Goal: Task Accomplishment & Management: Use online tool/utility

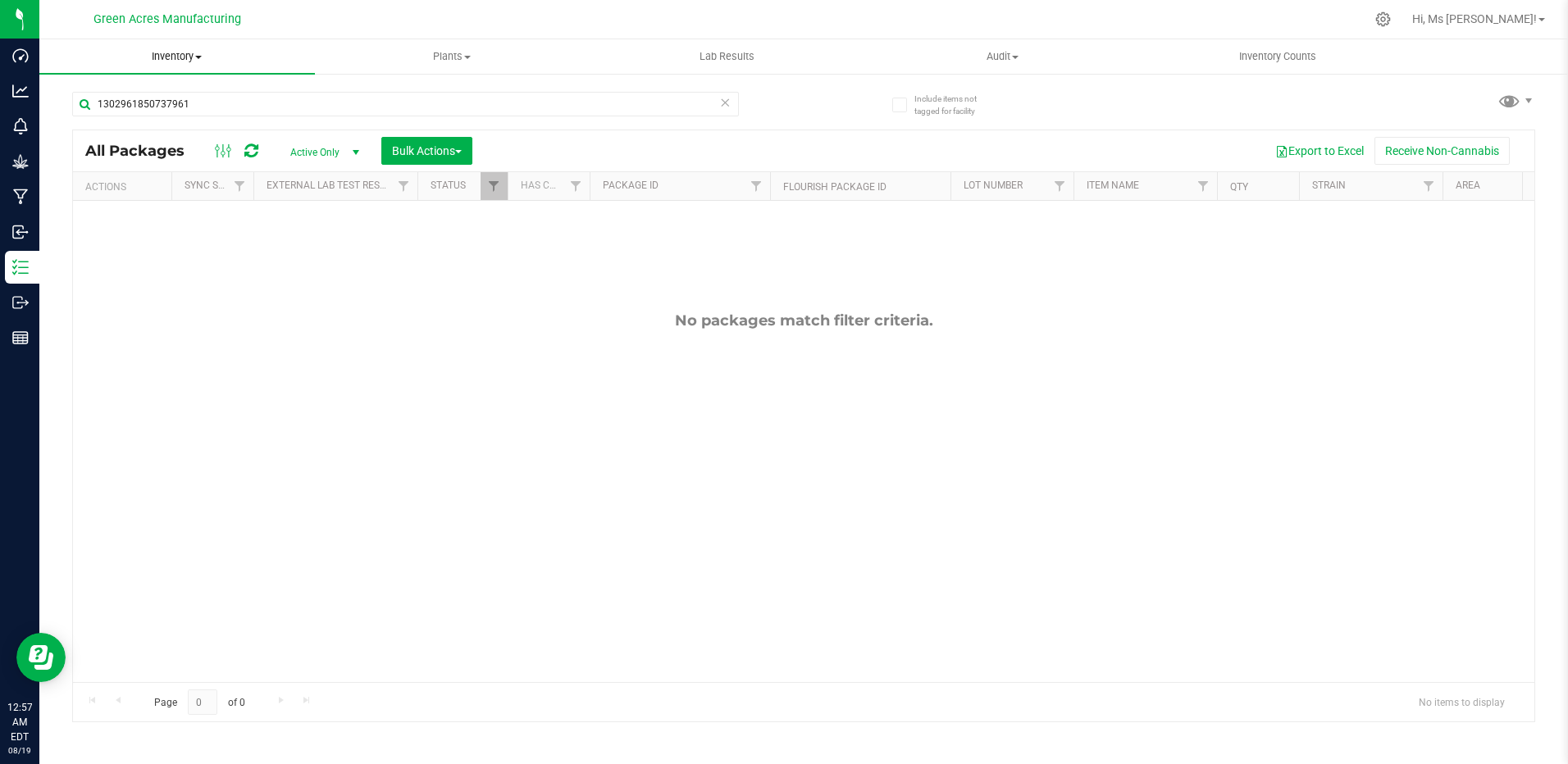
click at [194, 56] on span "Inventory" at bounding box center [176, 56] width 275 height 14
click at [180, 200] on span "From bill of materials" at bounding box center [113, 197] width 149 height 14
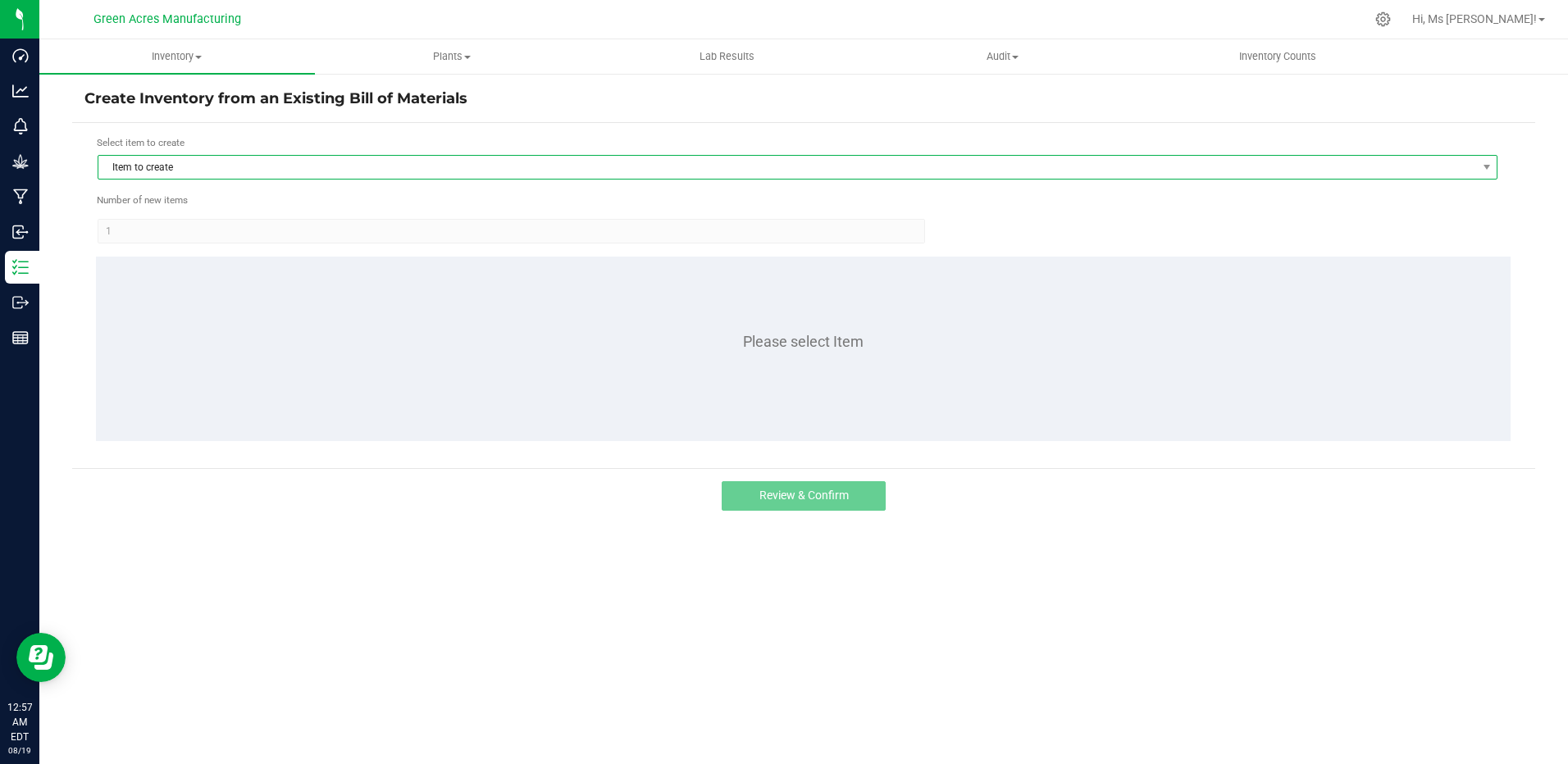
click at [382, 165] on span "Item to create" at bounding box center [787, 168] width 1377 height 23
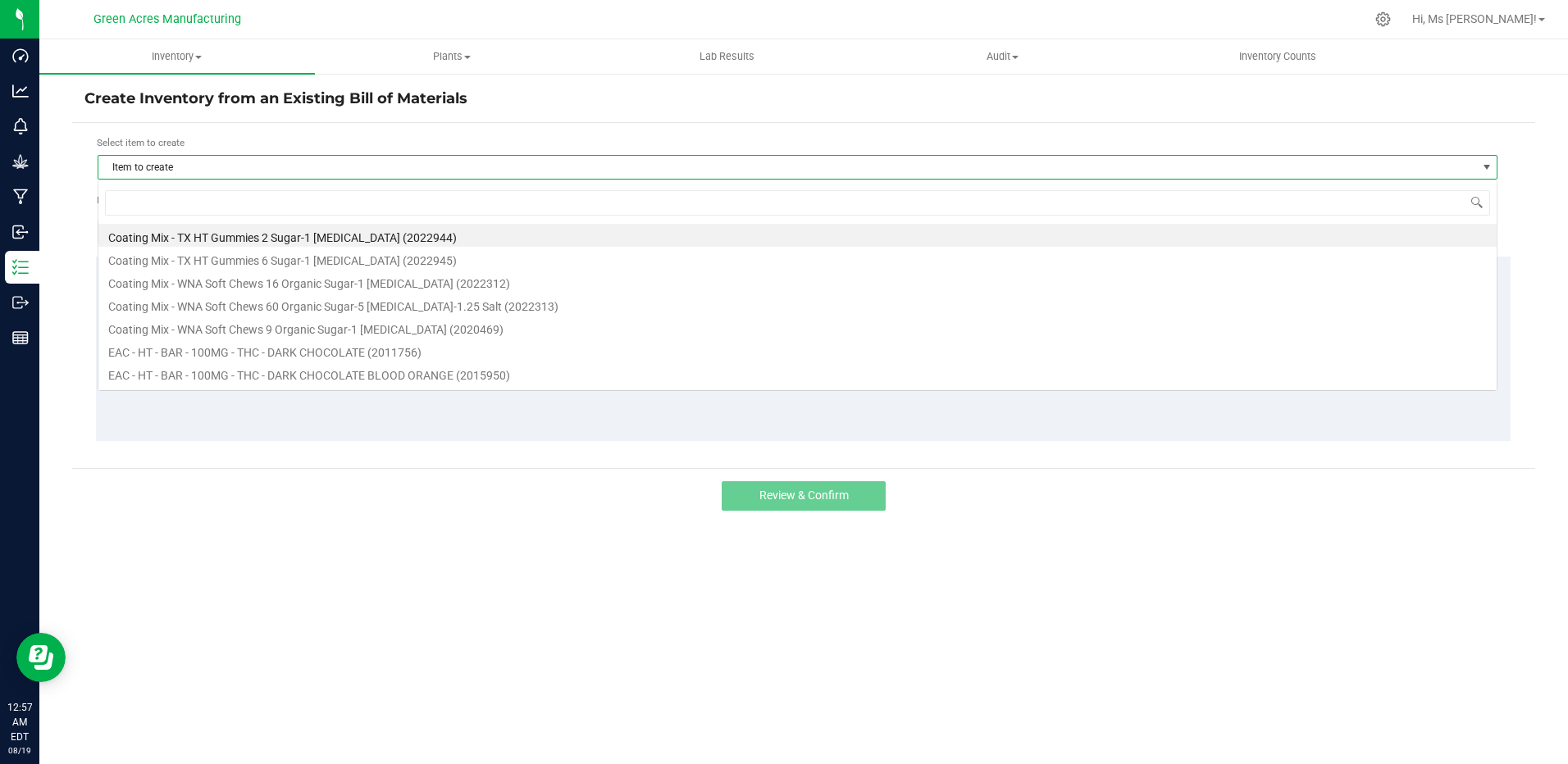
scroll to position [25, 1400]
type input "jle"
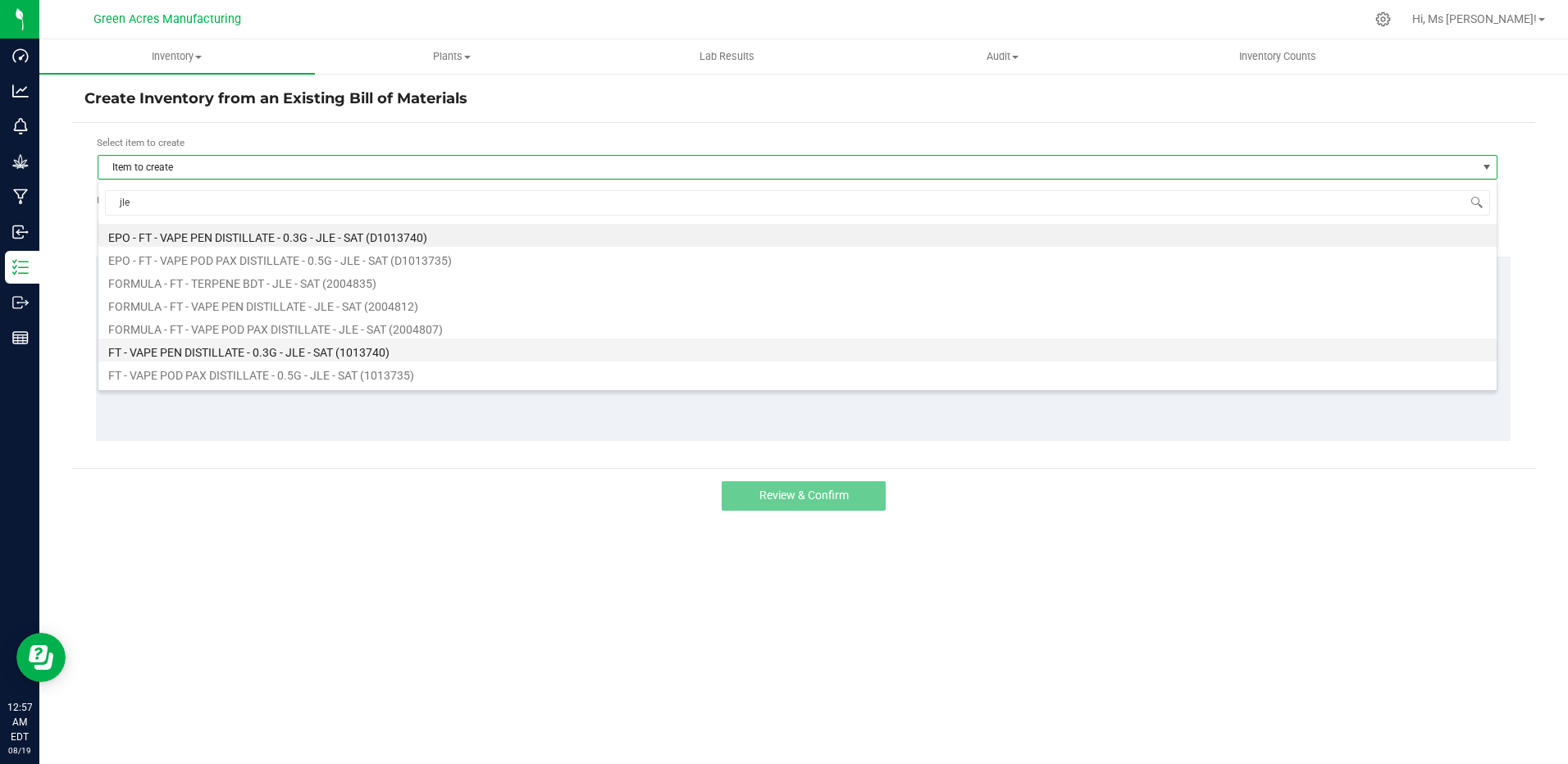
click at [370, 351] on li "FT - VAPE PEN DISTILLATE - 0.3G - JLE - SAT (1013740)" at bounding box center [797, 351] width 1398 height 23
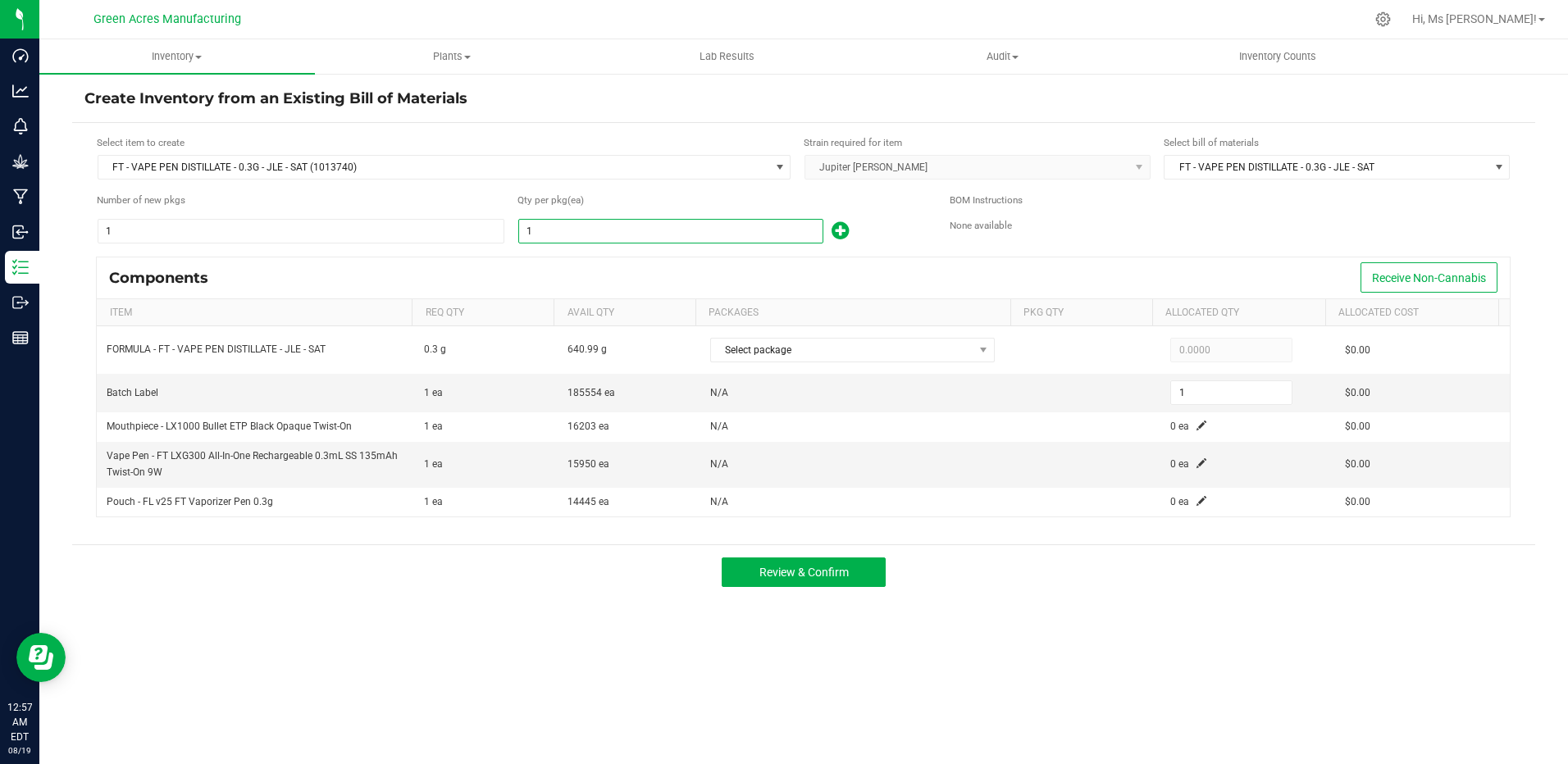
click at [652, 231] on input "1" at bounding box center [671, 231] width 304 height 23
type input "19"
type input "195"
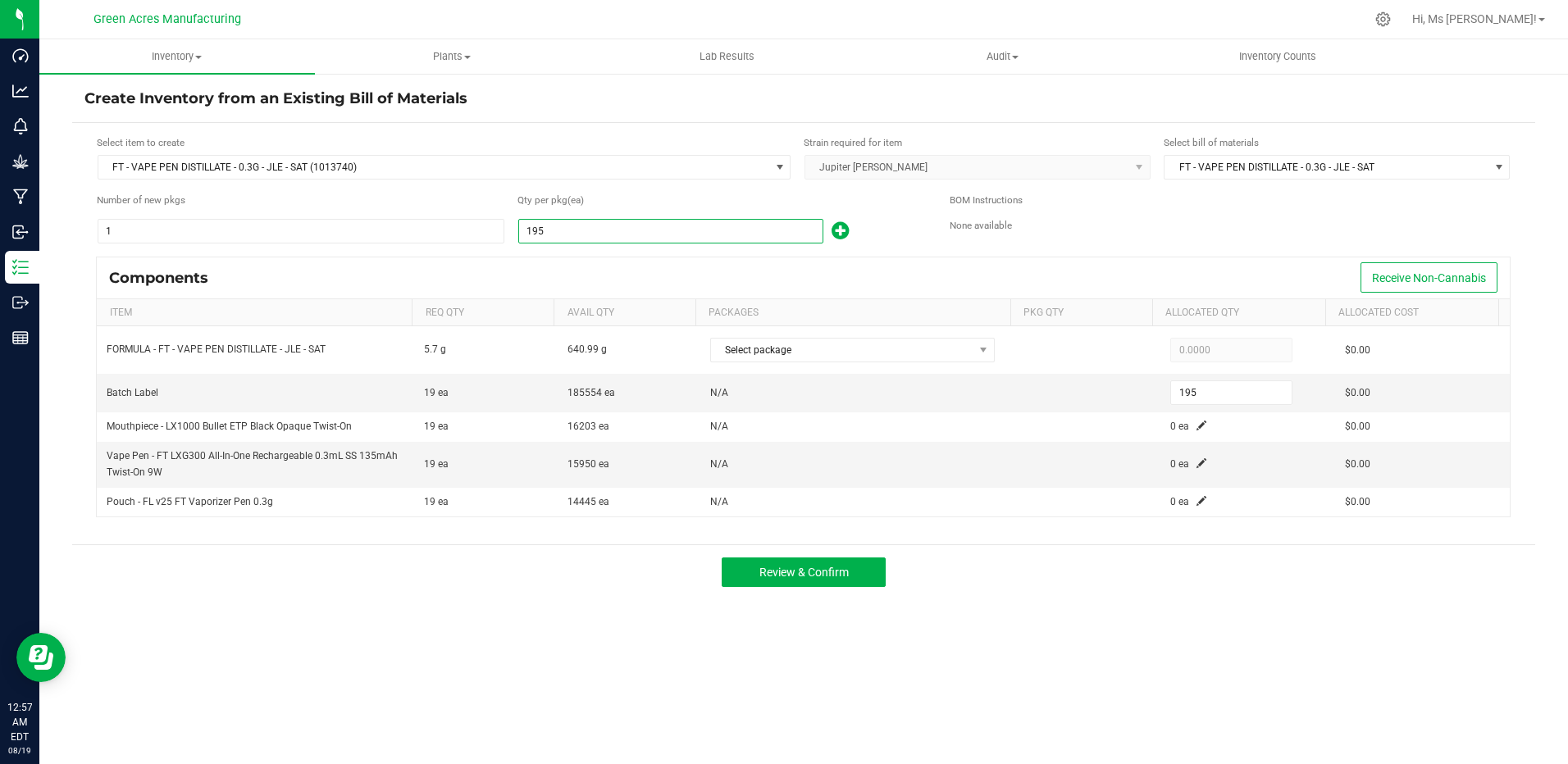
type input "1955"
type input "1,955"
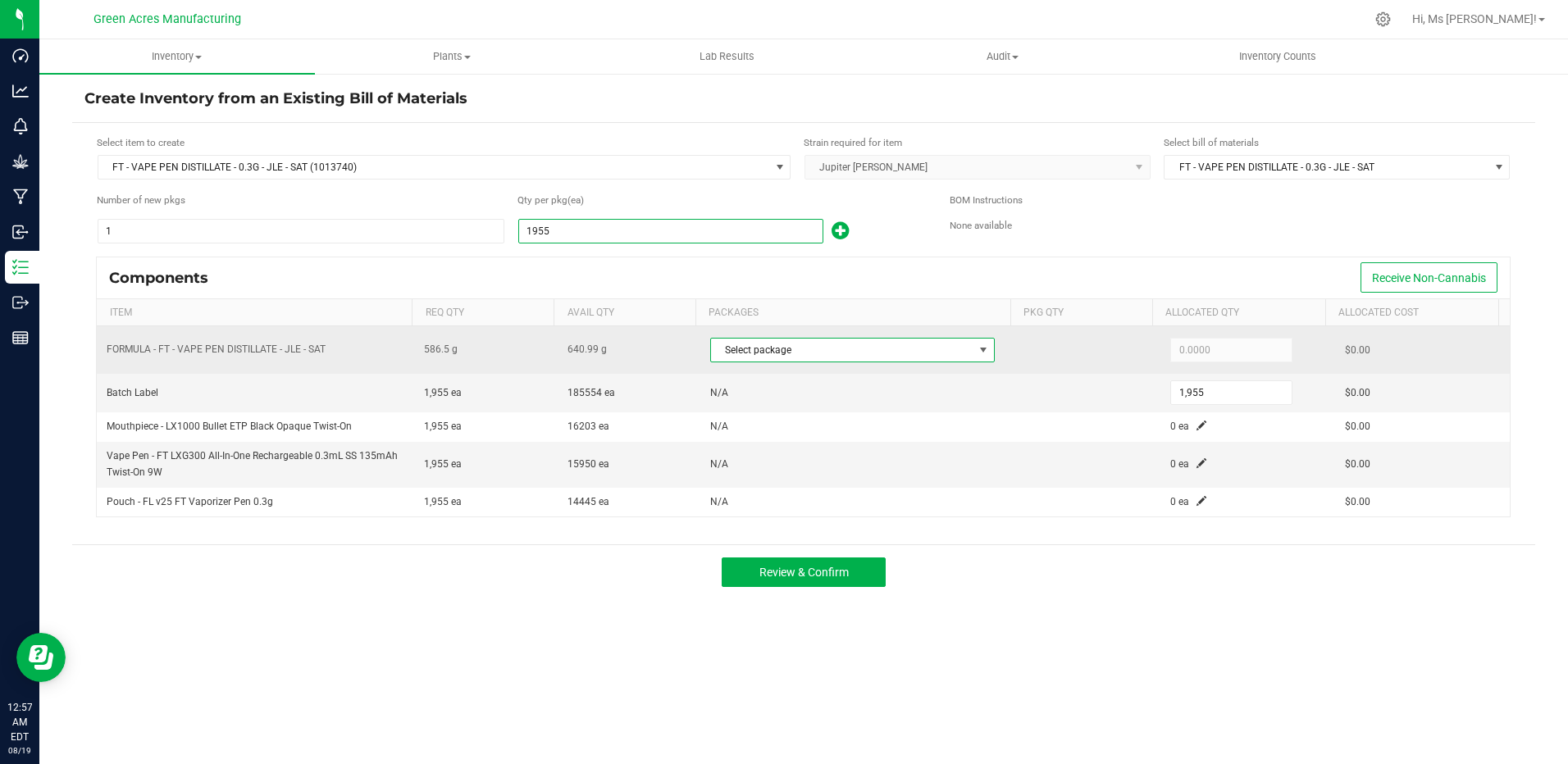
type input "1,955"
click at [982, 351] on span at bounding box center [983, 351] width 13 height 13
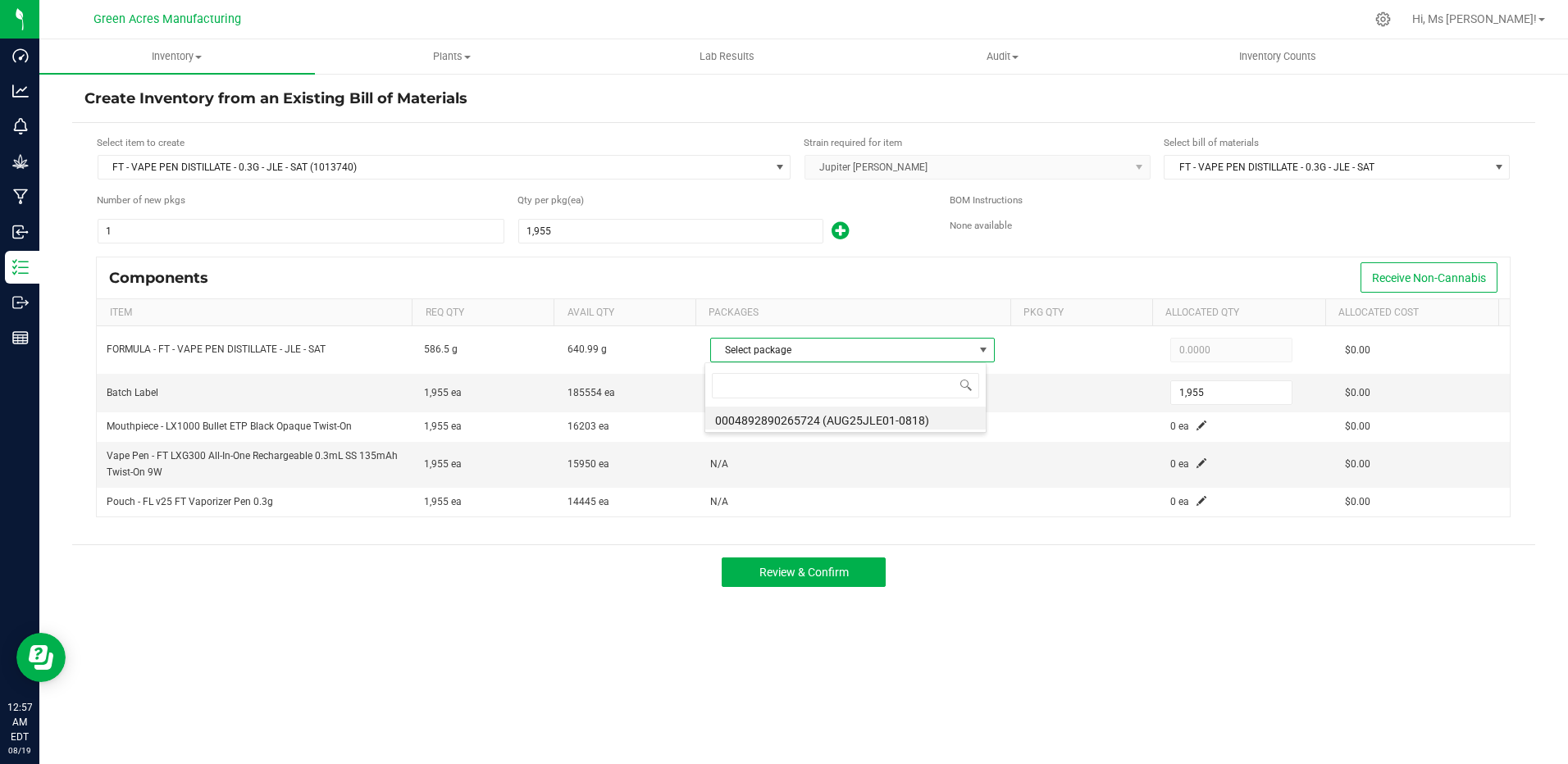
scroll to position [25, 281]
click at [949, 420] on li "0004892890265724 (AUG25JLE01-0818)" at bounding box center [845, 418] width 280 height 23
type input "586.5000"
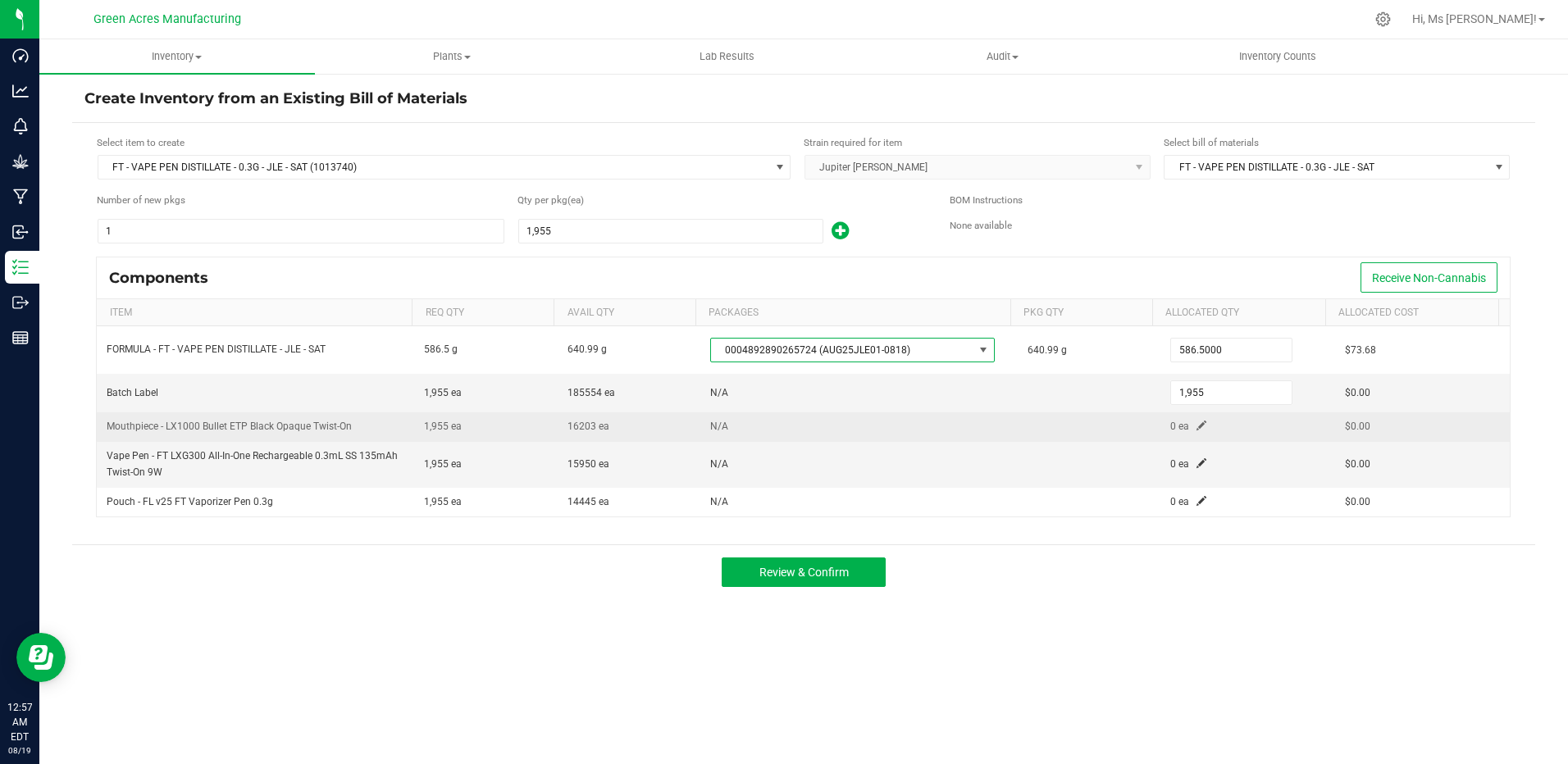
click at [1196, 422] on span at bounding box center [1201, 426] width 10 height 10
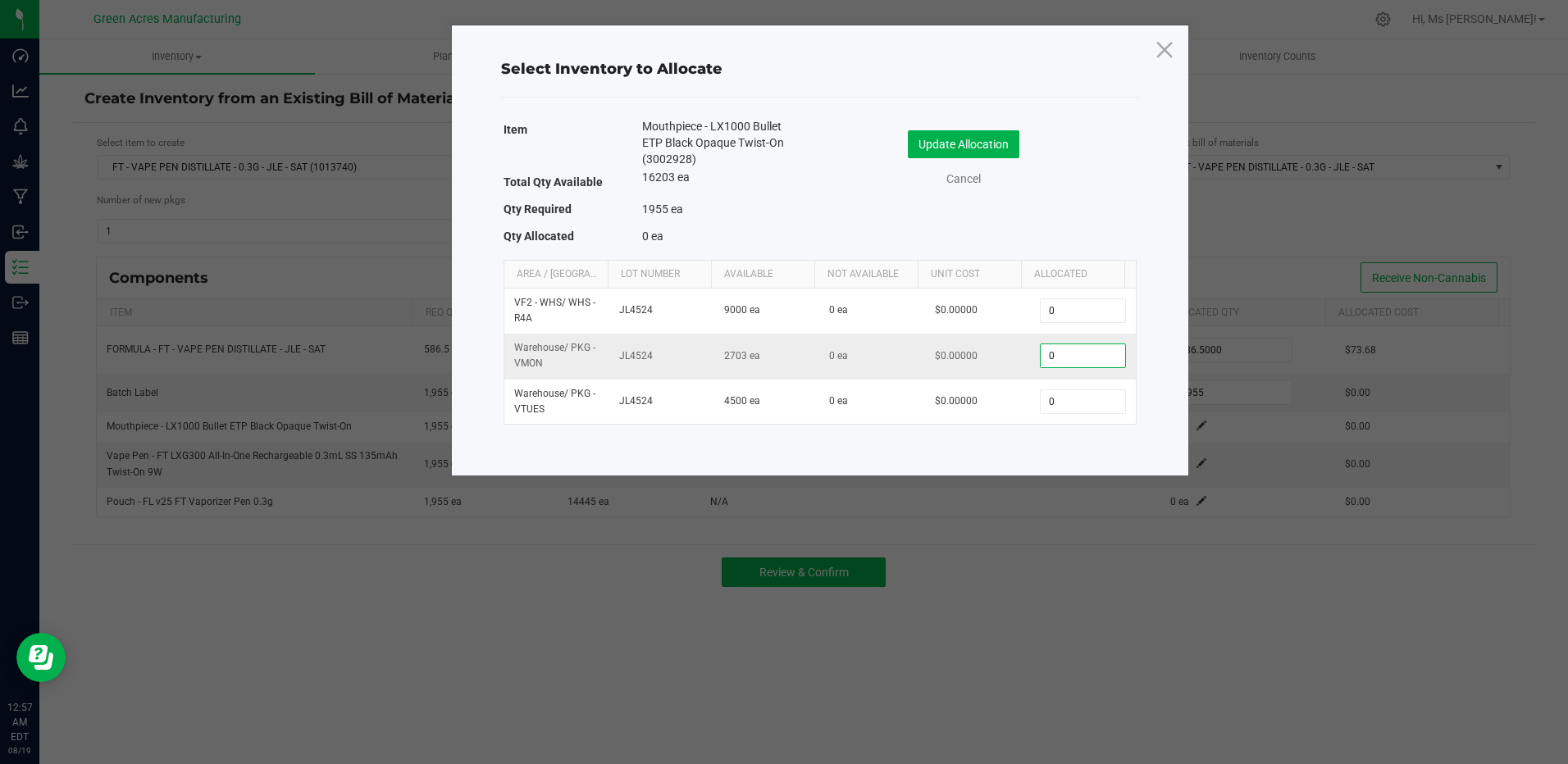
click at [1050, 352] on input "0" at bounding box center [1083, 356] width 84 height 23
type input "1,955"
click at [980, 138] on button "Update Allocation" at bounding box center [963, 144] width 111 height 28
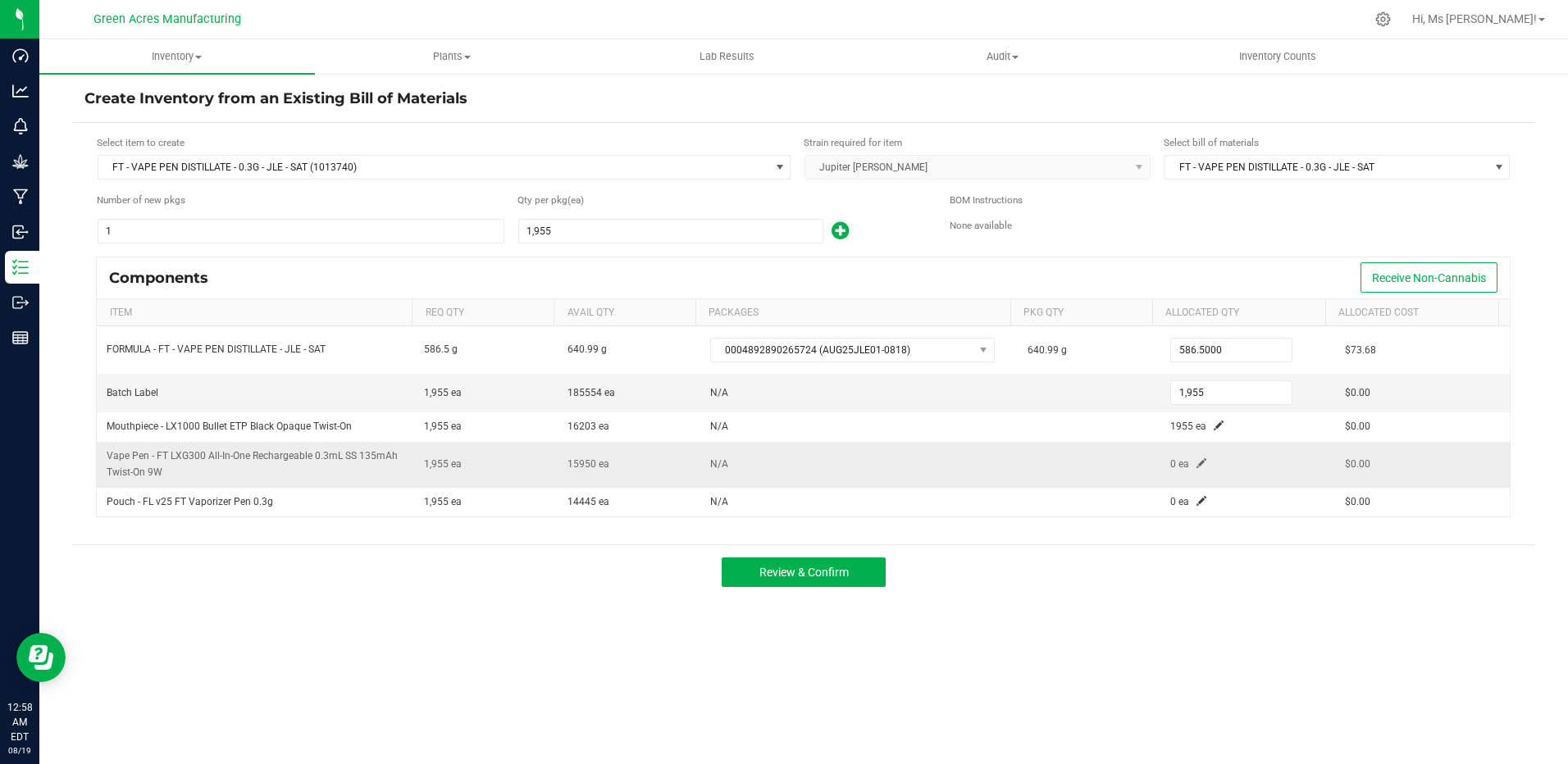
click at [1196, 461] on span at bounding box center [1201, 463] width 10 height 10
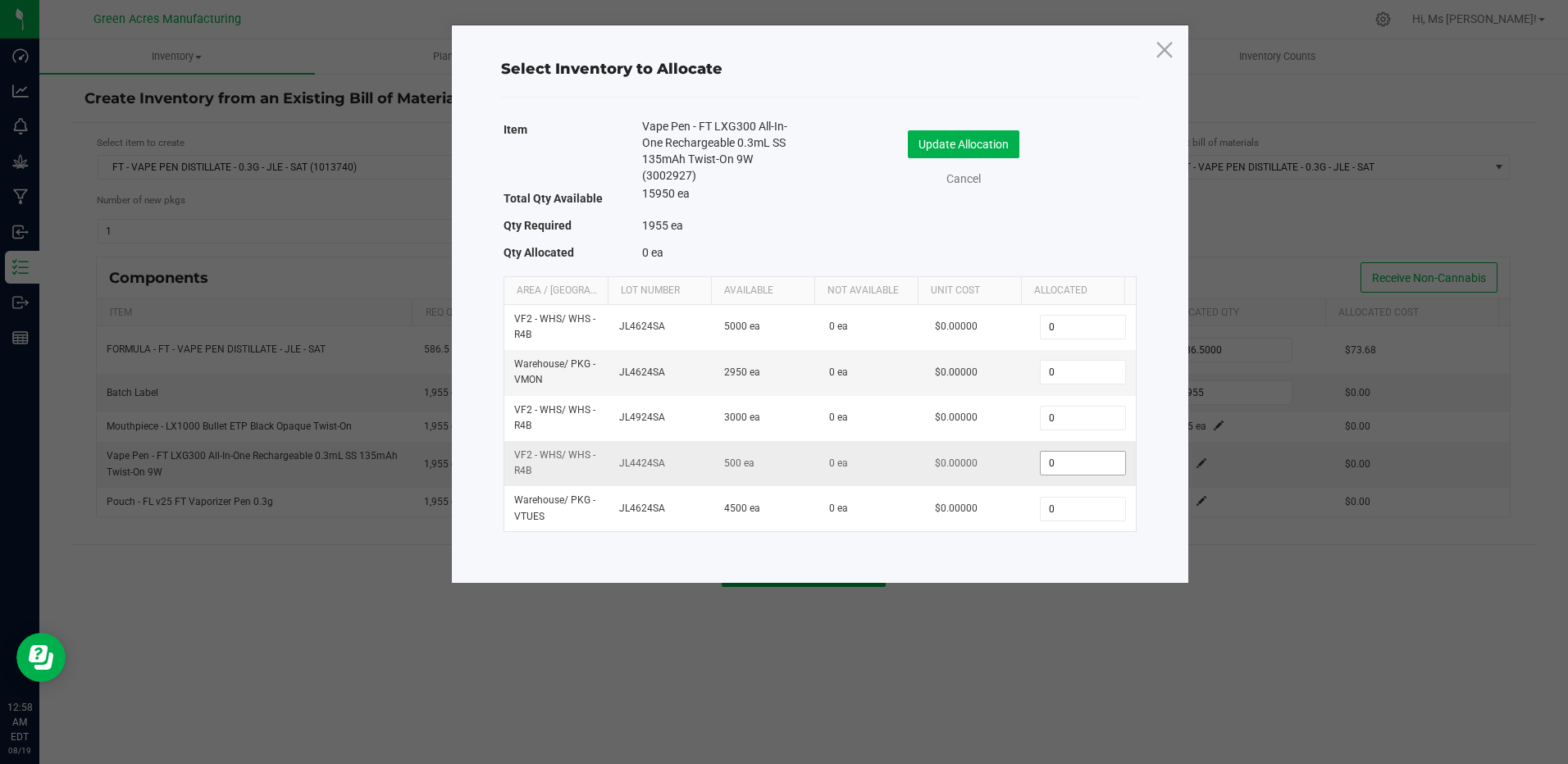
click at [1064, 457] on input "0" at bounding box center [1083, 463] width 84 height 23
type input "500"
click at [1057, 371] on input "0" at bounding box center [1083, 372] width 84 height 23
click at [1078, 373] on input "1400" at bounding box center [1083, 372] width 84 height 23
click at [1079, 369] on input "1400" at bounding box center [1083, 372] width 84 height 23
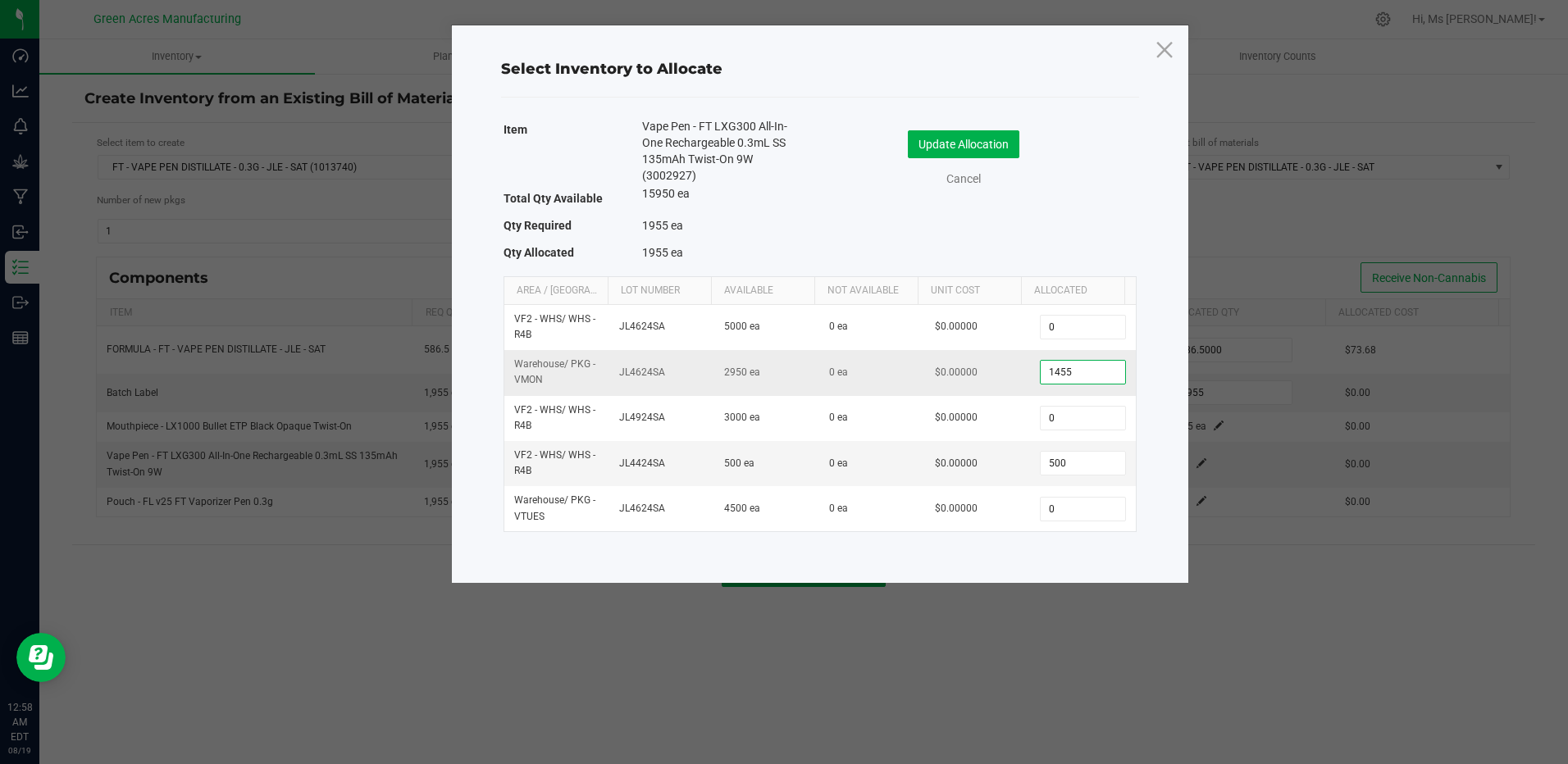
click at [1085, 374] on input "1455" at bounding box center [1083, 372] width 84 height 23
type input "1,484"
click at [961, 141] on button "Update Allocation" at bounding box center [963, 144] width 111 height 28
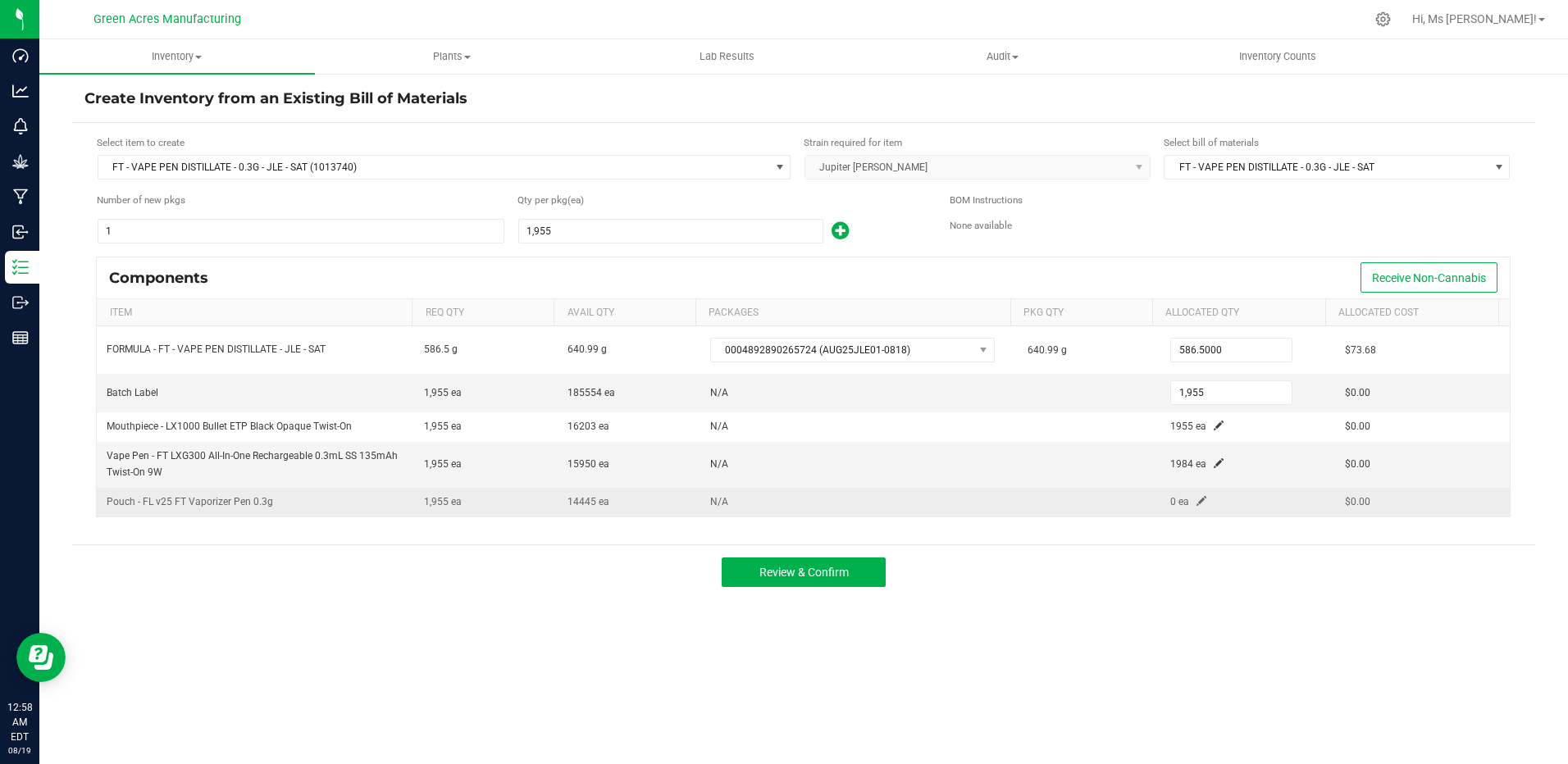
click at [1196, 497] on span at bounding box center [1201, 501] width 10 height 10
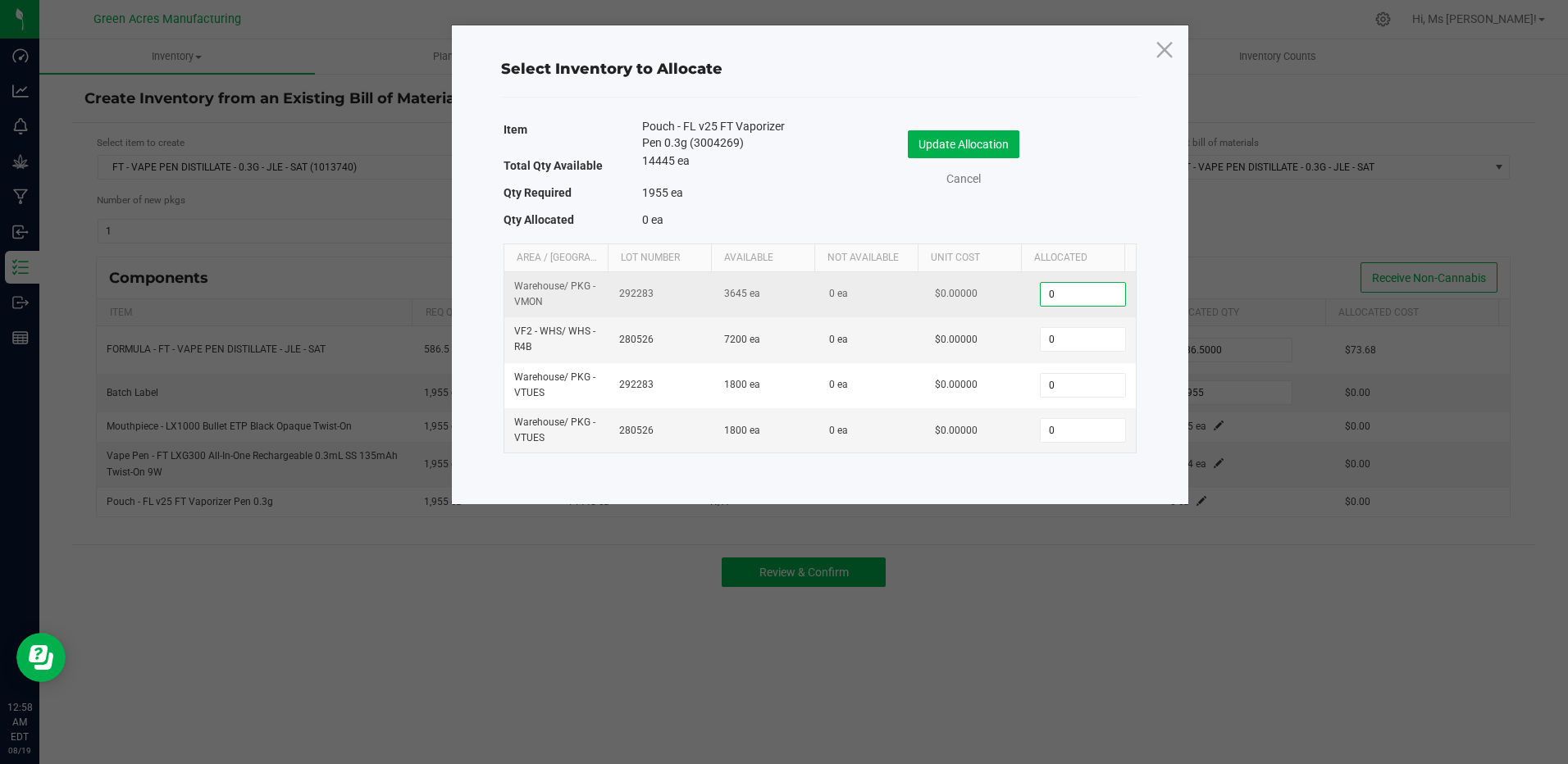
click at [1069, 297] on input "0" at bounding box center [1083, 294] width 84 height 23
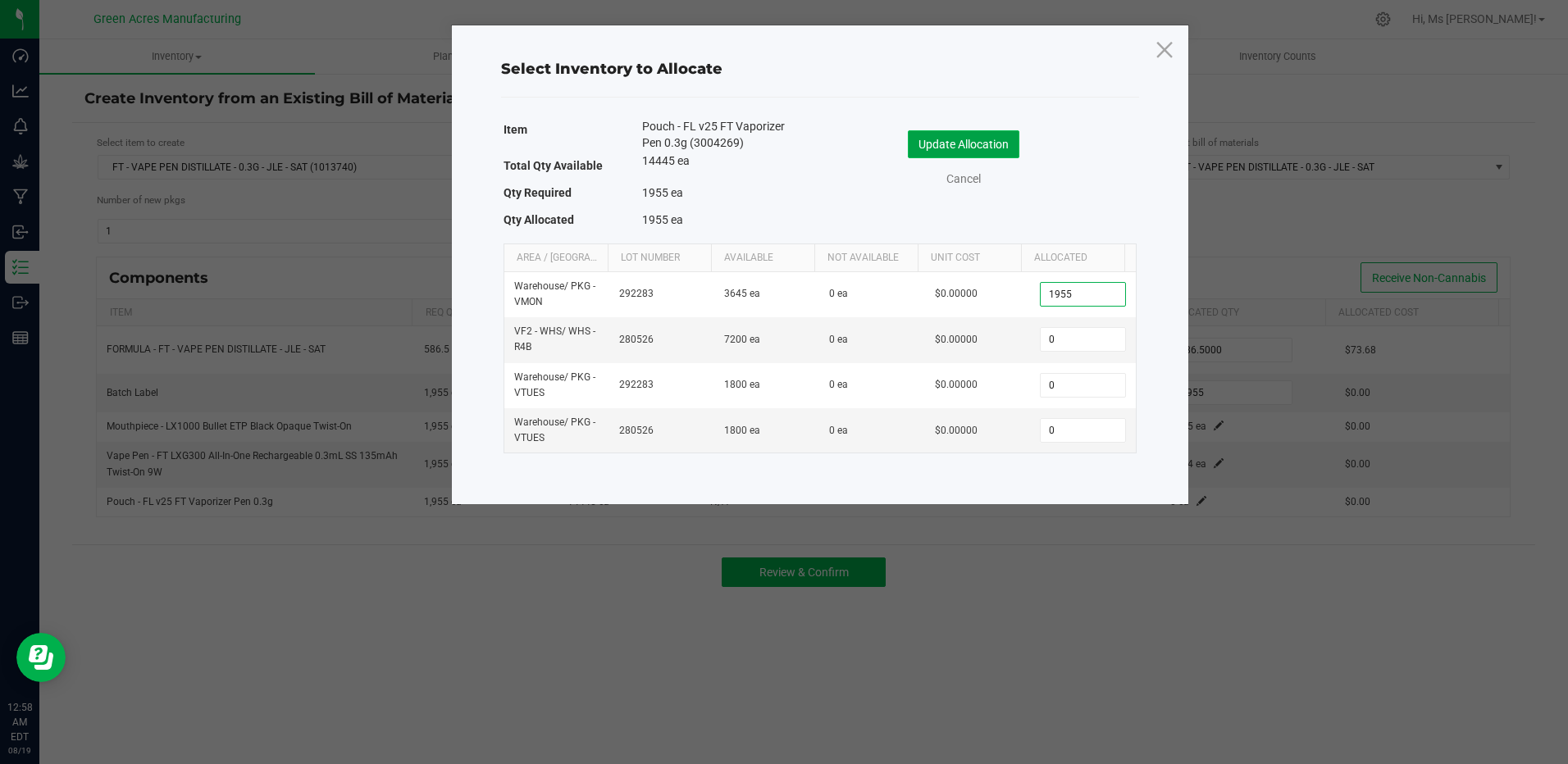
type input "1,955"
click at [992, 136] on button "Update Allocation" at bounding box center [963, 144] width 111 height 28
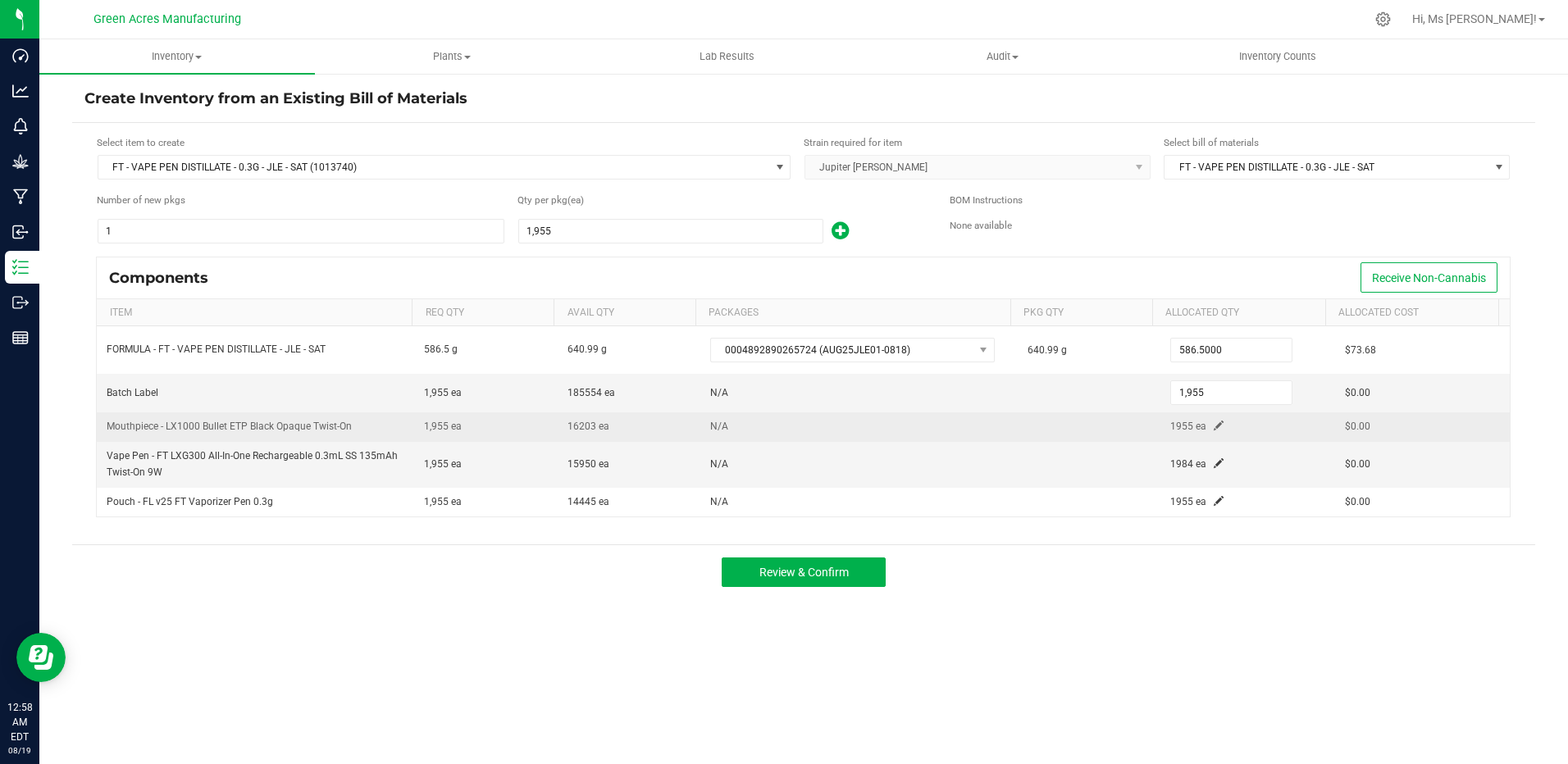
click at [1214, 428] on span at bounding box center [1218, 426] width 10 height 10
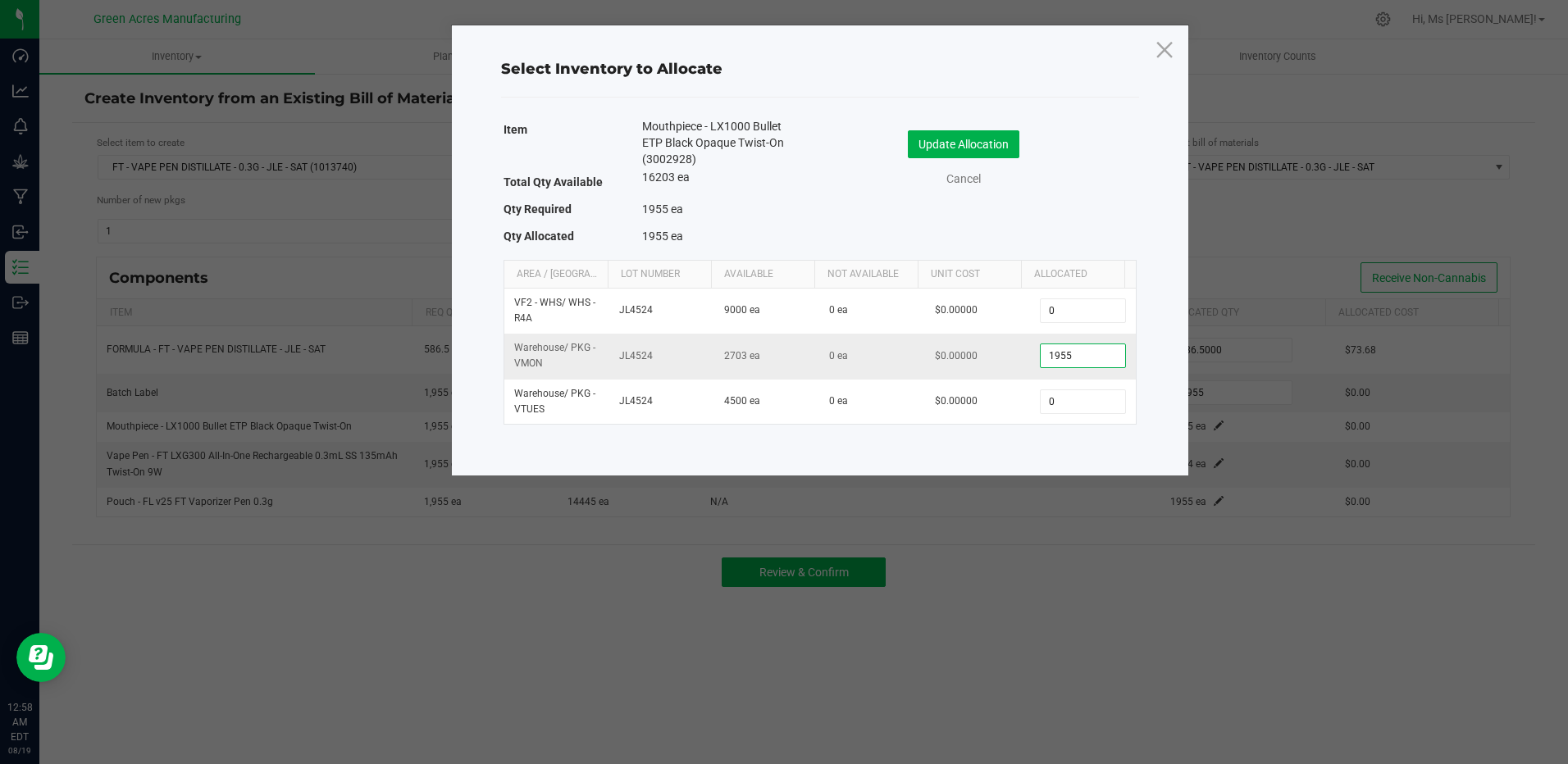
click at [1089, 357] on input "1955" at bounding box center [1083, 356] width 84 height 23
type input "1,984"
click at [971, 143] on button "Update Allocation" at bounding box center [963, 144] width 111 height 28
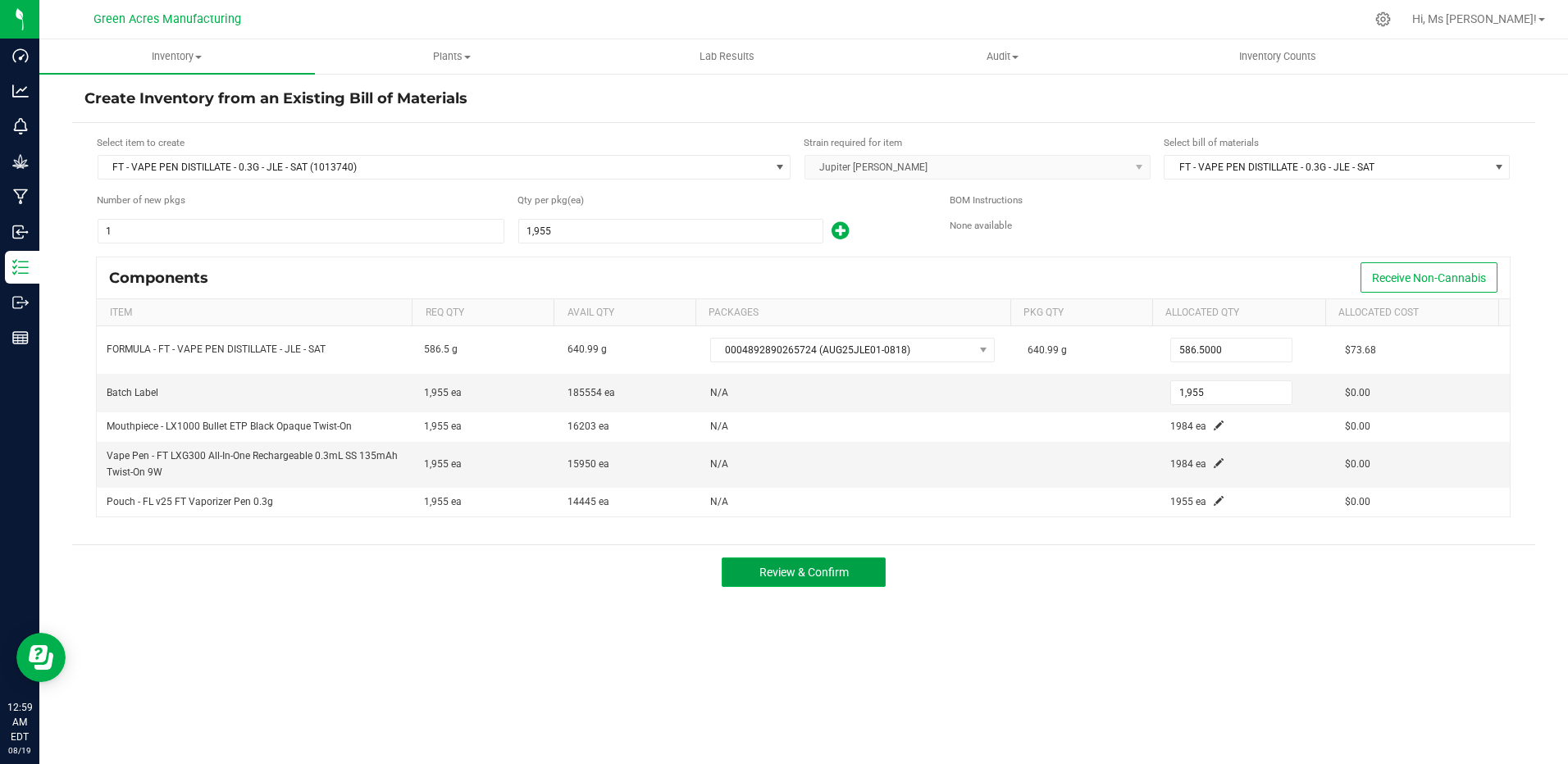
click at [866, 568] on button "Review & Confirm" at bounding box center [804, 572] width 164 height 30
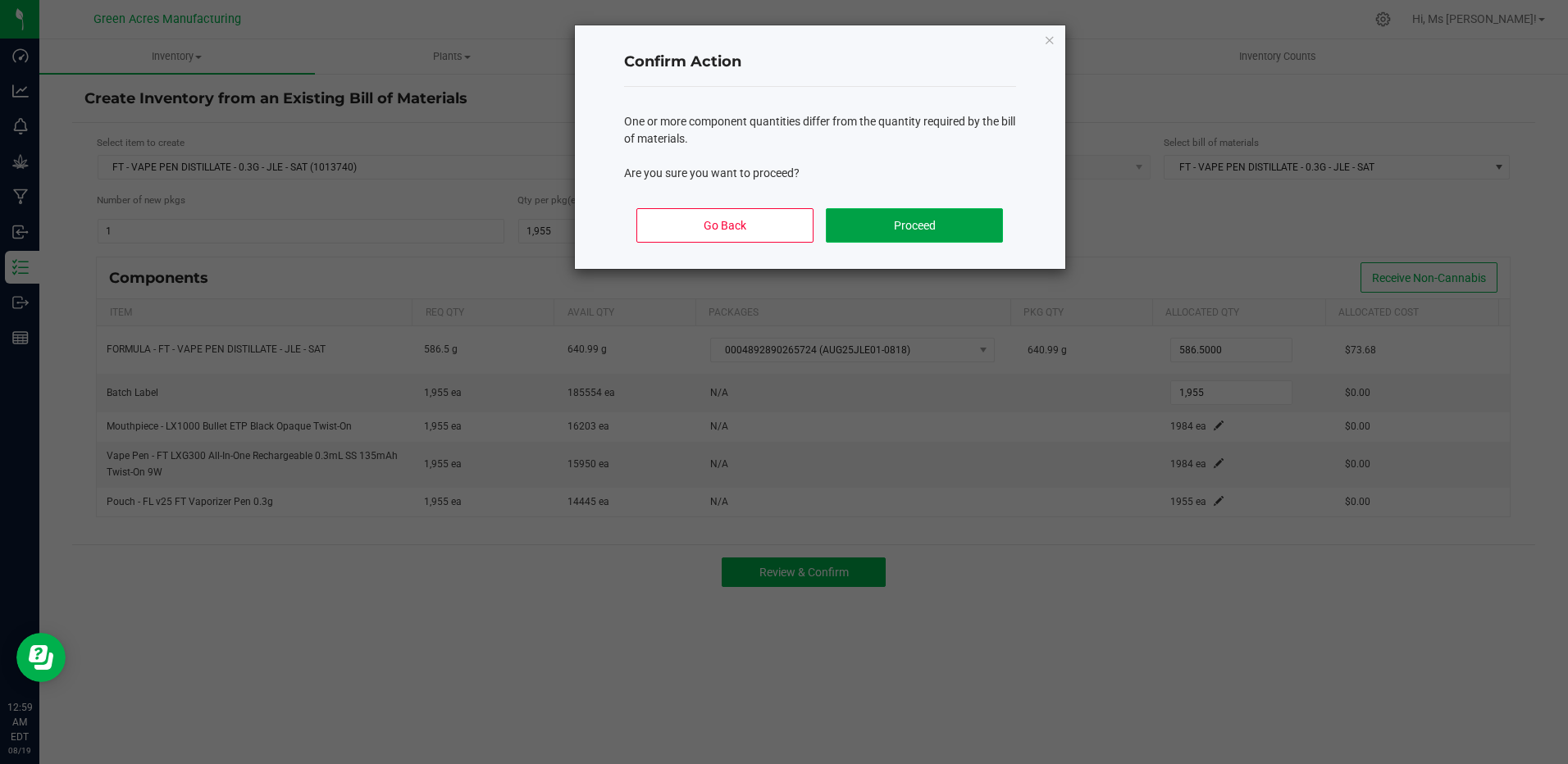
click at [917, 221] on button "Proceed" at bounding box center [914, 226] width 176 height 34
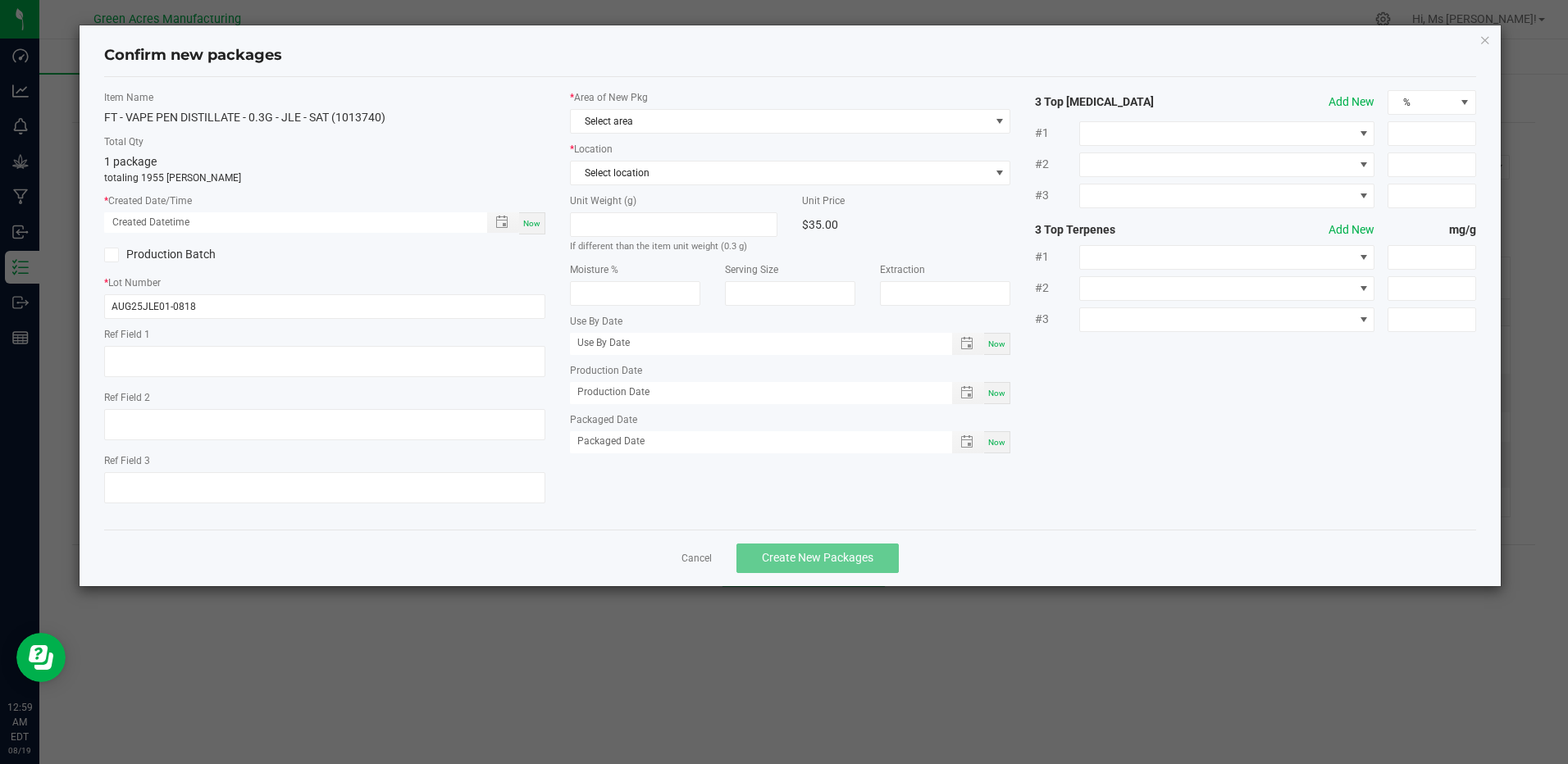
click at [534, 223] on span "Now" at bounding box center [532, 223] width 17 height 9
type input "[DATE] 12:59 AM"
click at [646, 112] on span "Select area" at bounding box center [779, 121] width 418 height 23
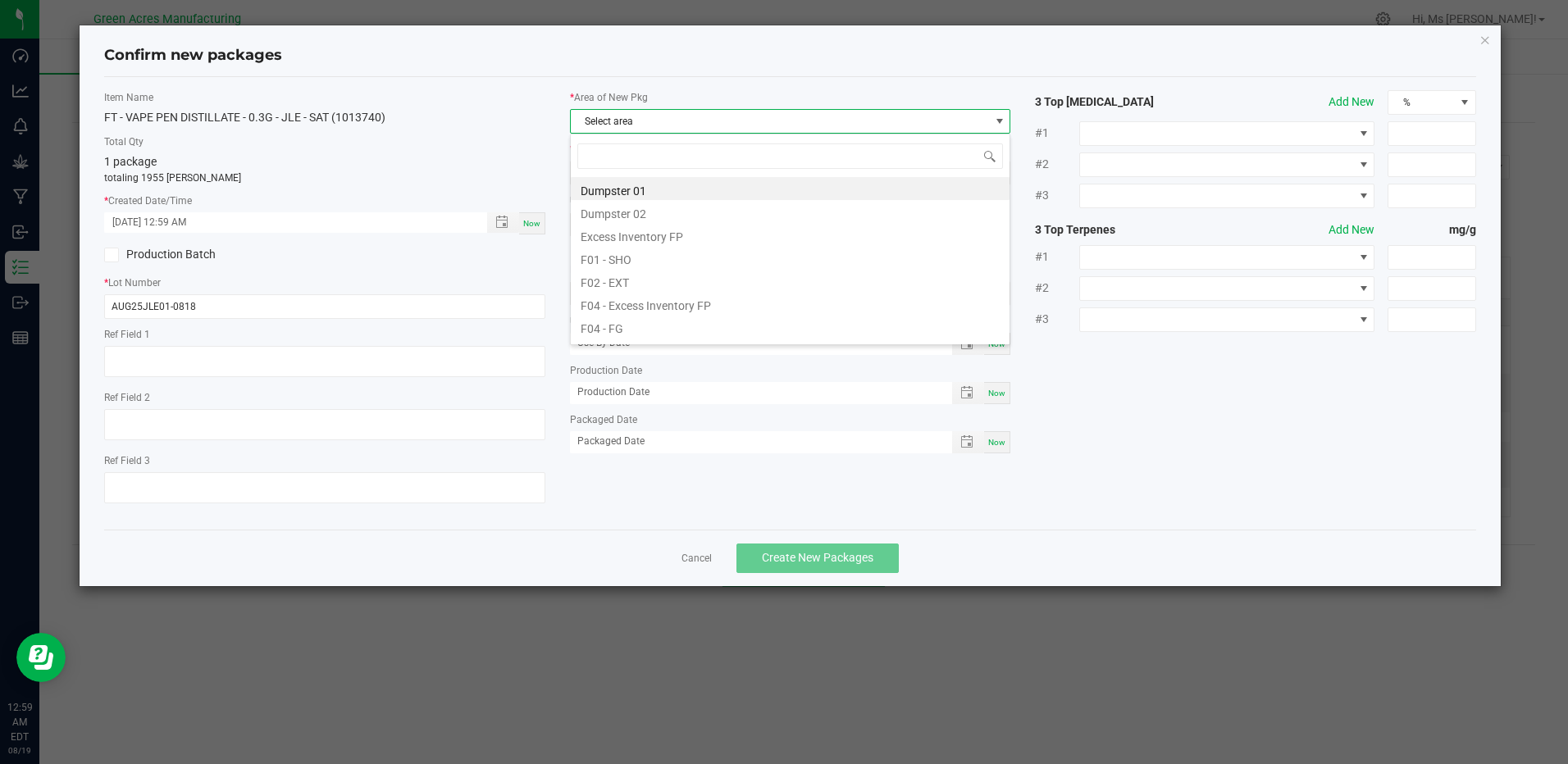
scroll to position [25, 441]
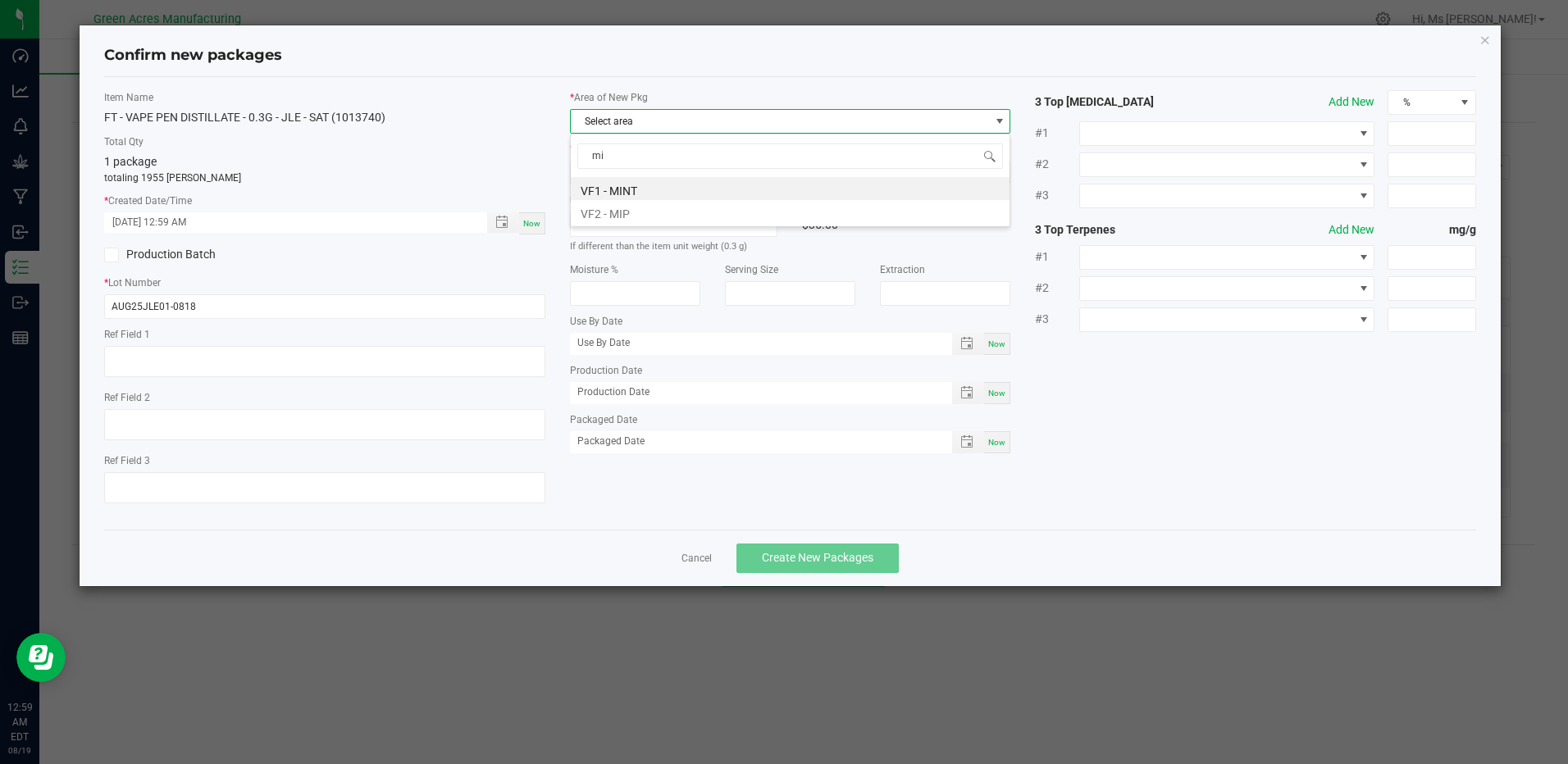
type input "mip"
click at [660, 190] on li "VF2 - MIP" at bounding box center [790, 189] width 439 height 23
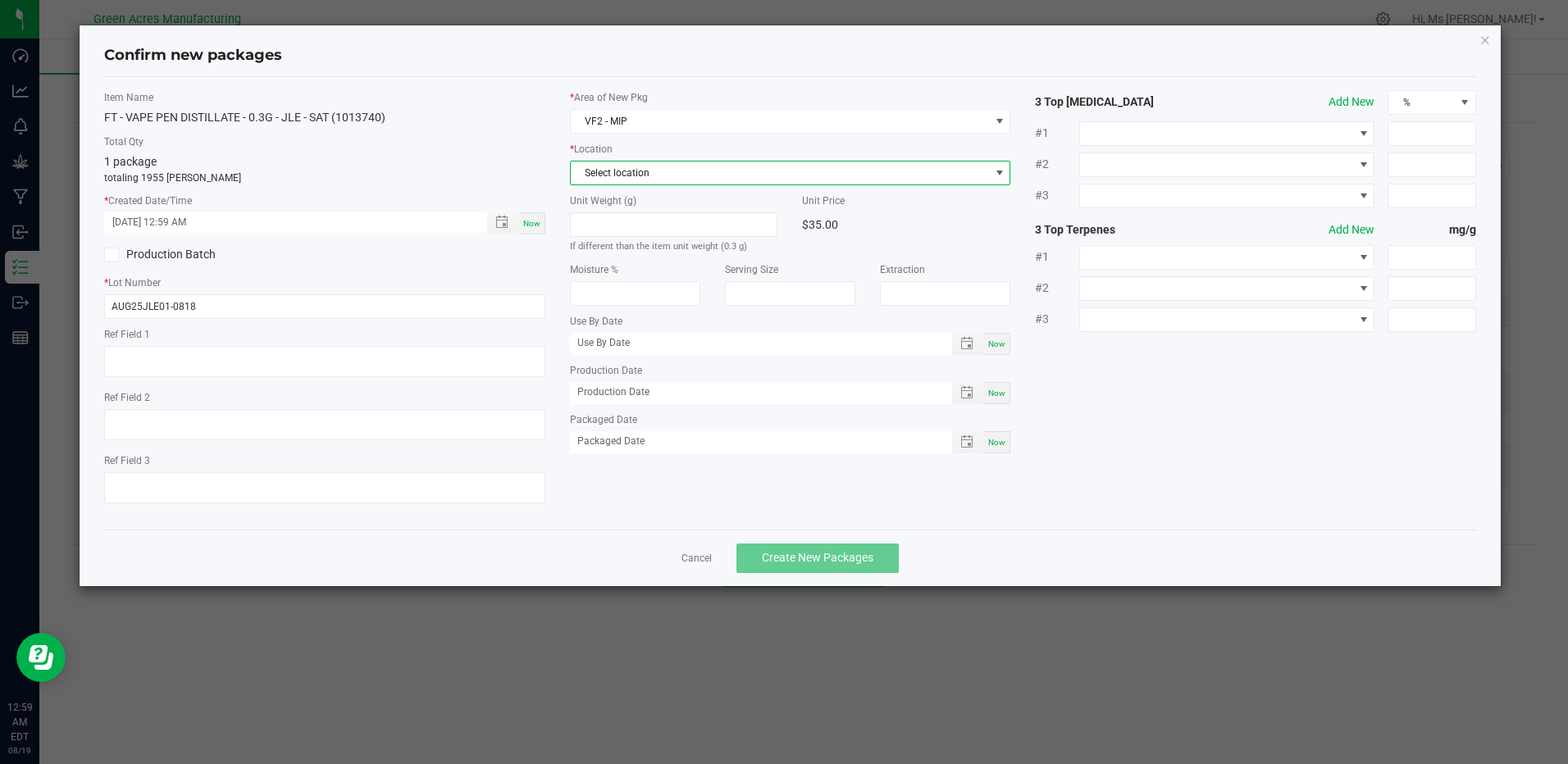
click at [663, 165] on span "Select location" at bounding box center [779, 173] width 418 height 23
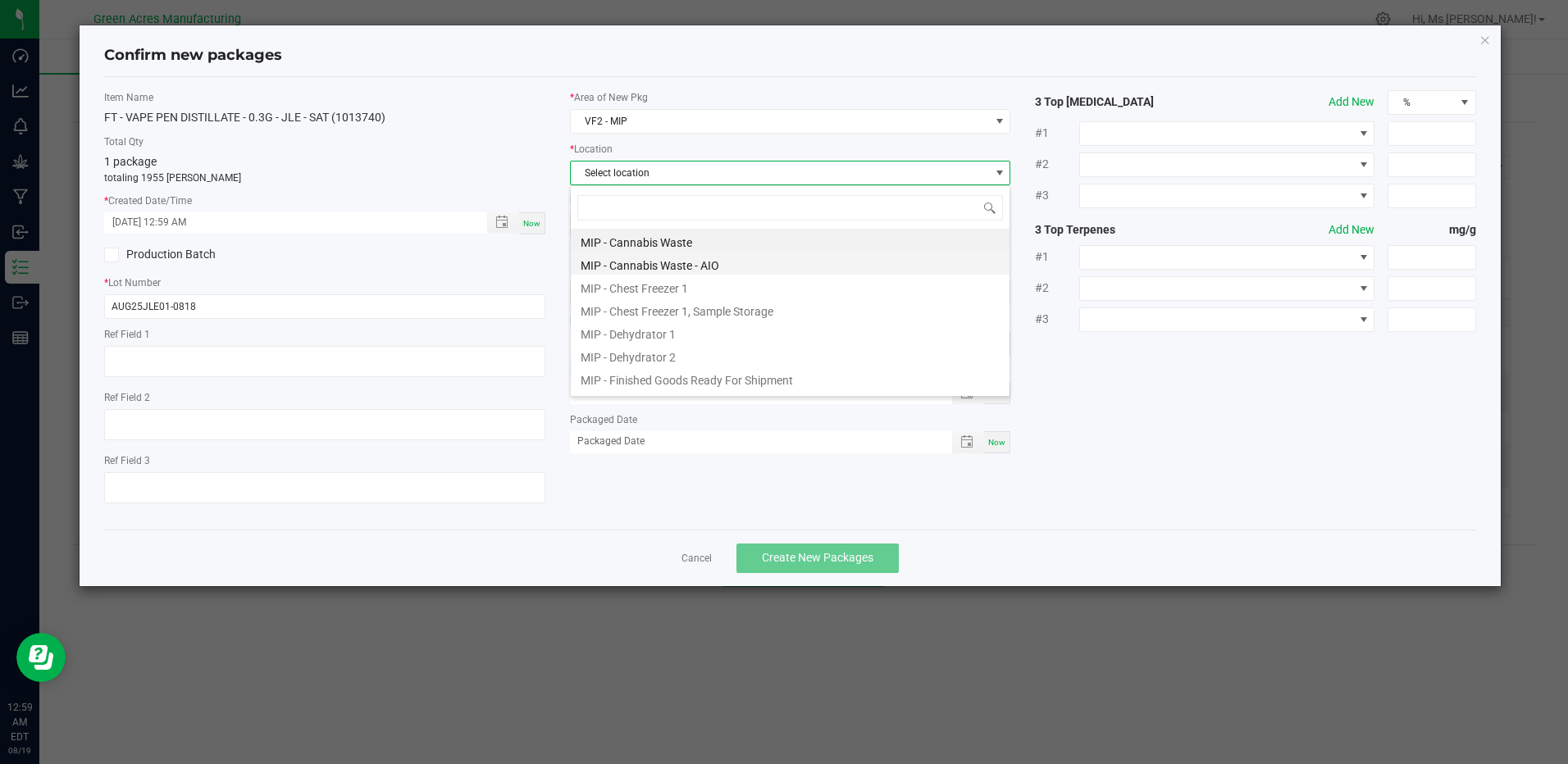
click at [744, 259] on li "MIP - Cannabis Waste - AIO" at bounding box center [790, 263] width 439 height 23
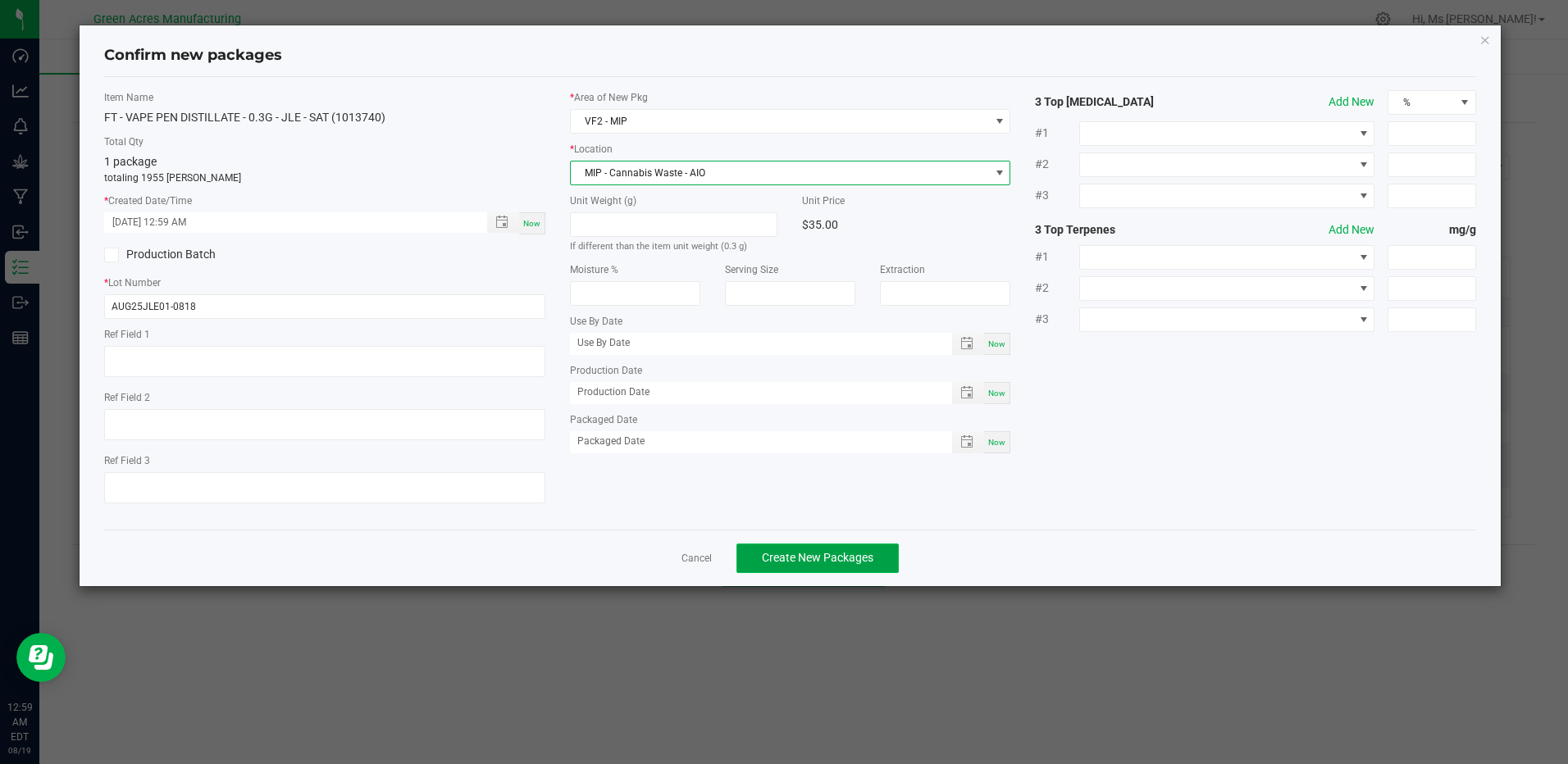
click at [823, 557] on span "Create New Packages" at bounding box center [817, 558] width 111 height 13
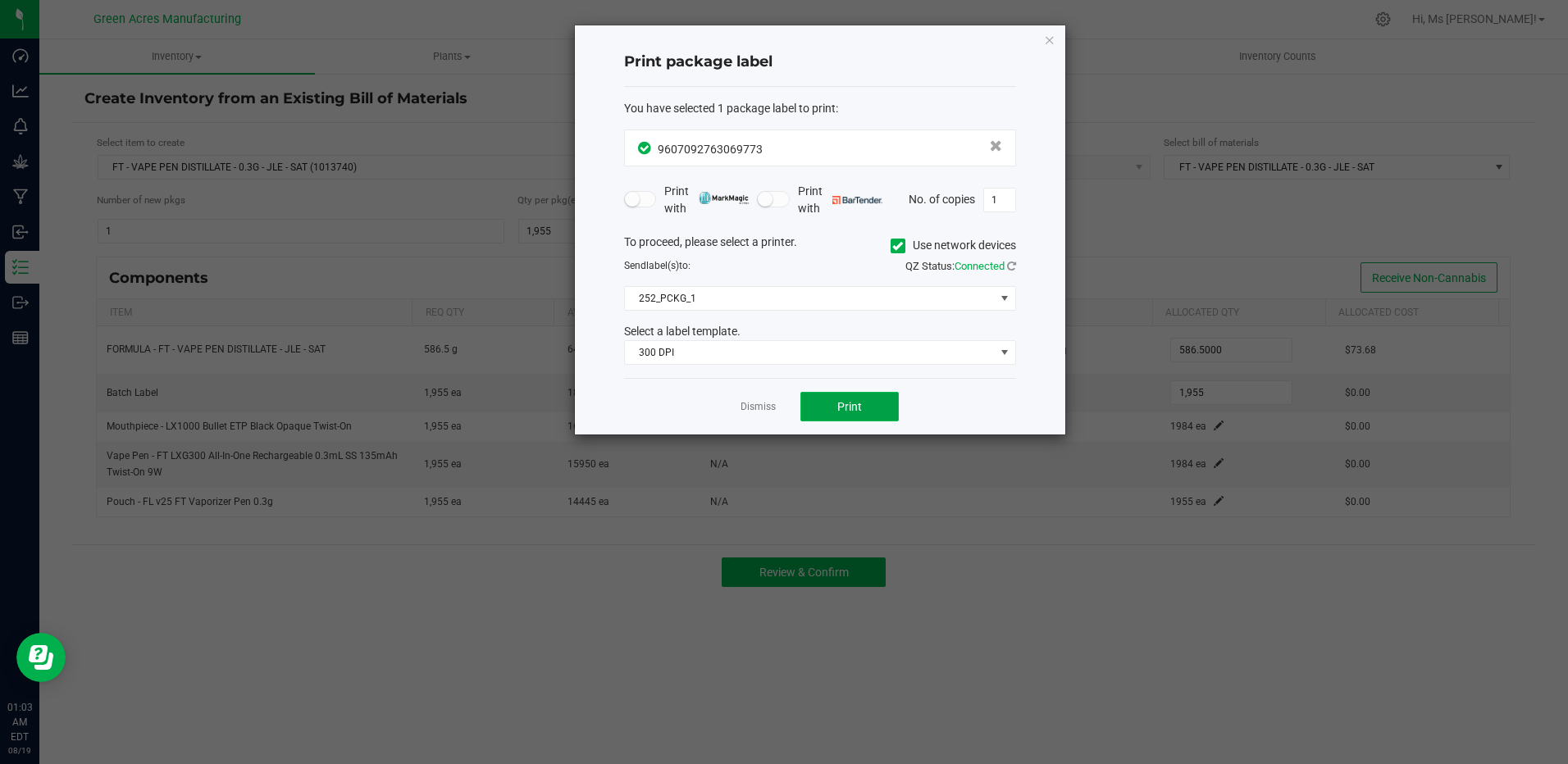
click at [874, 402] on button "Print" at bounding box center [849, 407] width 98 height 30
click at [874, 407] on button "Print" at bounding box center [849, 407] width 98 height 30
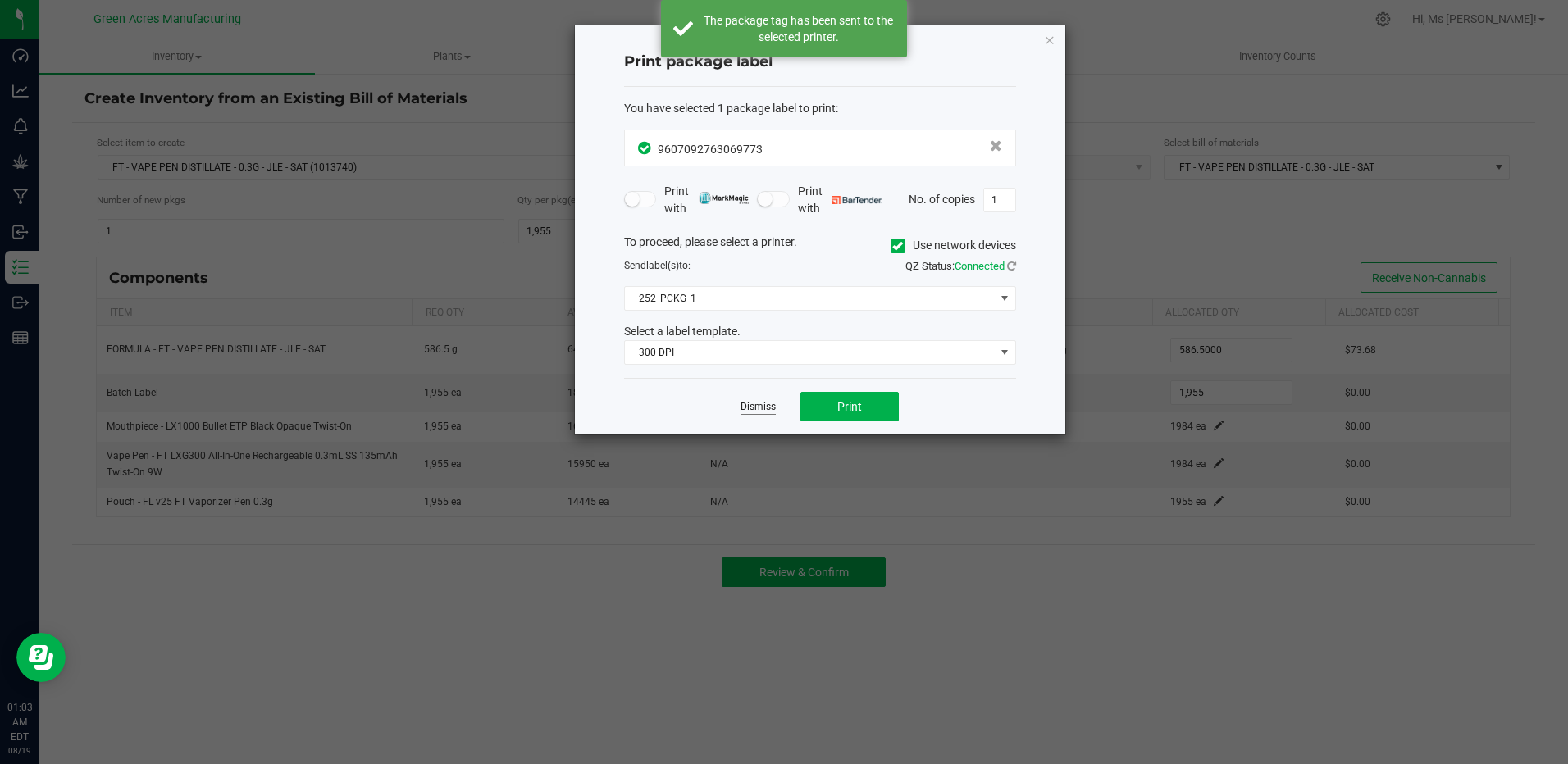
click at [762, 407] on link "Dismiss" at bounding box center [757, 407] width 35 height 14
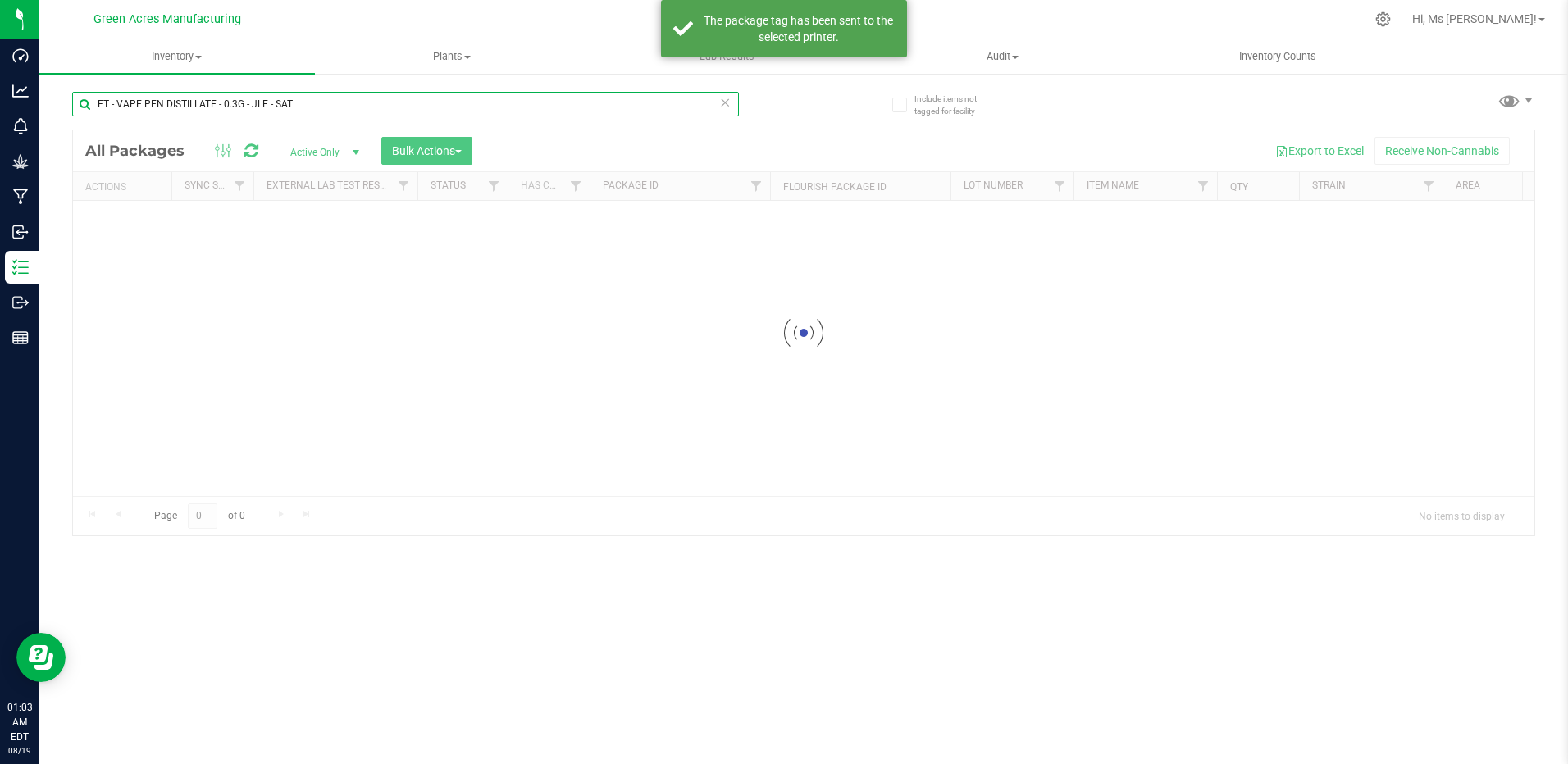
click at [260, 111] on input "FT - VAPE PEN DISTILLATE - 0.3G - JLE - SAT" at bounding box center [406, 104] width 667 height 25
drag, startPoint x: 260, startPoint y: 103, endPoint x: 262, endPoint y: 94, distance: 9.2
click at [260, 102] on input "FT - VAPE PEN DISTILLATE - 0.3G - JLE - SAT" at bounding box center [406, 104] width 667 height 25
click at [262, 94] on input "FT - VAPE PEN DISTILLATE - 0.3G - JLE - SAT" at bounding box center [406, 104] width 667 height 25
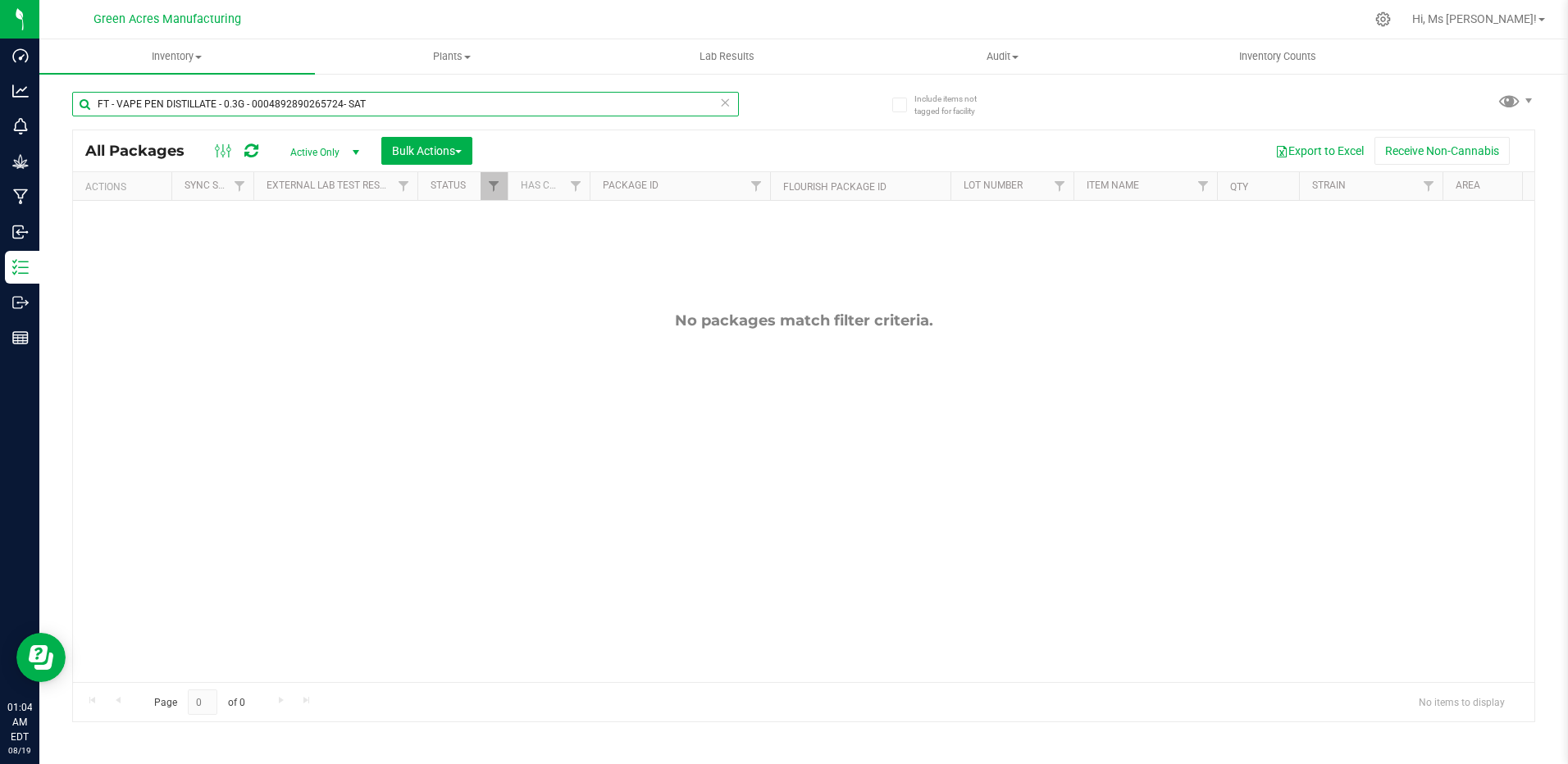
click at [392, 103] on input "FT - VAPE PEN DISTILLATE - 0.3G - 0004892890265724- SAT" at bounding box center [406, 104] width 667 height 25
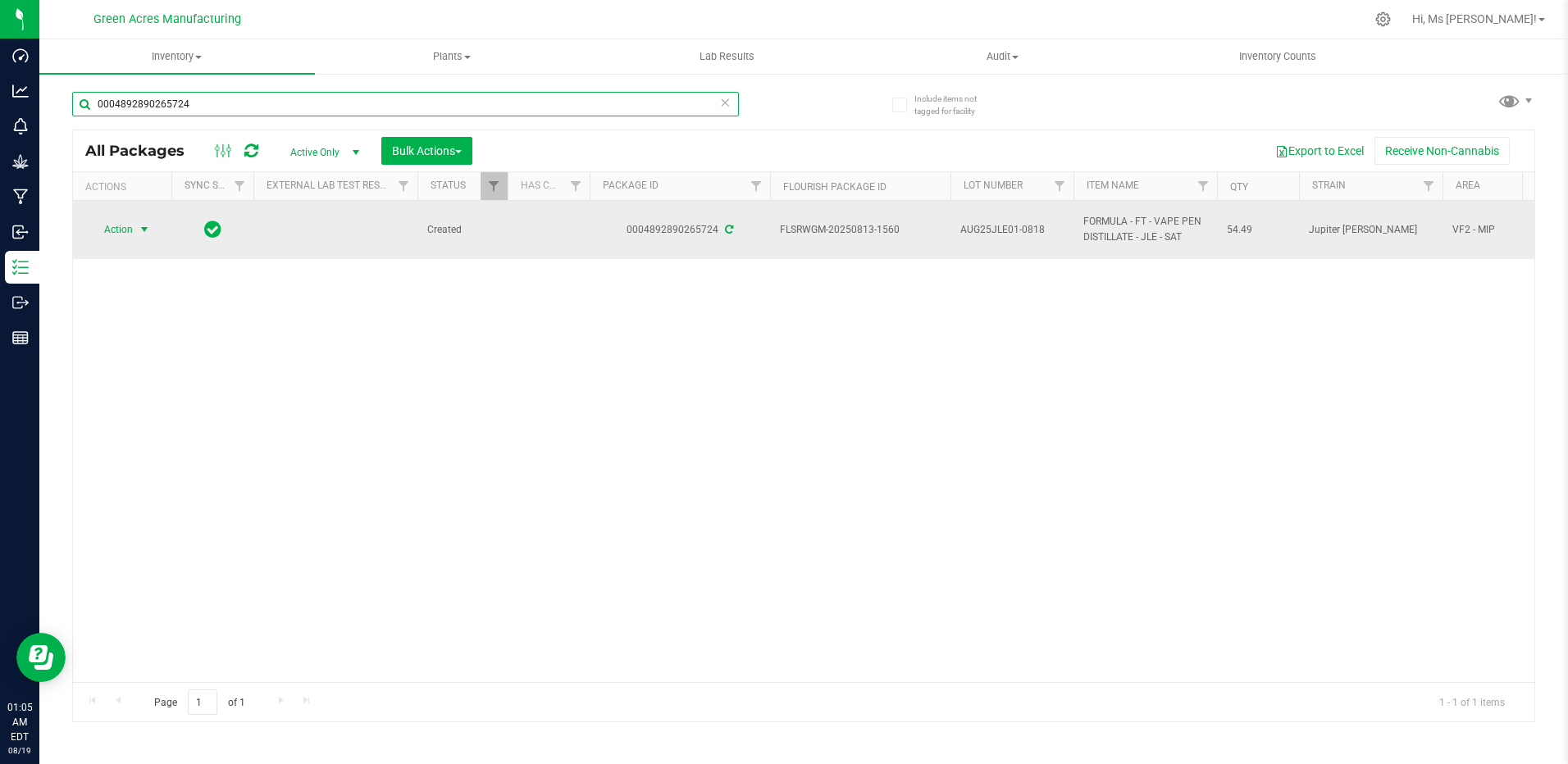
type input "0004892890265724"
click at [124, 236] on span "Action" at bounding box center [111, 230] width 44 height 23
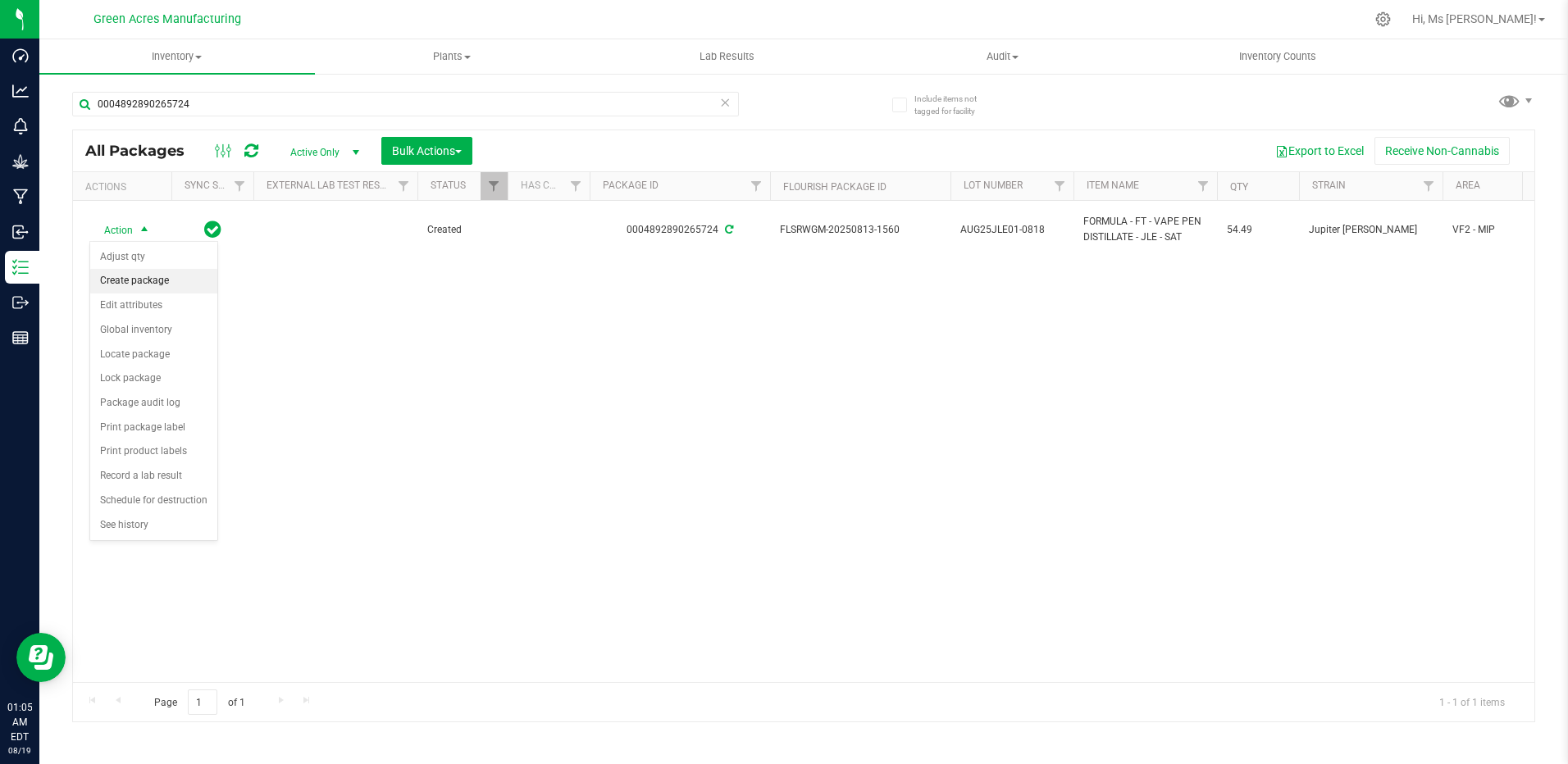
click at [146, 285] on li "Create package" at bounding box center [153, 281] width 127 height 25
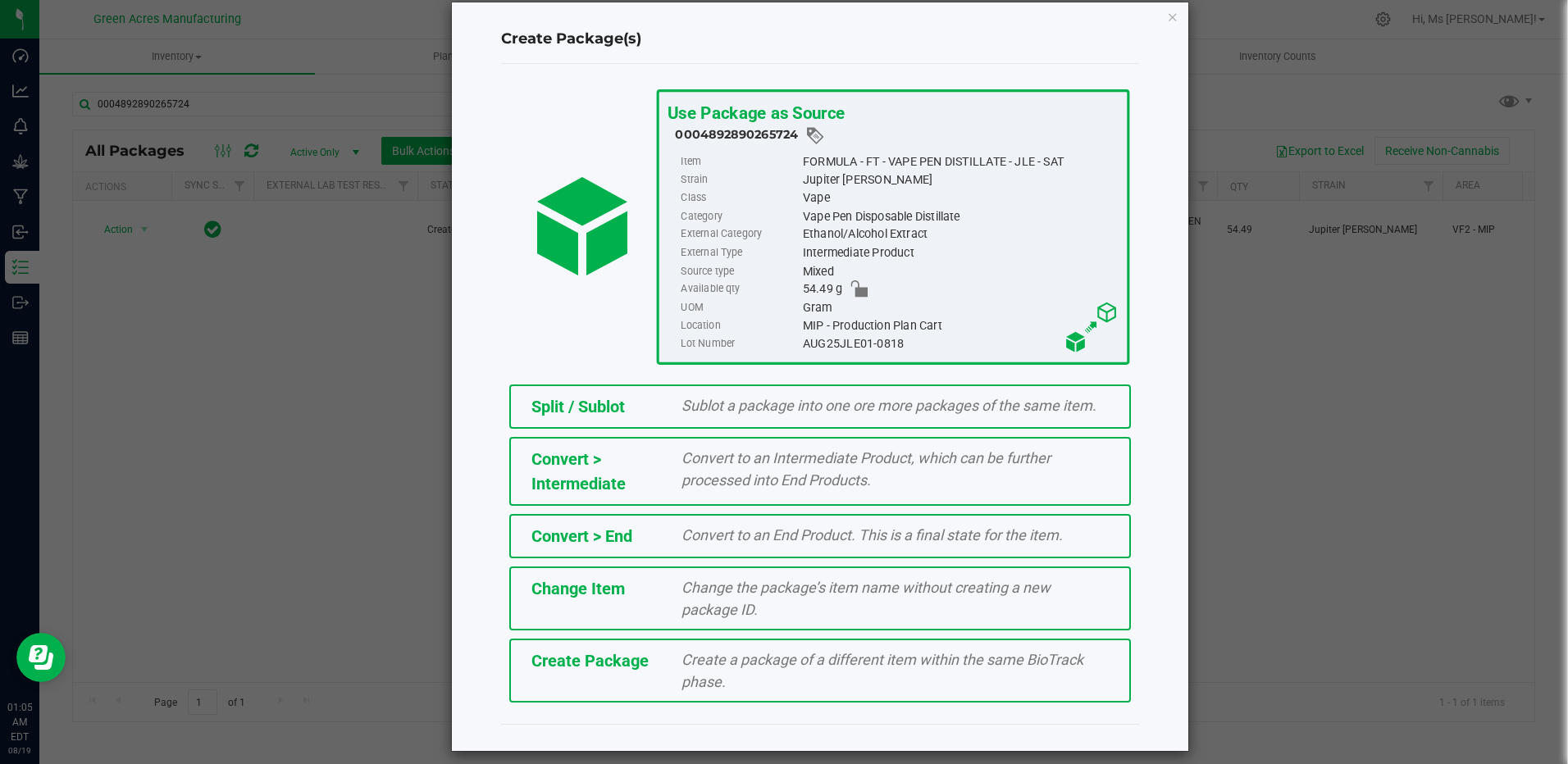
scroll to position [35, 0]
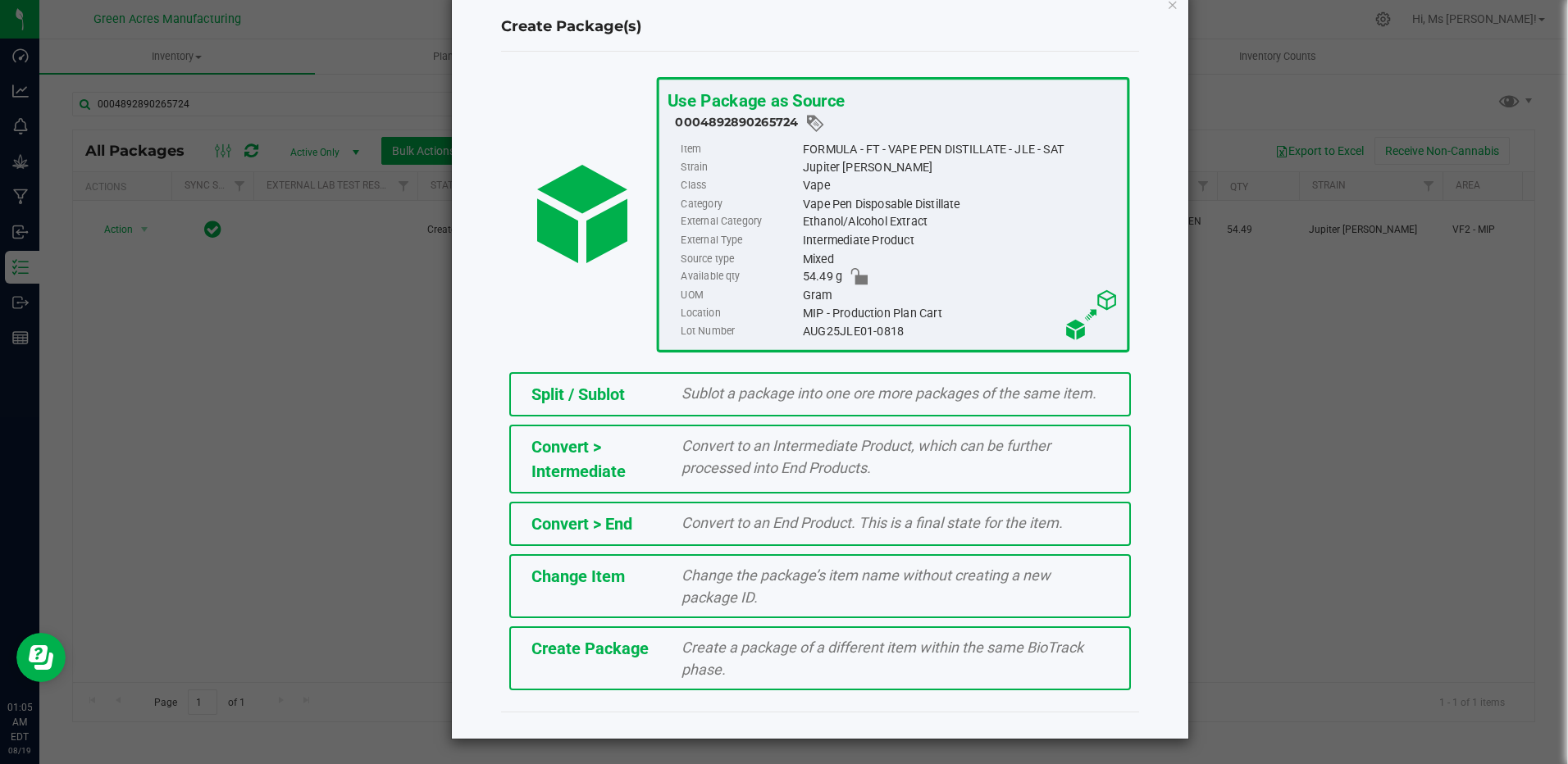
click at [730, 660] on div "Create a package of a different item within the same BioTrack phase." at bounding box center [895, 658] width 452 height 44
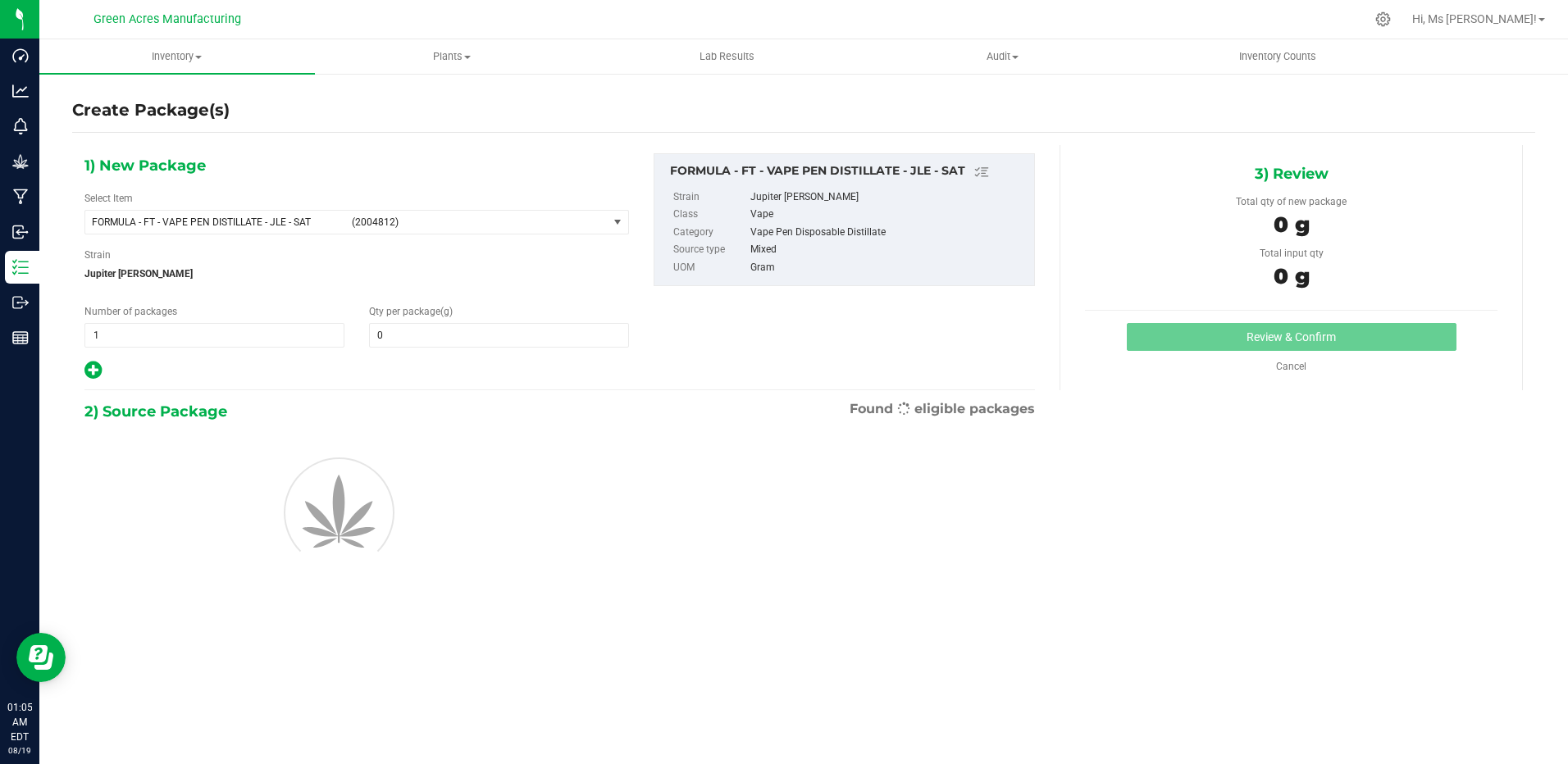
type input "0.0000"
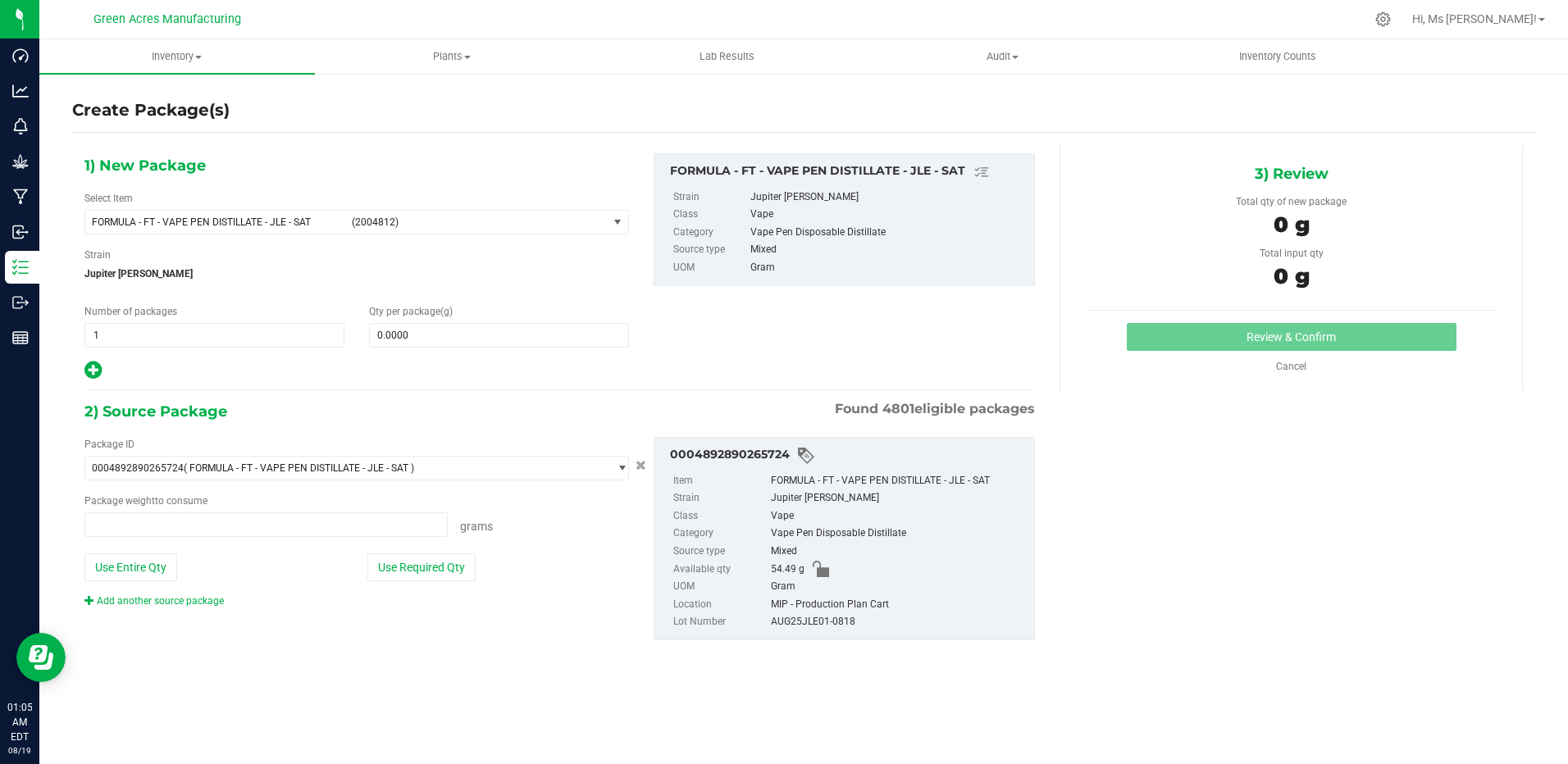
type input "0.0000 g"
drag, startPoint x: 548, startPoint y: 232, endPoint x: 554, endPoint y: 244, distance: 13.4
click at [554, 244] on div "1) New Package Select Item FORMULA - FT - VAPE PEN DISTILLATE - JLE - SAT (2004…" at bounding box center [357, 267] width 570 height 228
drag, startPoint x: 554, startPoint y: 244, endPoint x: 487, endPoint y: 217, distance: 72.2
click at [487, 217] on span "(2004812)" at bounding box center [476, 222] width 250 height 11
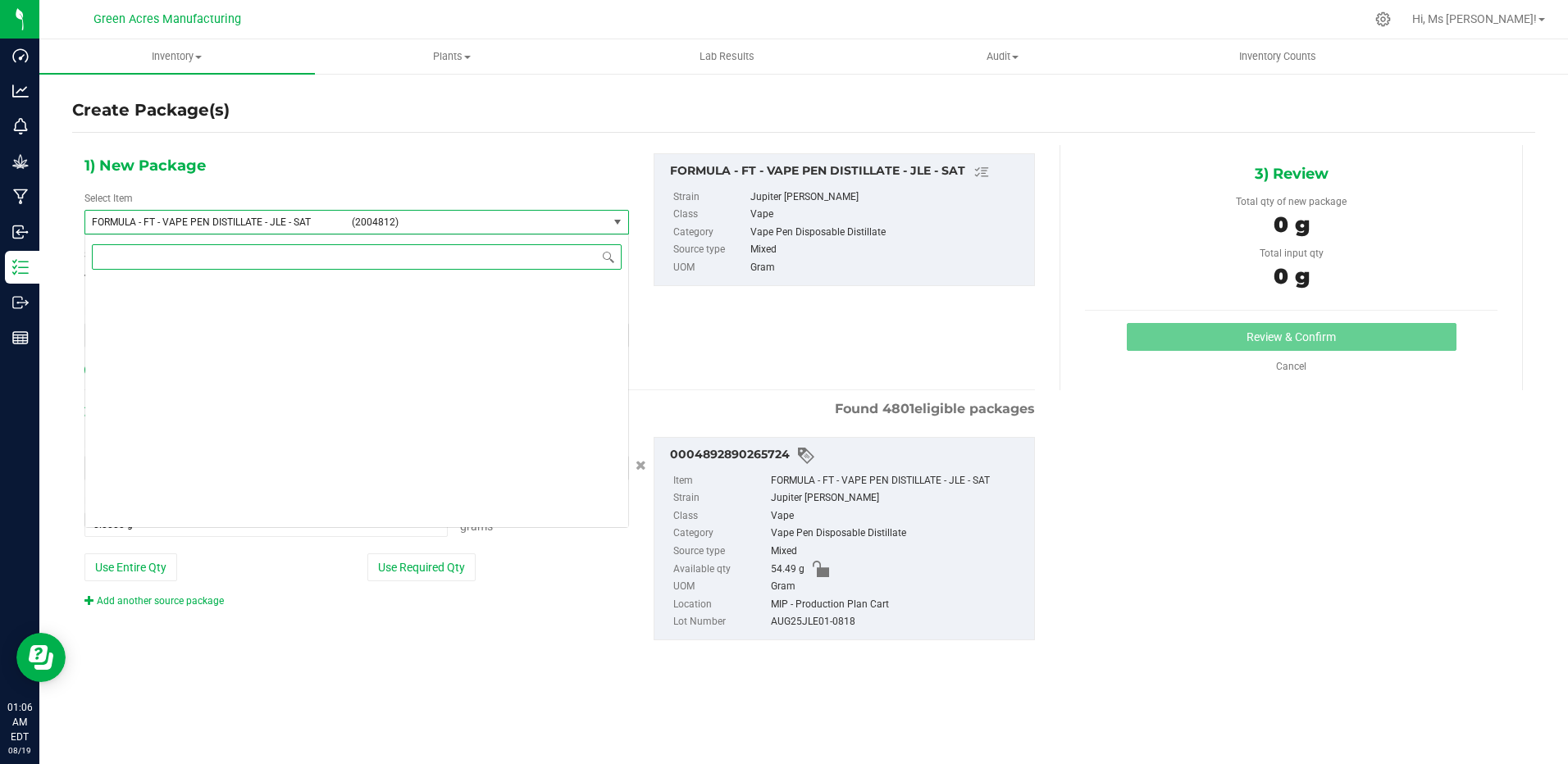
scroll to position [34081, 0]
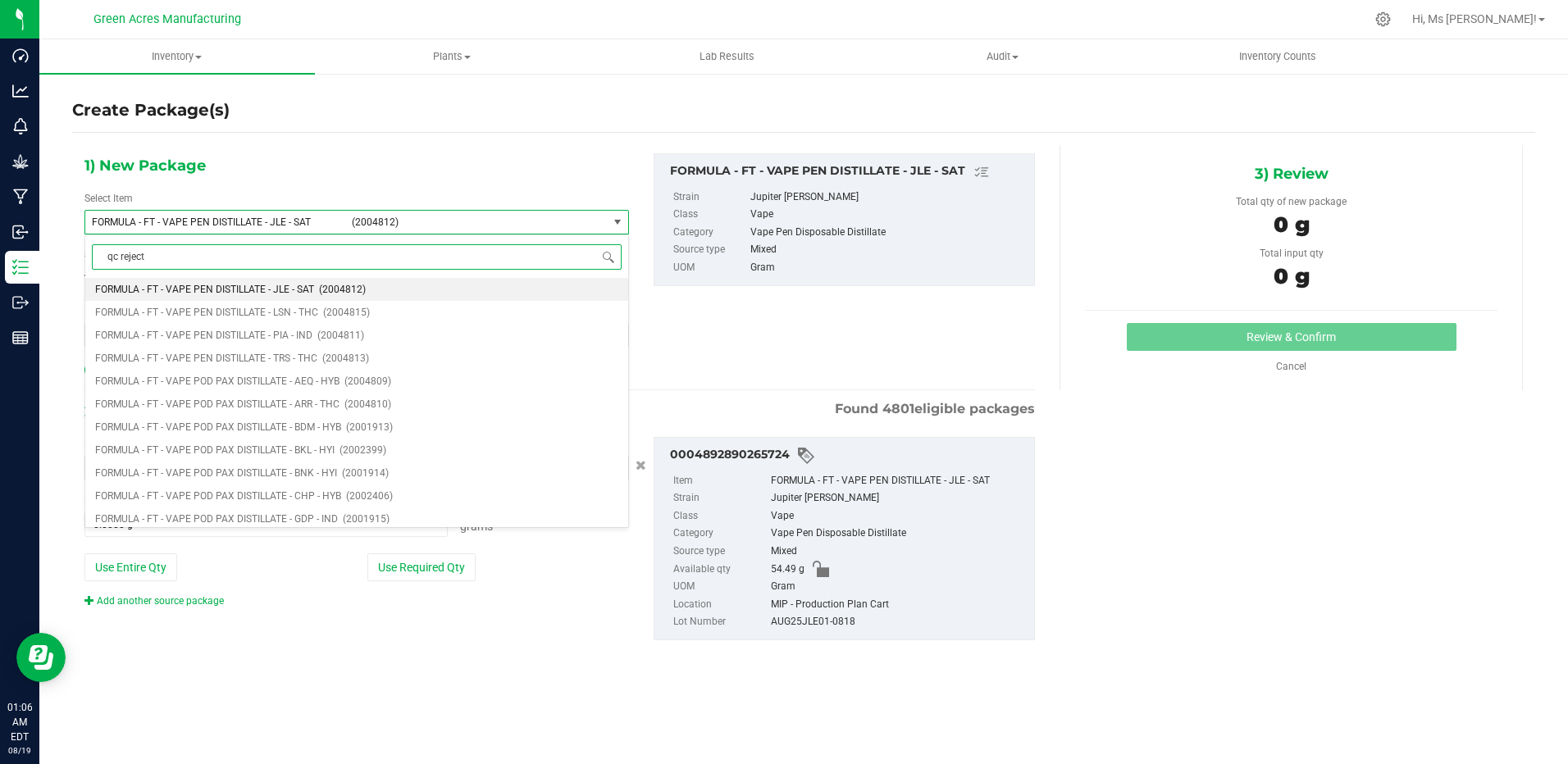
type input "qc reject"
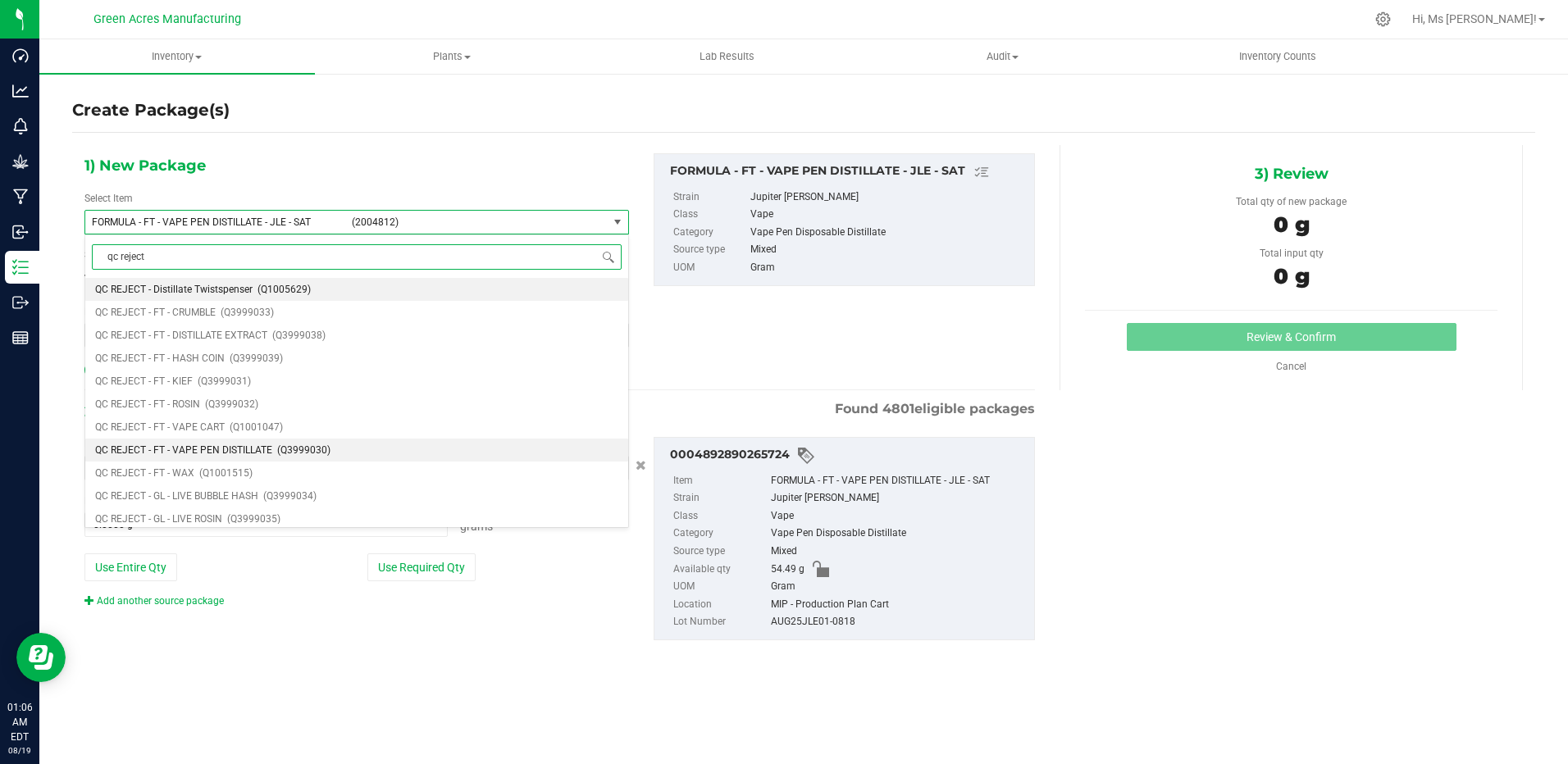
click at [392, 446] on li "QC REJECT - FT - VAPE PEN DISTILLATE (Q3999030)" at bounding box center [357, 451] width 543 height 23
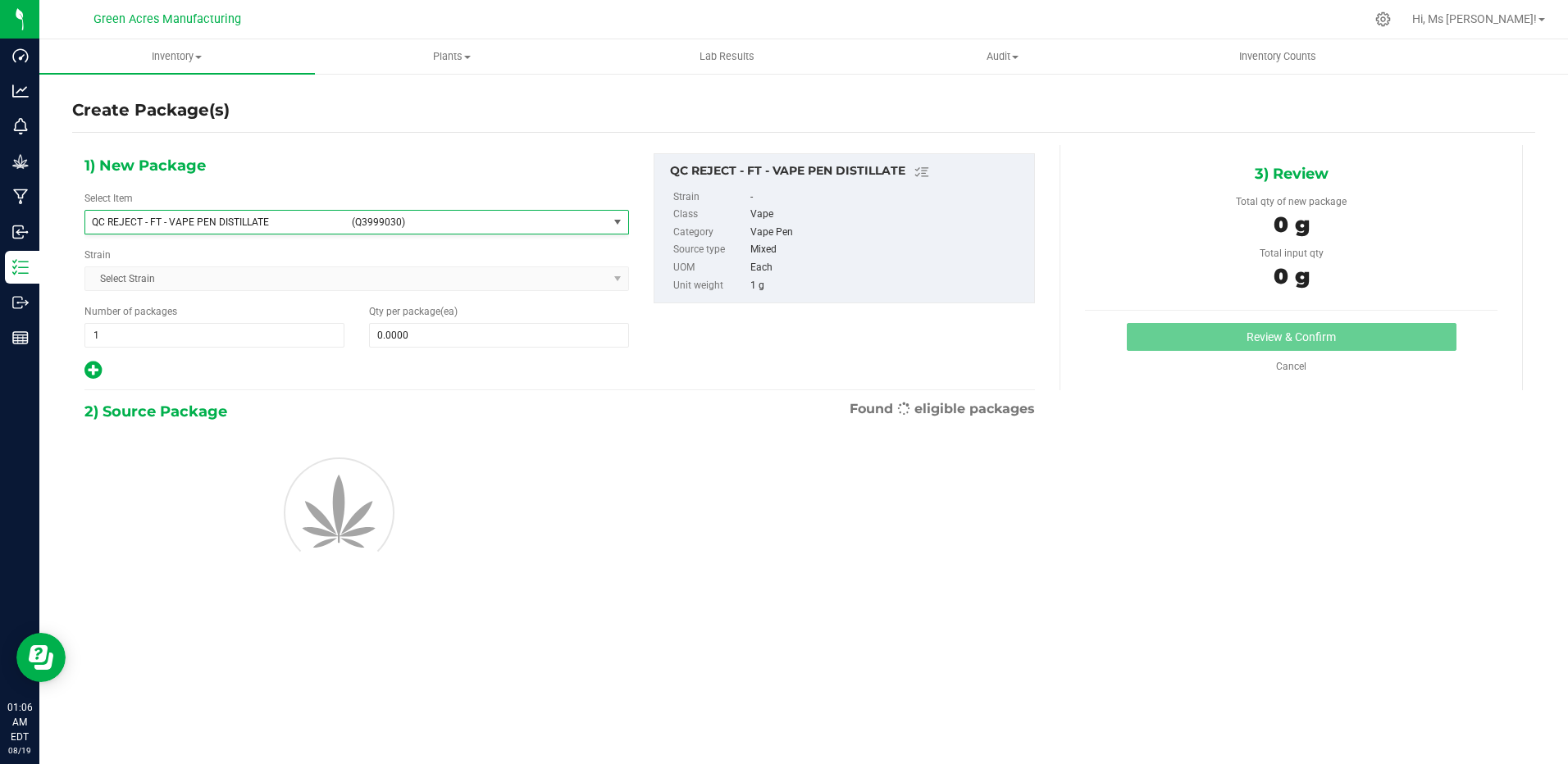
type input "0"
click at [505, 340] on span at bounding box center [498, 335] width 260 height 25
click at [505, 340] on input "text" at bounding box center [498, 335] width 258 height 23
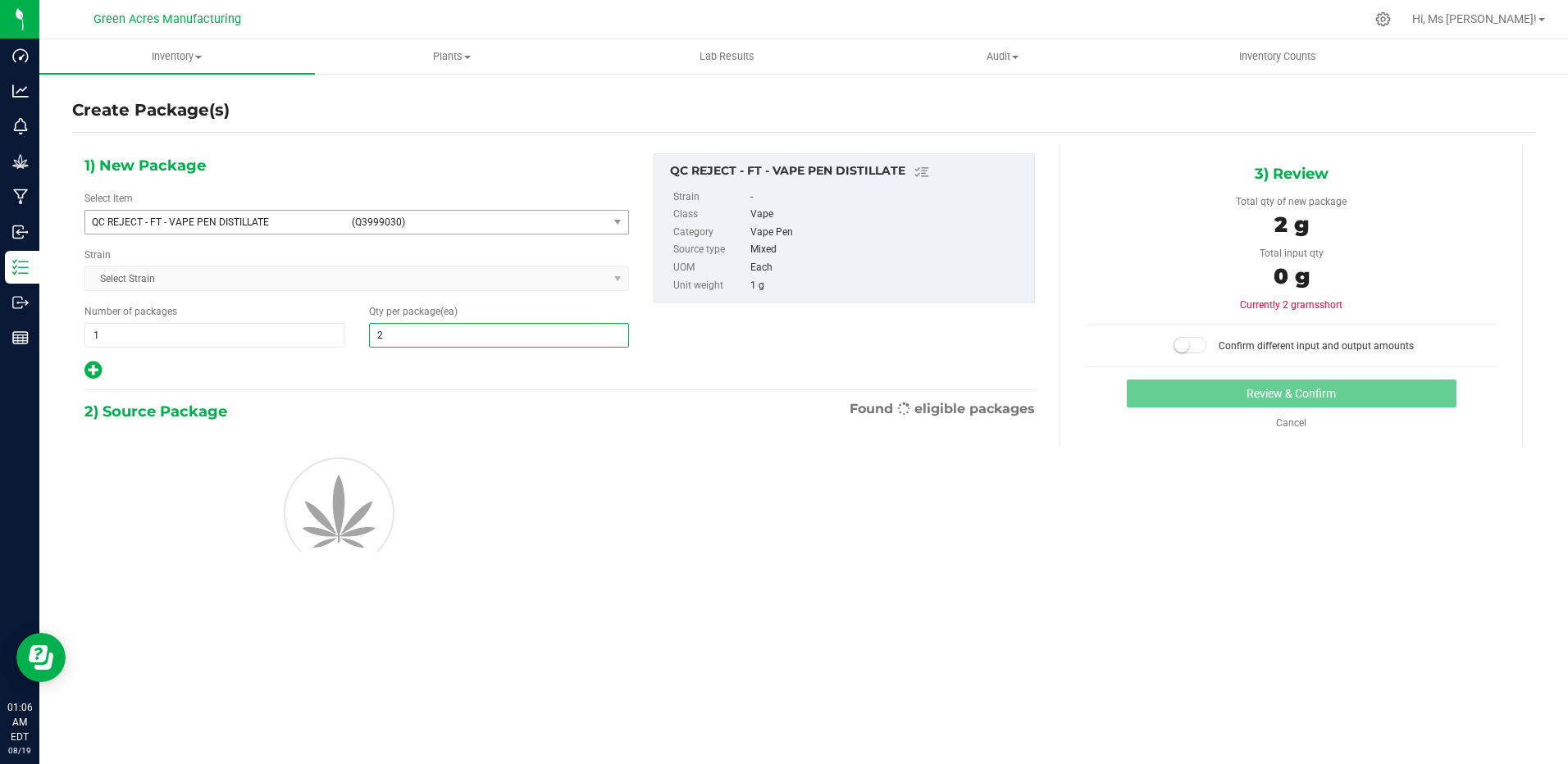
type input "29"
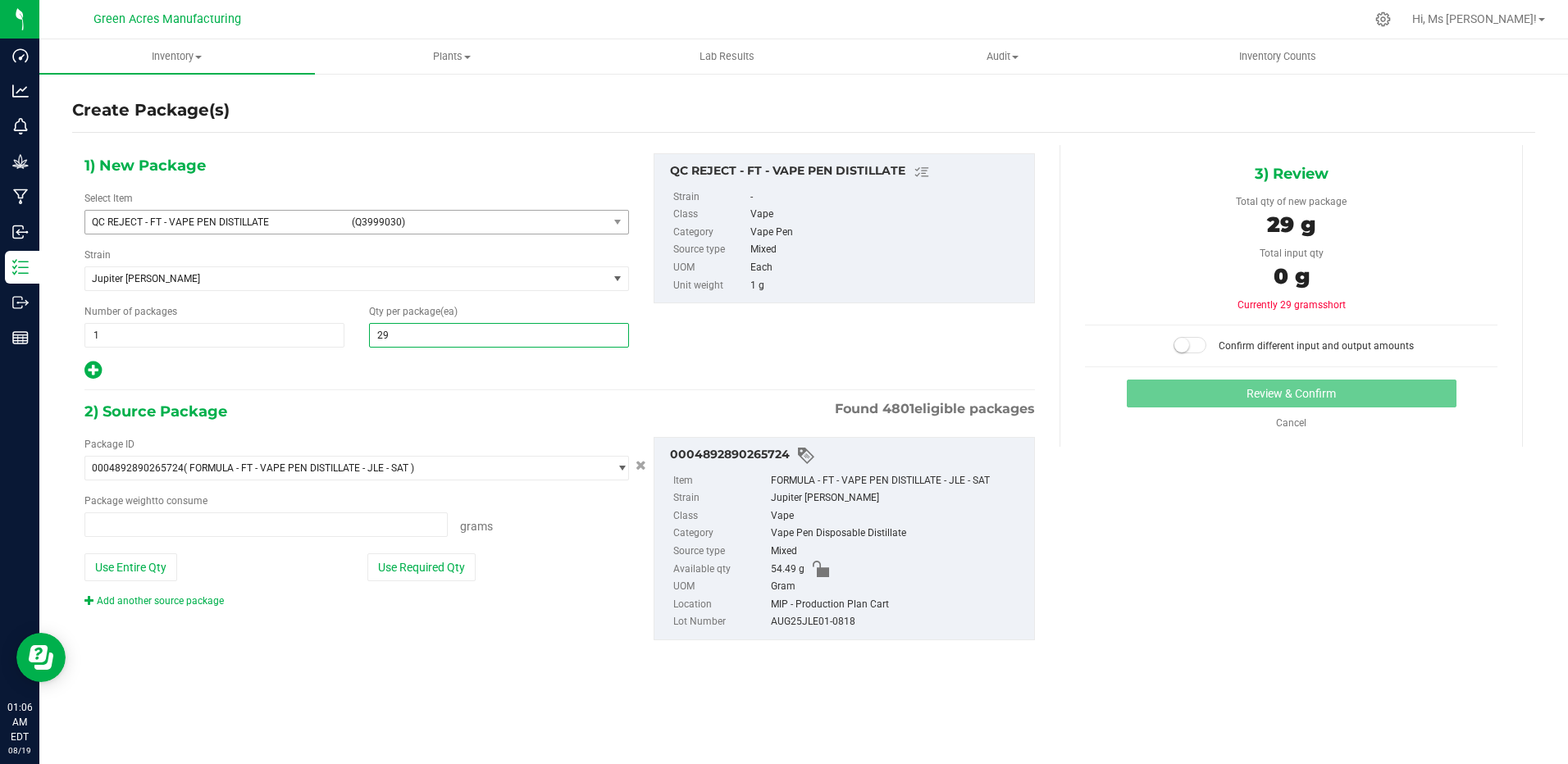
type input "0.0000 g"
type input "29"
click at [173, 564] on button "Use Entire Qty" at bounding box center [131, 567] width 92 height 28
type input "54.4900 g"
click at [1202, 348] on span at bounding box center [1190, 345] width 32 height 16
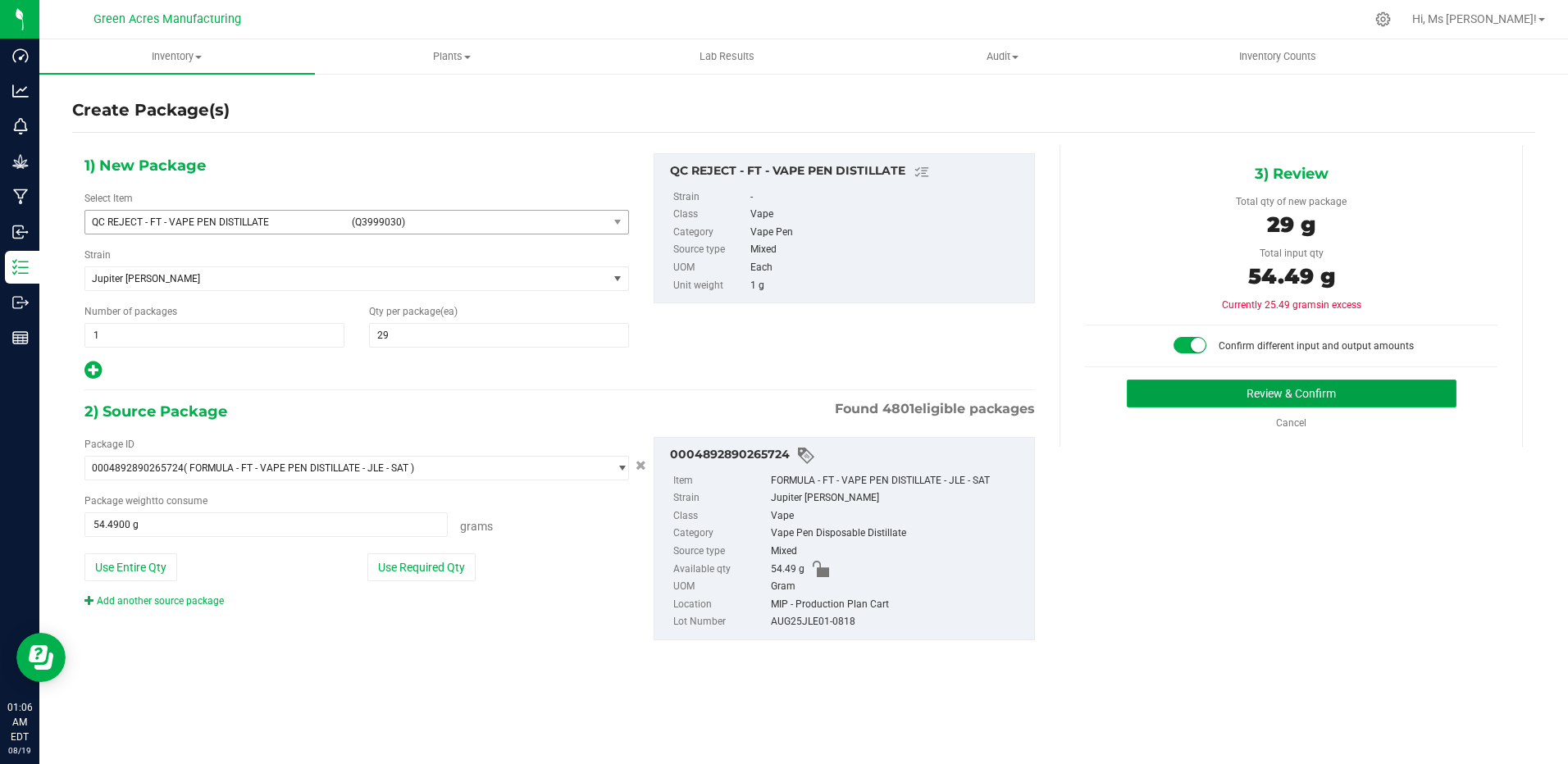
click at [1214, 398] on button "Review & Confirm" at bounding box center [1292, 393] width 330 height 28
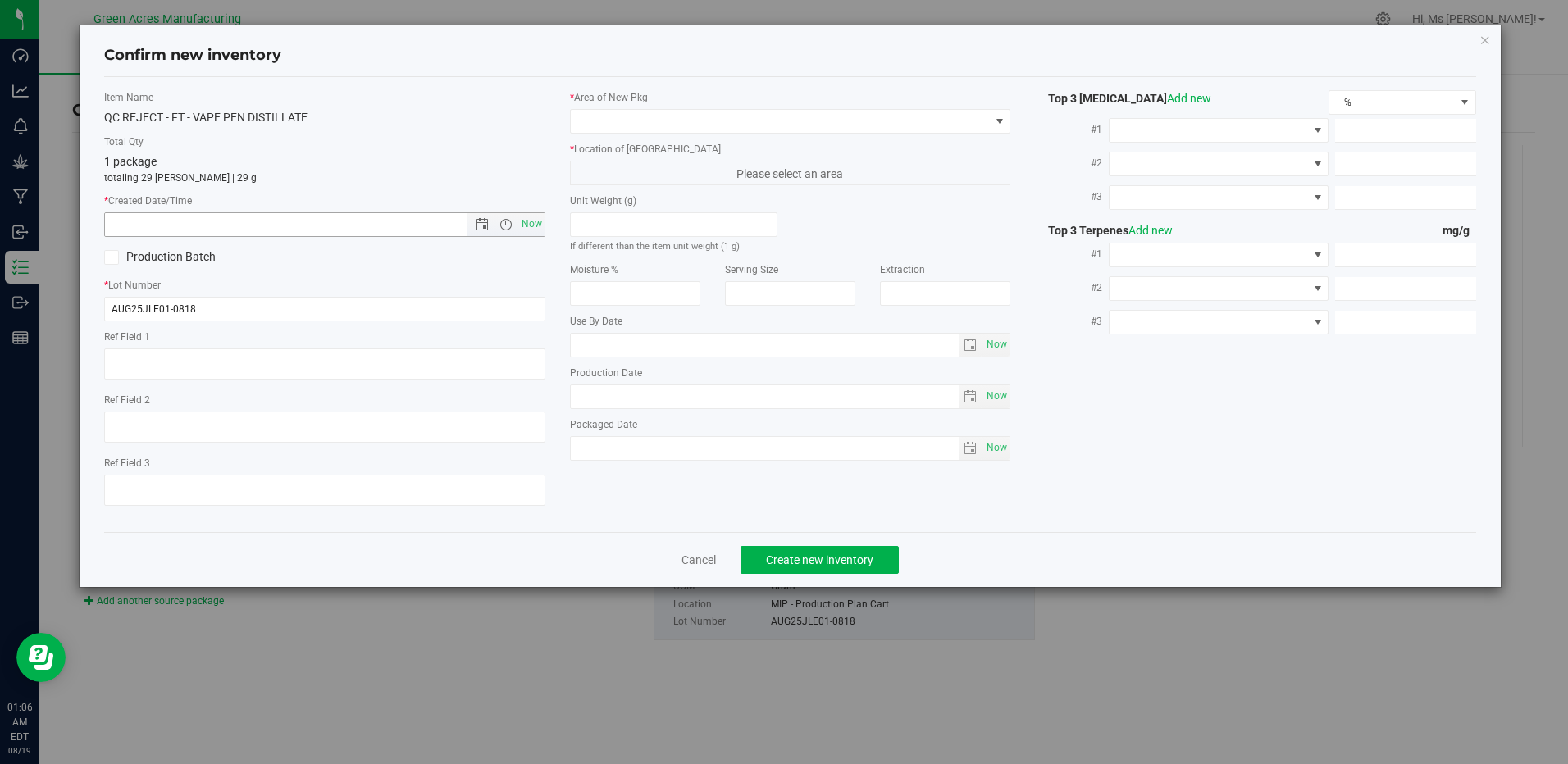
drag, startPoint x: 534, startPoint y: 225, endPoint x: 594, endPoint y: 172, distance: 80.1
click at [535, 224] on span "Now" at bounding box center [531, 224] width 28 height 24
type input "[DATE] 1:06 AM"
click at [650, 118] on span at bounding box center [779, 121] width 418 height 23
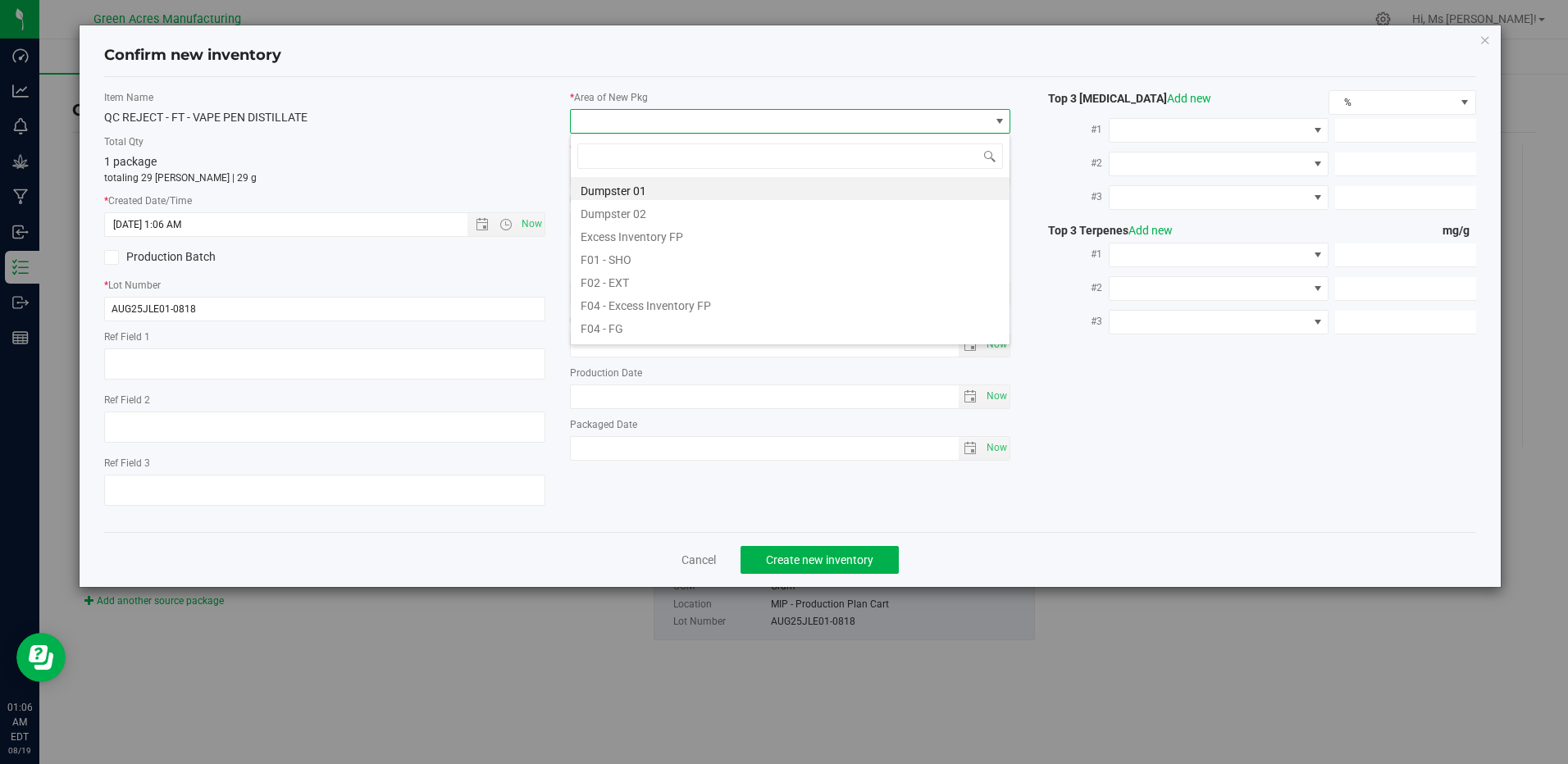
scroll to position [25, 441]
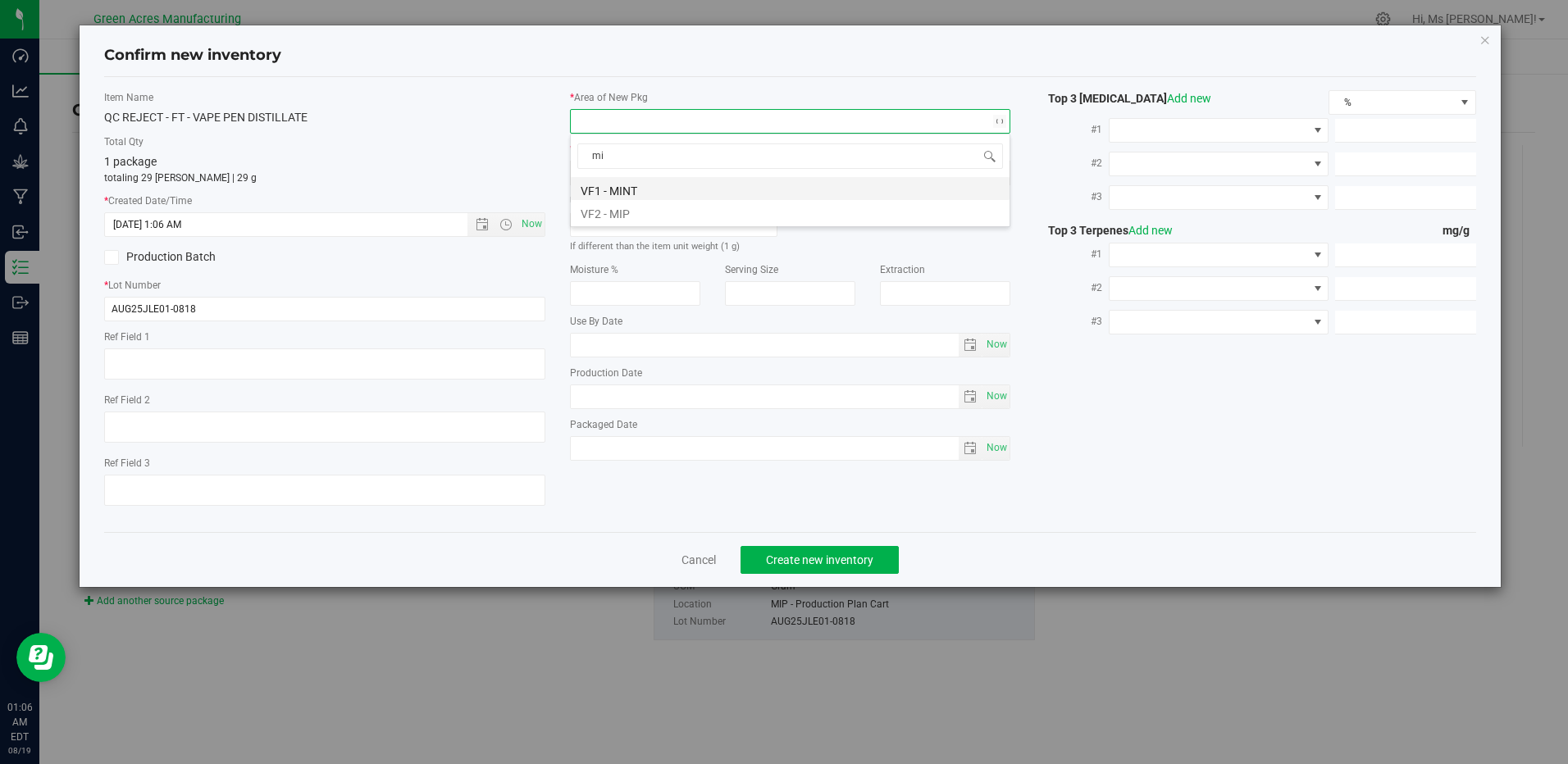
type input "mip"
click at [670, 194] on li "VF2 - MIP" at bounding box center [790, 189] width 439 height 23
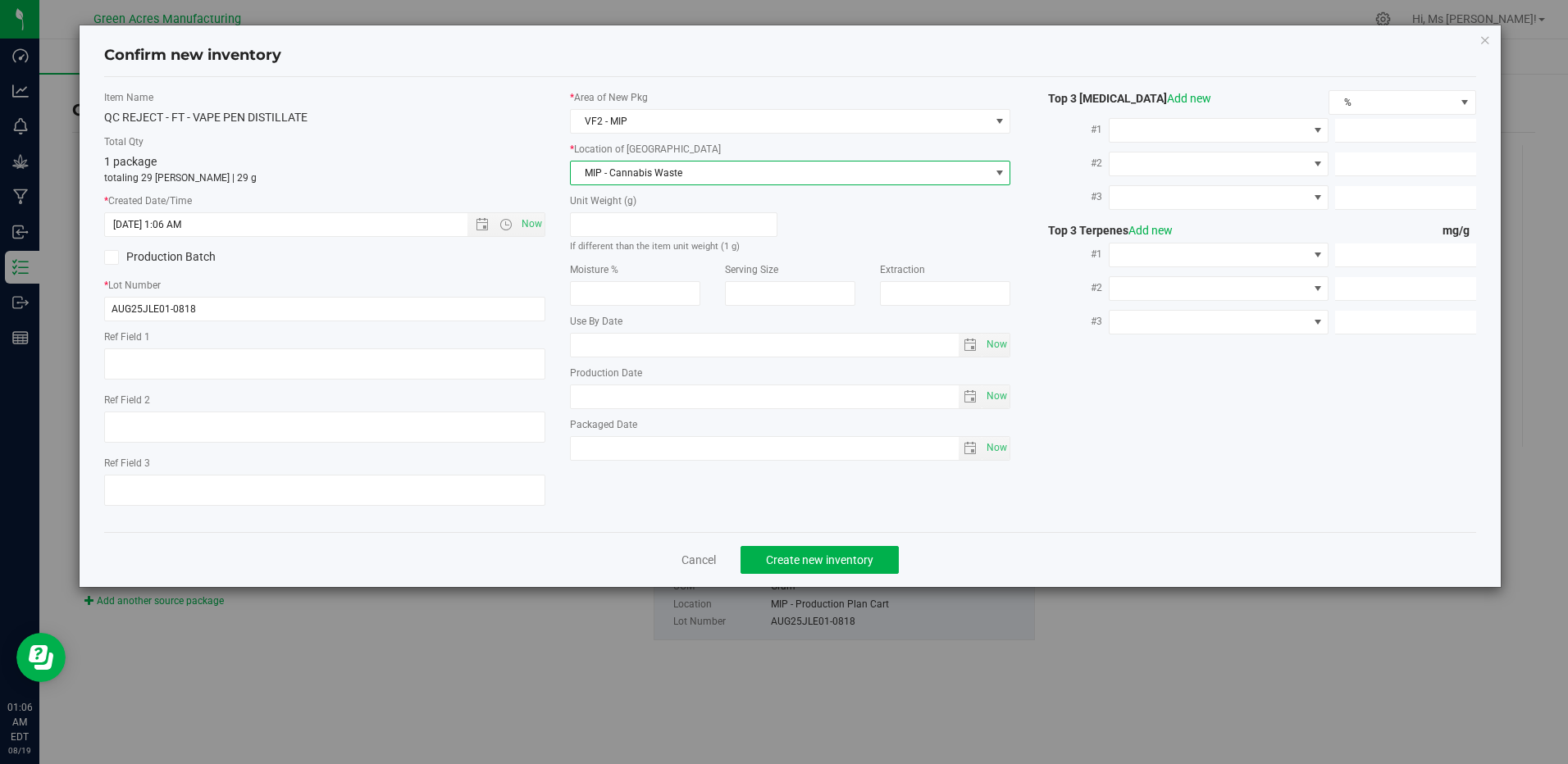
click at [671, 174] on span "MIP - Cannabis Waste" at bounding box center [779, 173] width 418 height 23
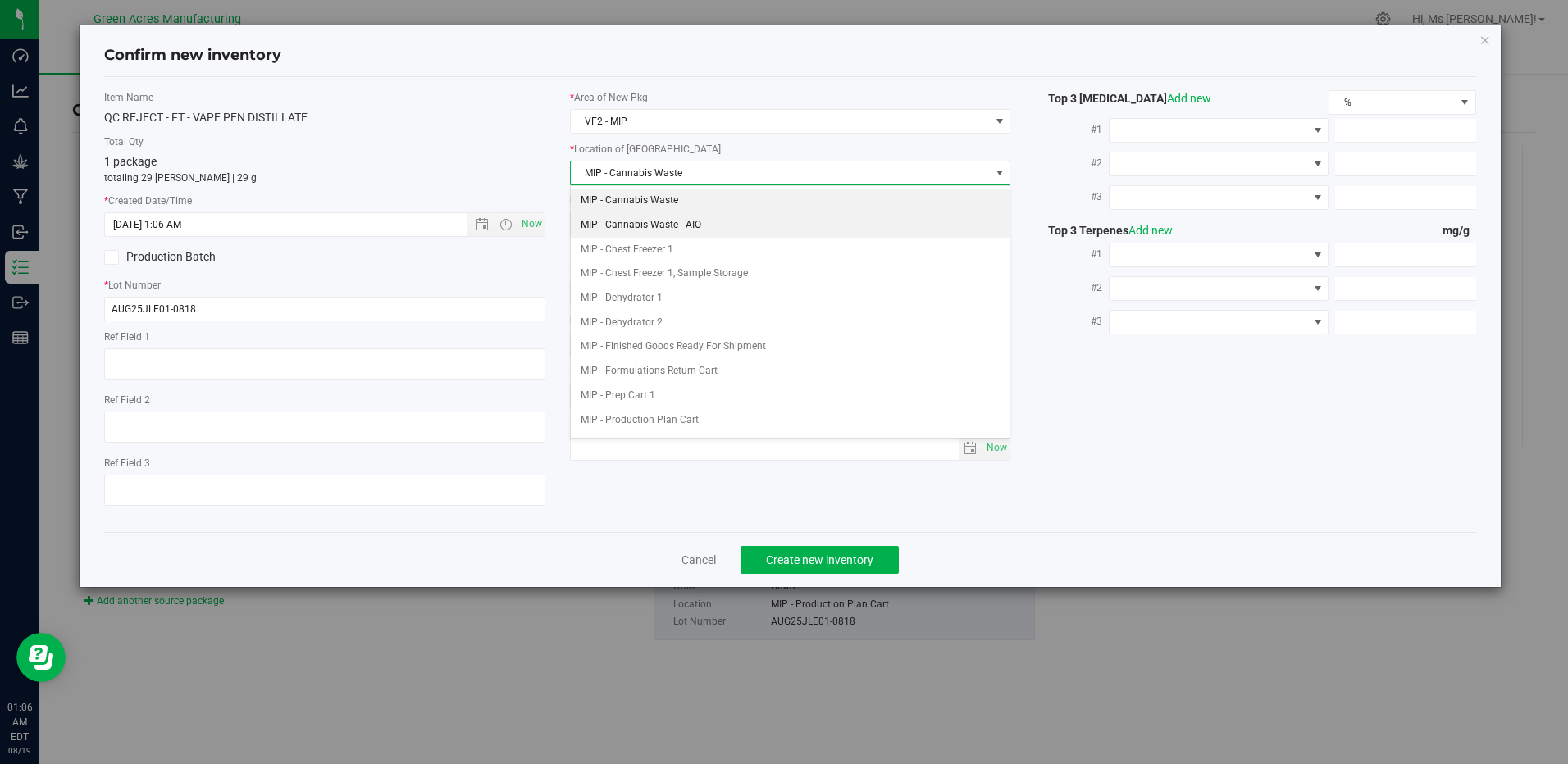
click at [682, 220] on li "MIP - Cannabis Waste - AIO" at bounding box center [790, 226] width 439 height 25
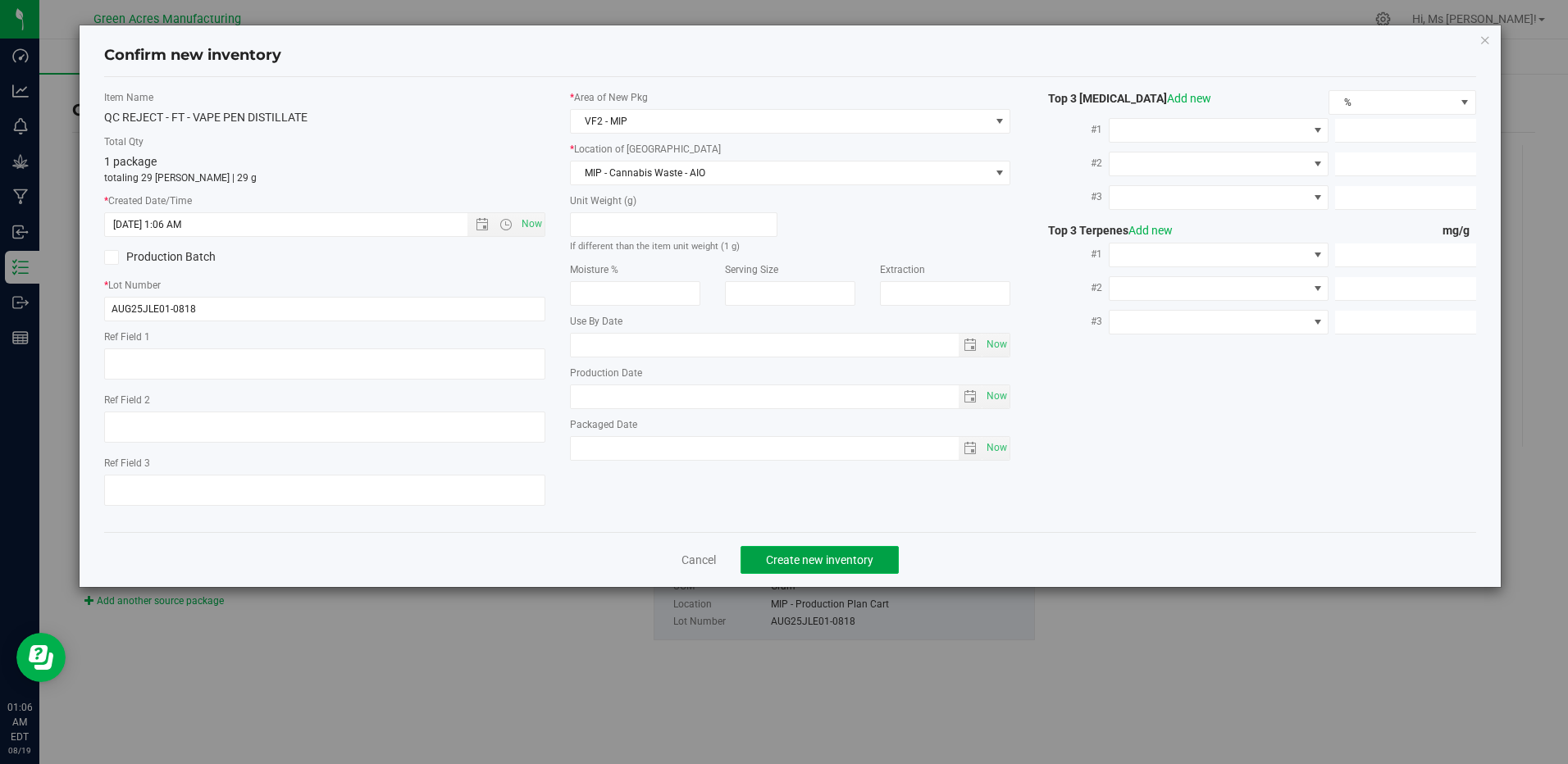
click at [835, 565] on span "Create new inventory" at bounding box center [819, 560] width 108 height 13
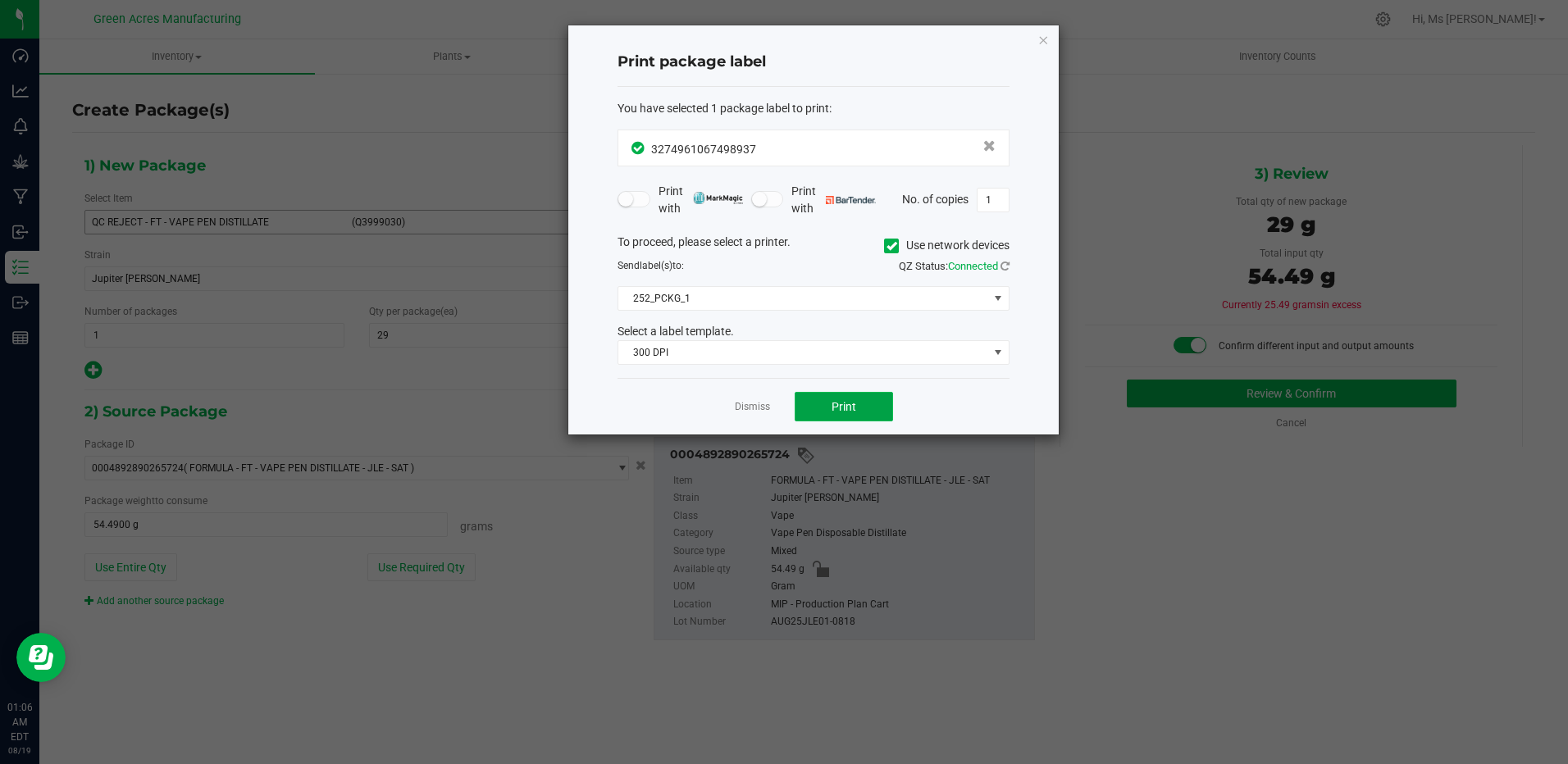
click at [855, 405] on span "Print" at bounding box center [844, 407] width 25 height 13
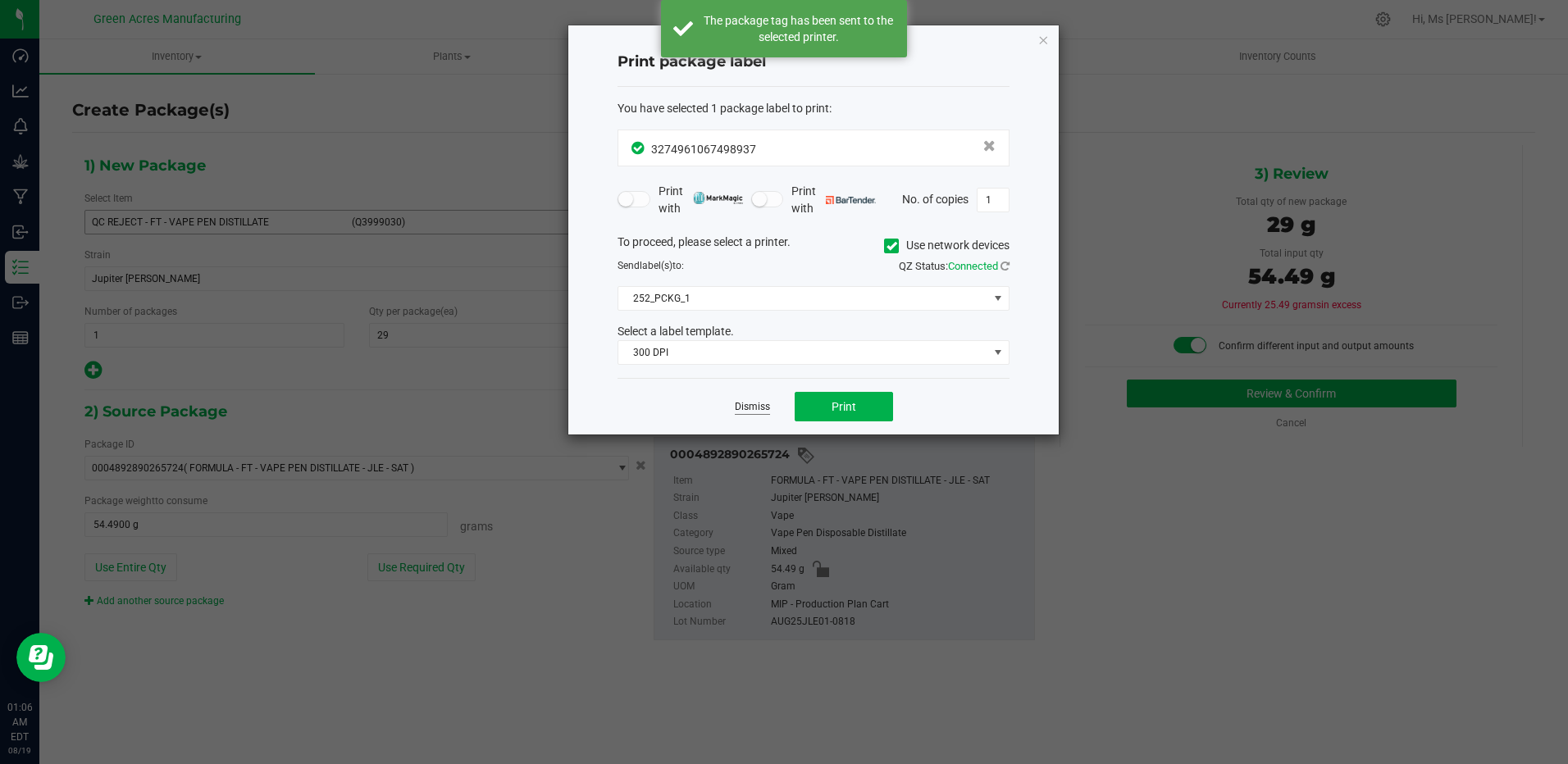
click at [755, 403] on link "Dismiss" at bounding box center [752, 407] width 35 height 14
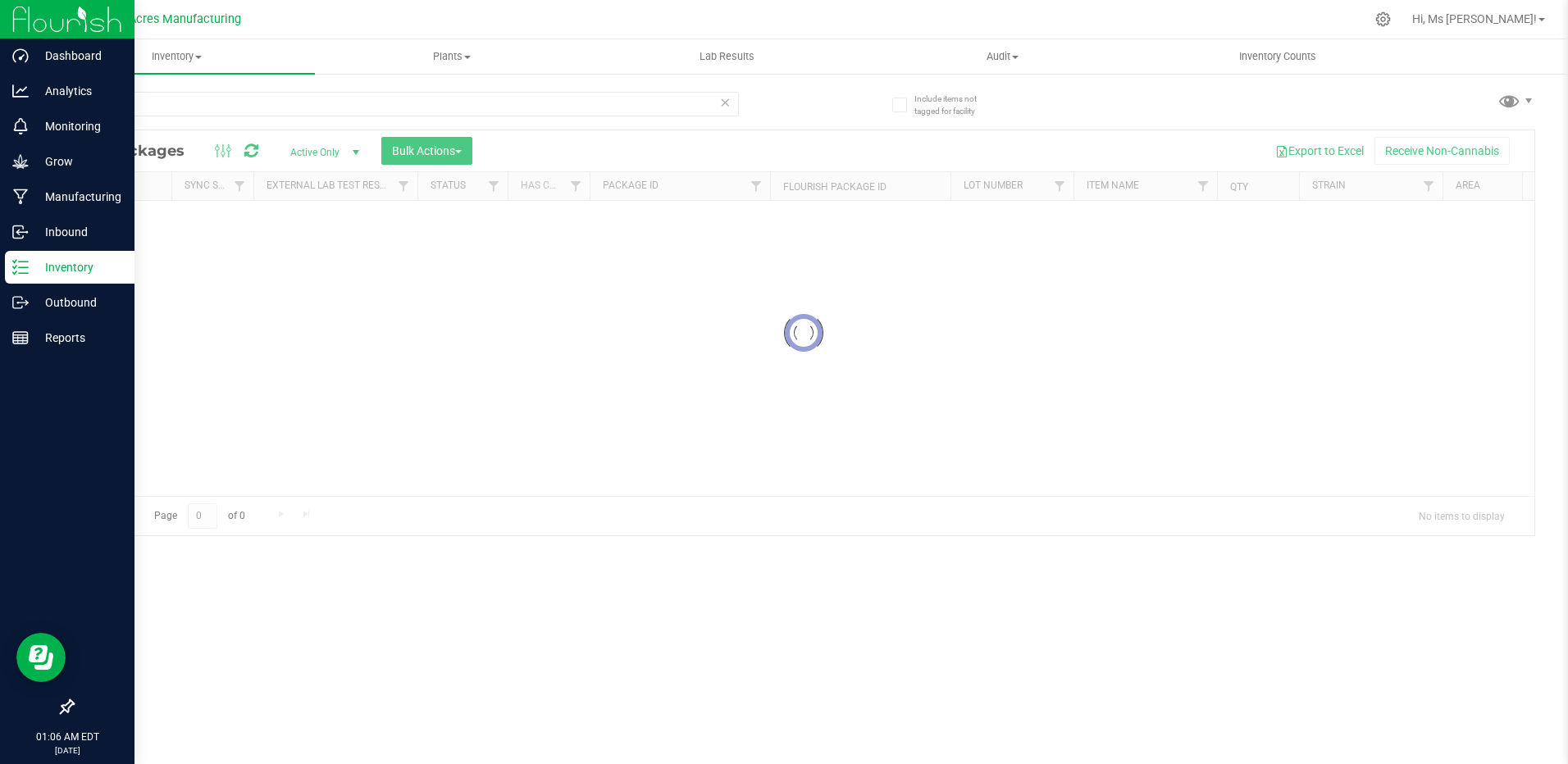
drag, startPoint x: 67, startPoint y: 260, endPoint x: 88, endPoint y: 252, distance: 22.5
click at [67, 261] on p "Inventory" at bounding box center [77, 267] width 98 height 20
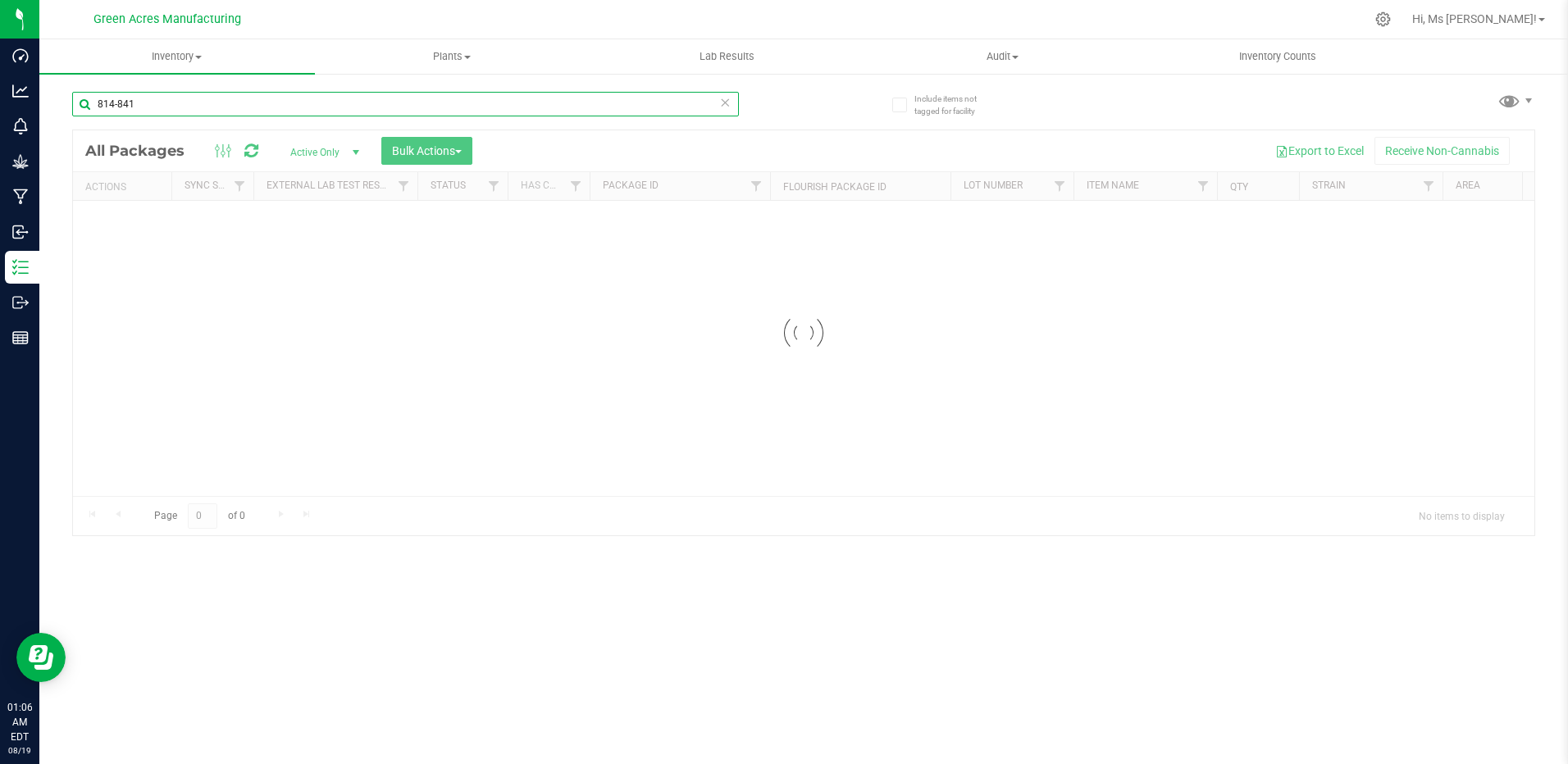
click at [253, 104] on input "814-841" at bounding box center [406, 104] width 667 height 25
type input "9607092763069773"
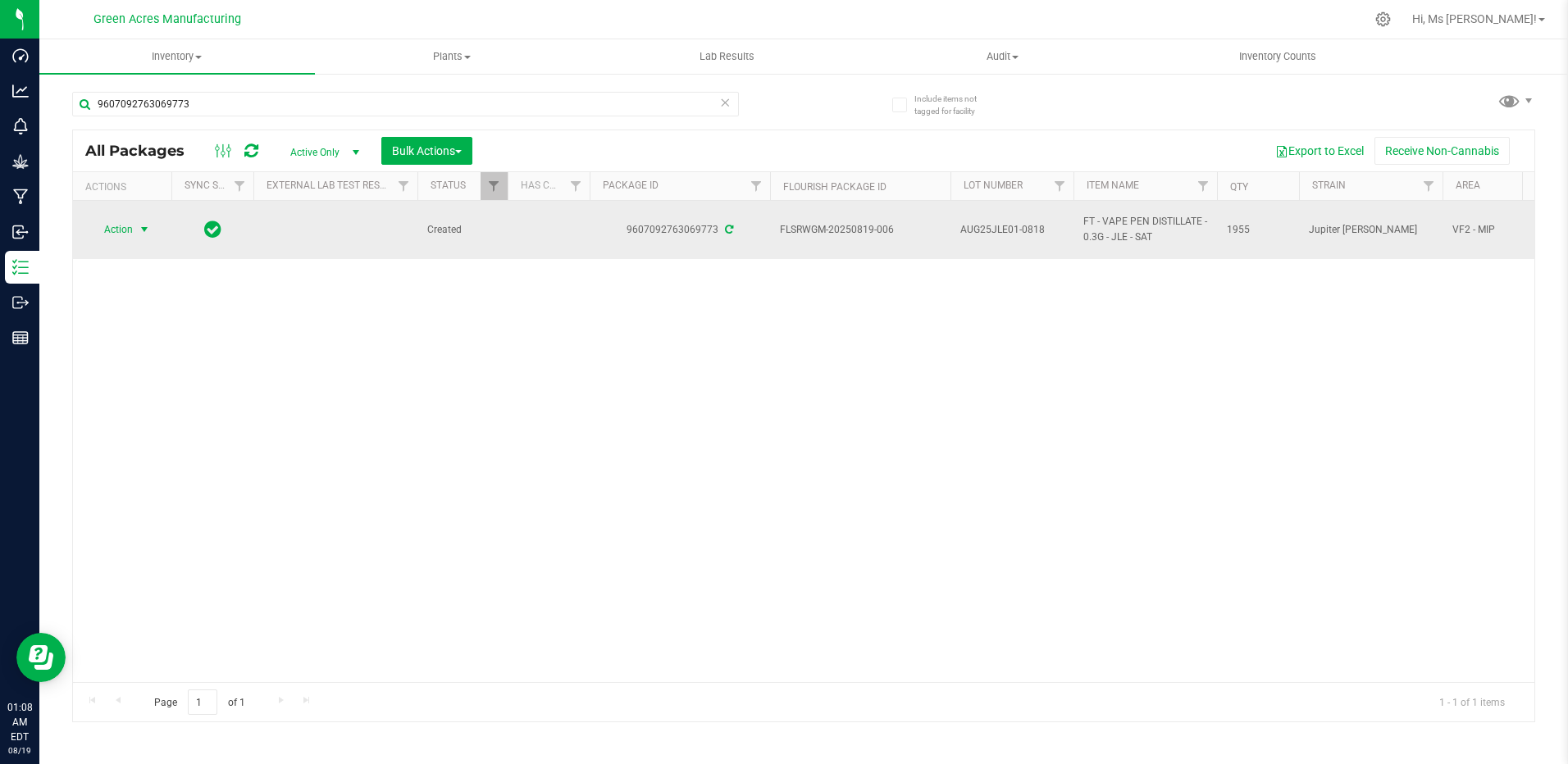
click at [130, 227] on span "Action" at bounding box center [111, 230] width 44 height 23
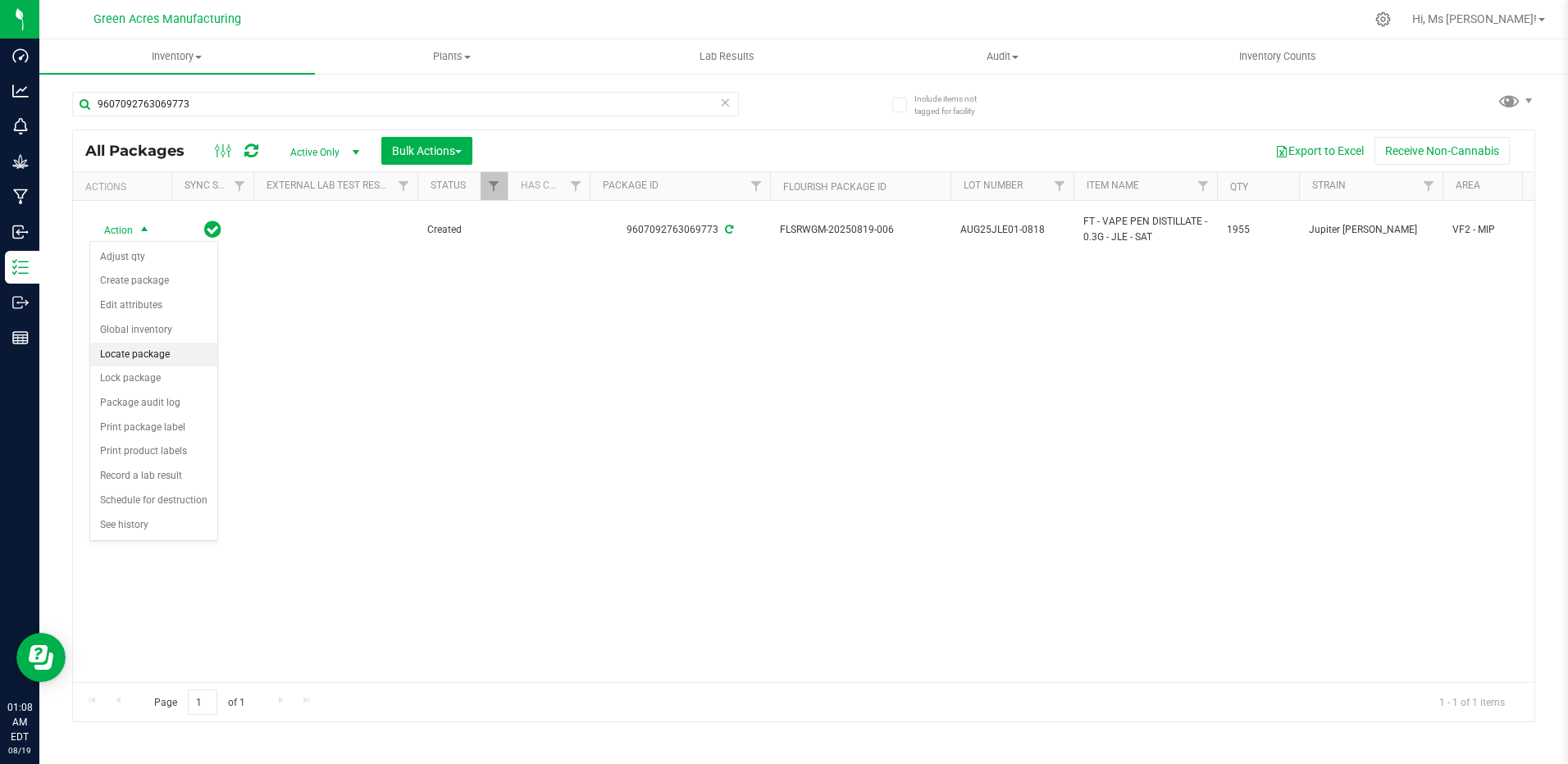
drag, startPoint x: 178, startPoint y: 379, endPoint x: 184, endPoint y: 356, distance: 23.8
click at [184, 356] on ul "Adjust qty Create package Edit attributes Global inventory Locate package Lock …" at bounding box center [153, 391] width 127 height 292
click at [184, 356] on li "Locate package" at bounding box center [153, 355] width 127 height 25
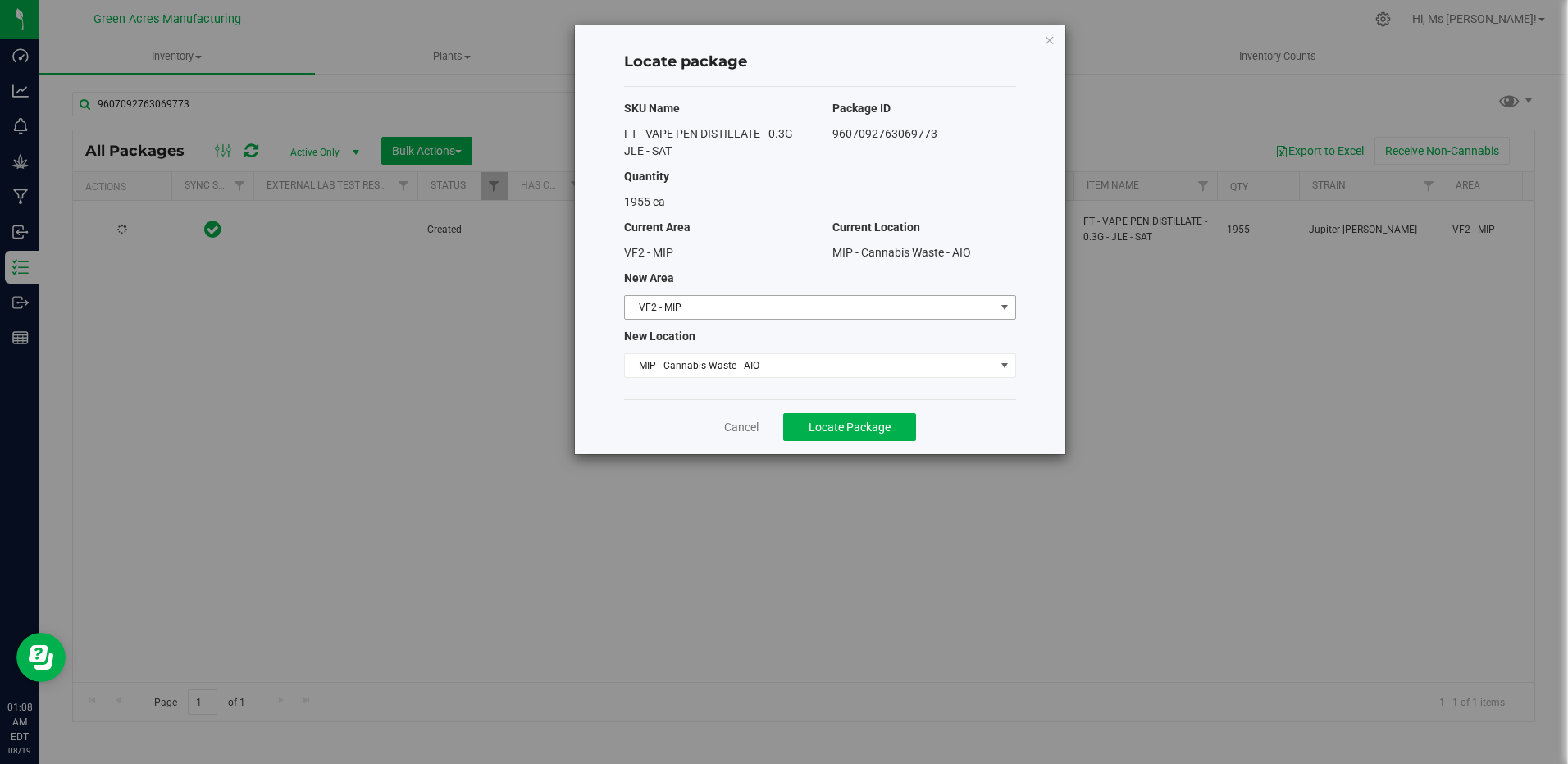
click at [846, 306] on span "VF2 - MIP" at bounding box center [810, 308] width 370 height 23
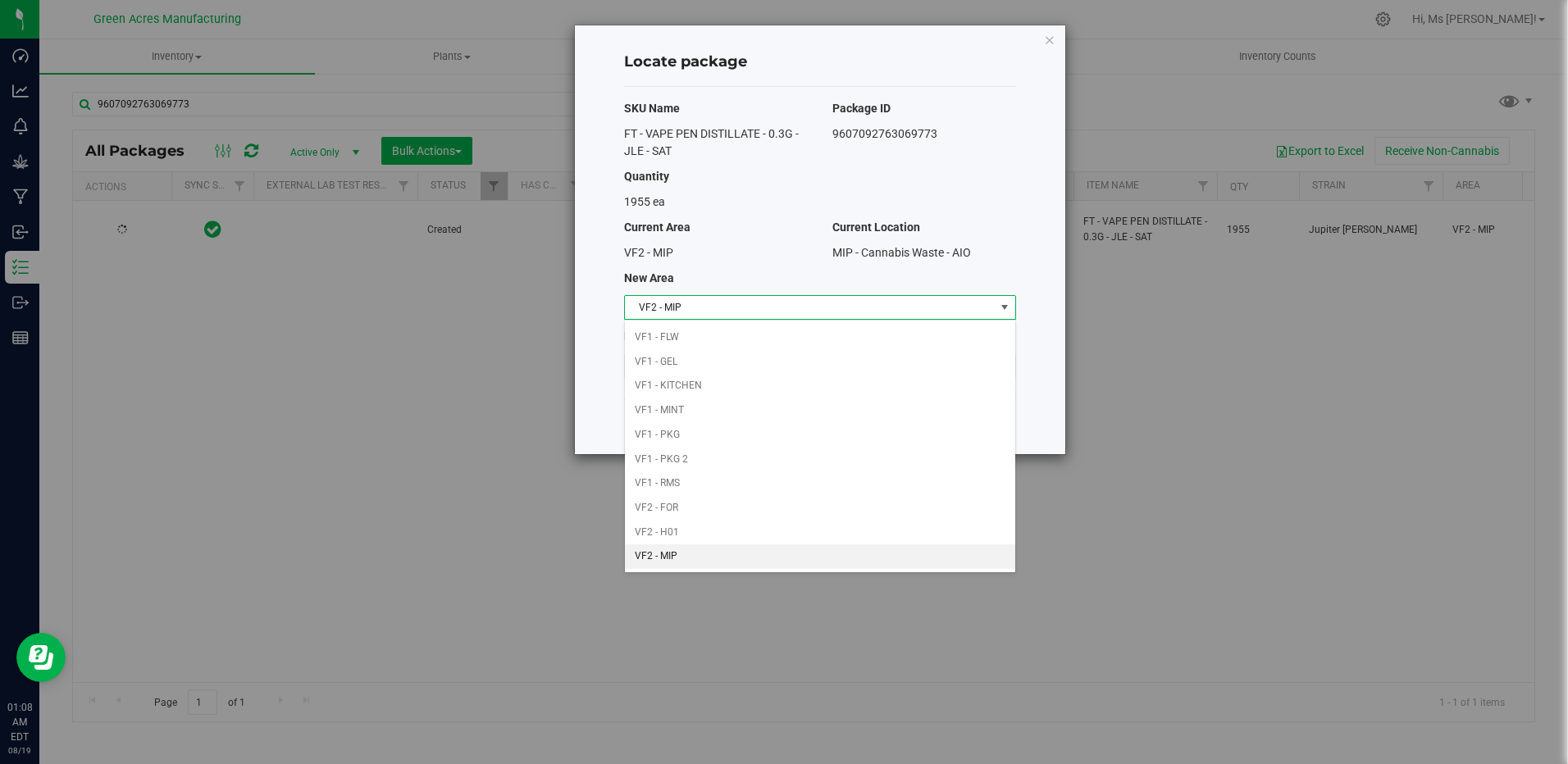
scroll to position [463, 0]
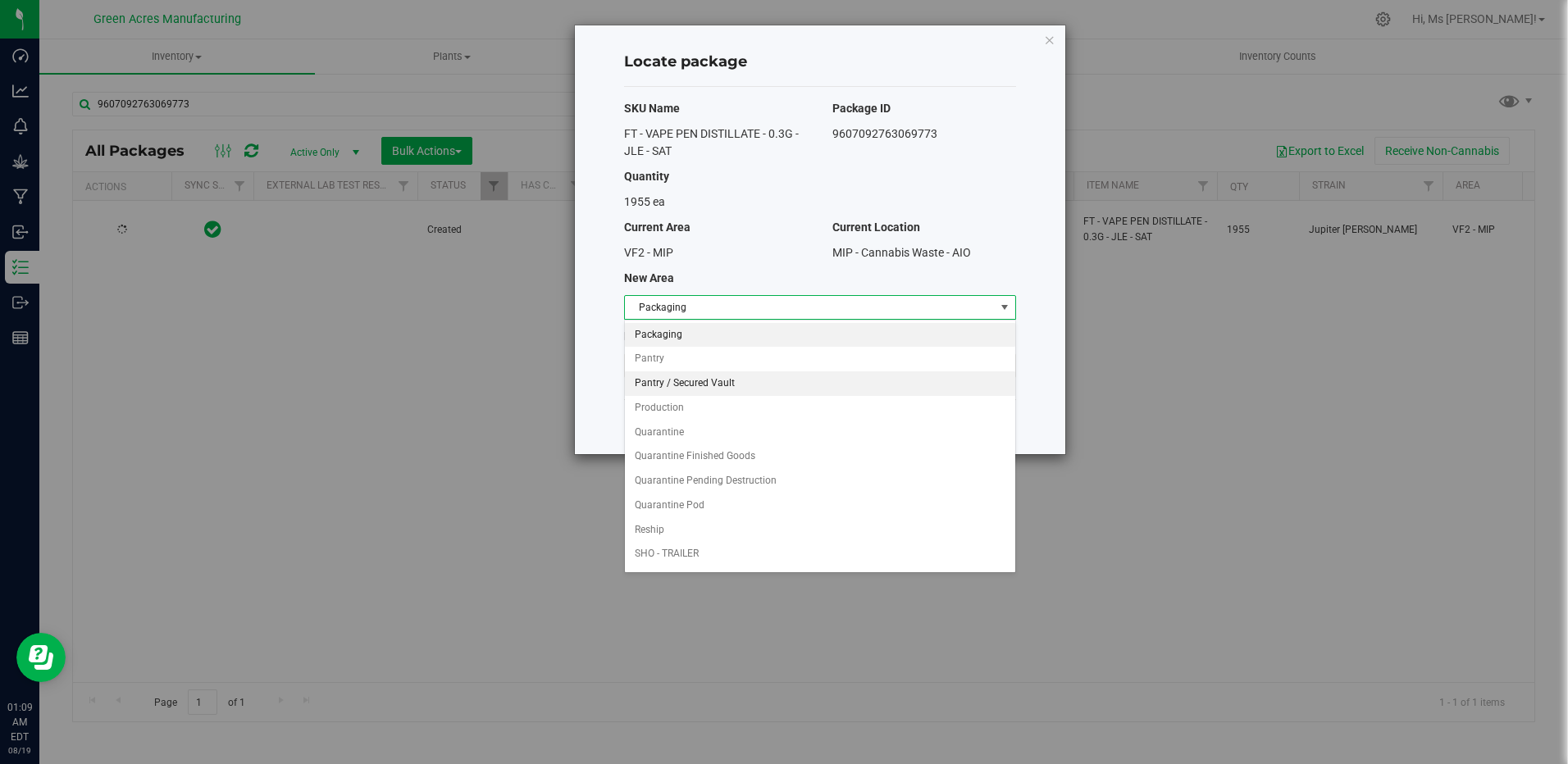
click at [692, 378] on li "Pantry / Secured Vault" at bounding box center [820, 384] width 391 height 25
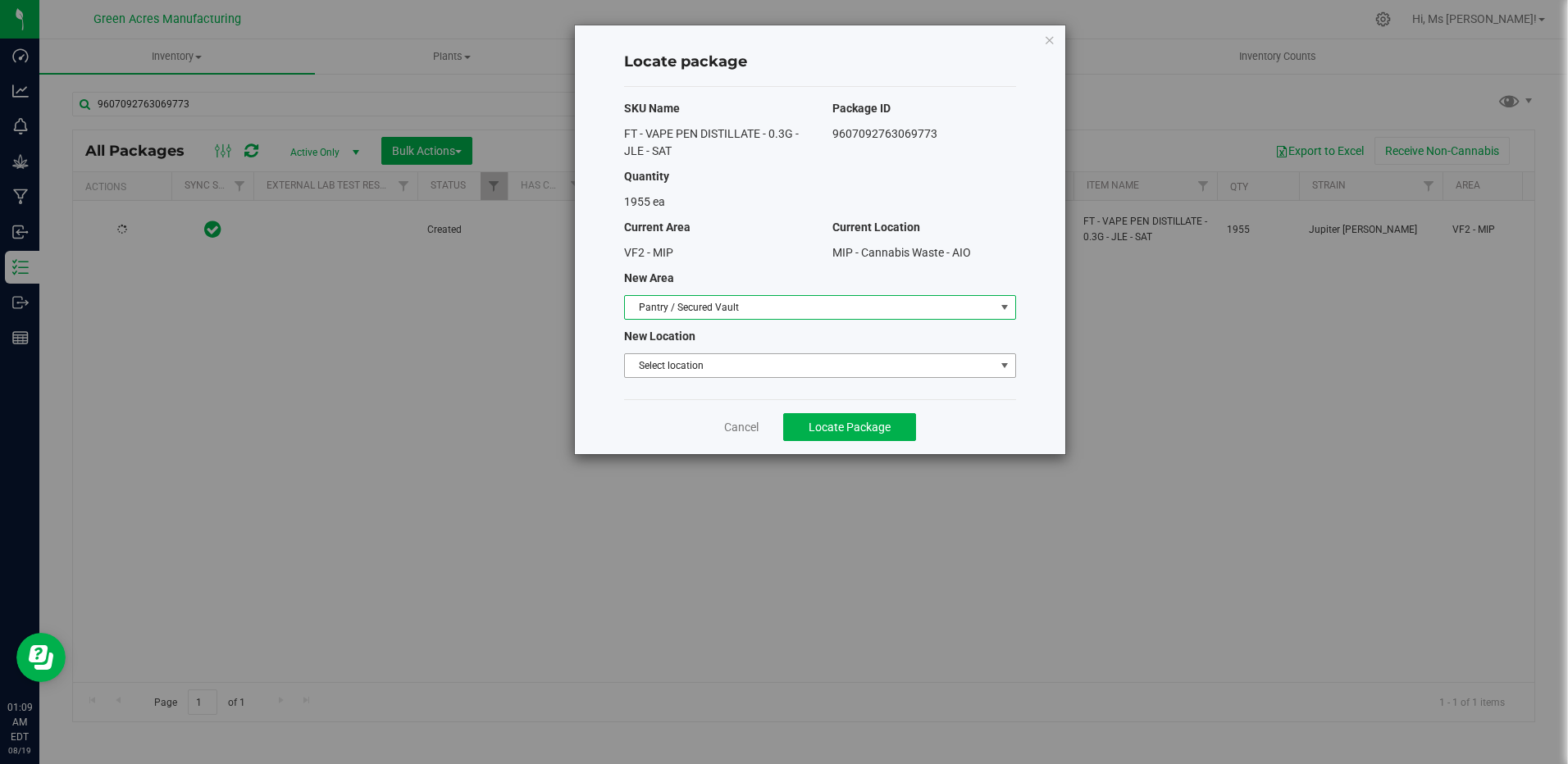
click at [704, 364] on span "Select location" at bounding box center [810, 366] width 370 height 23
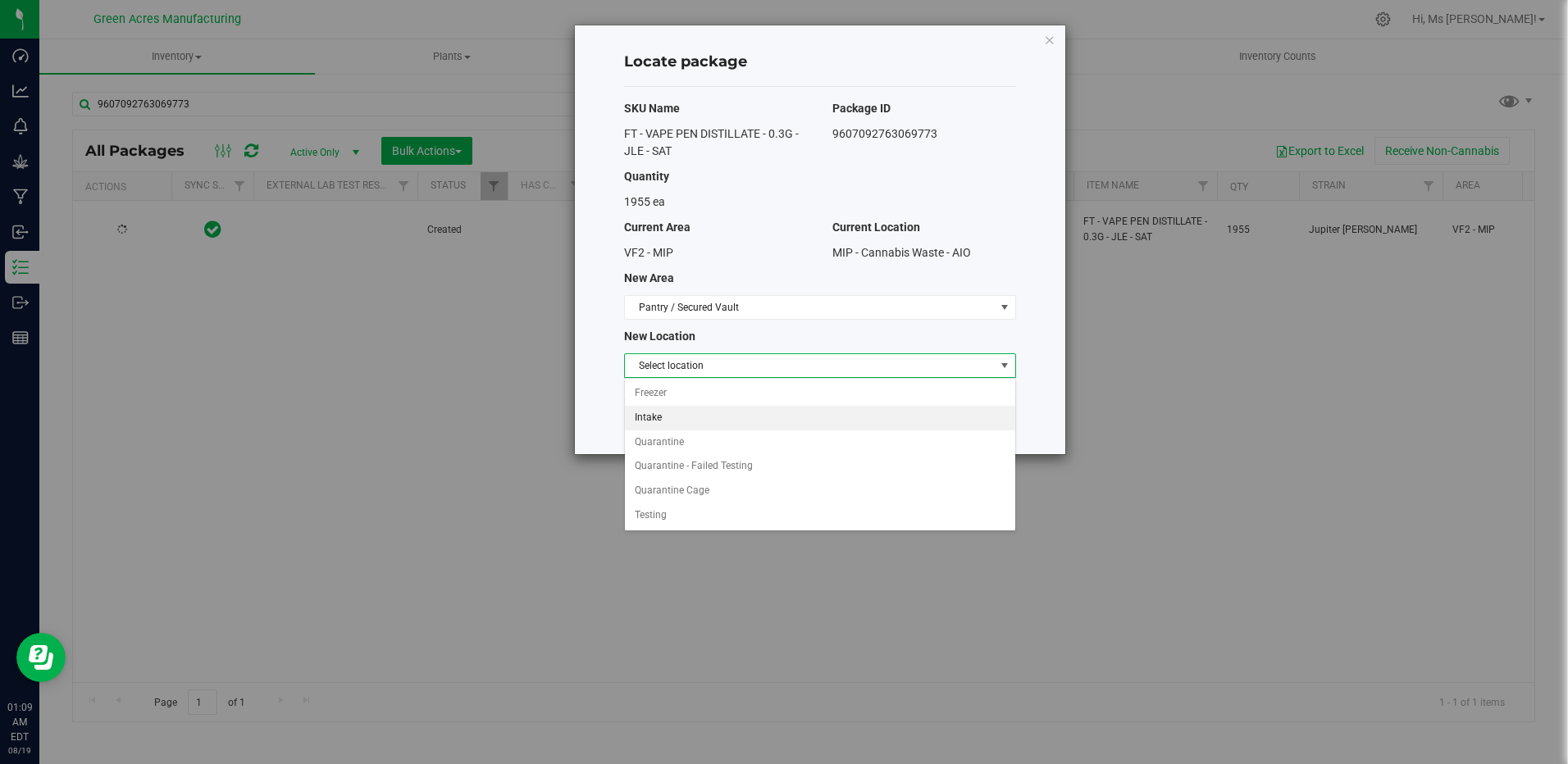
click at [704, 423] on li "Intake" at bounding box center [820, 418] width 391 height 25
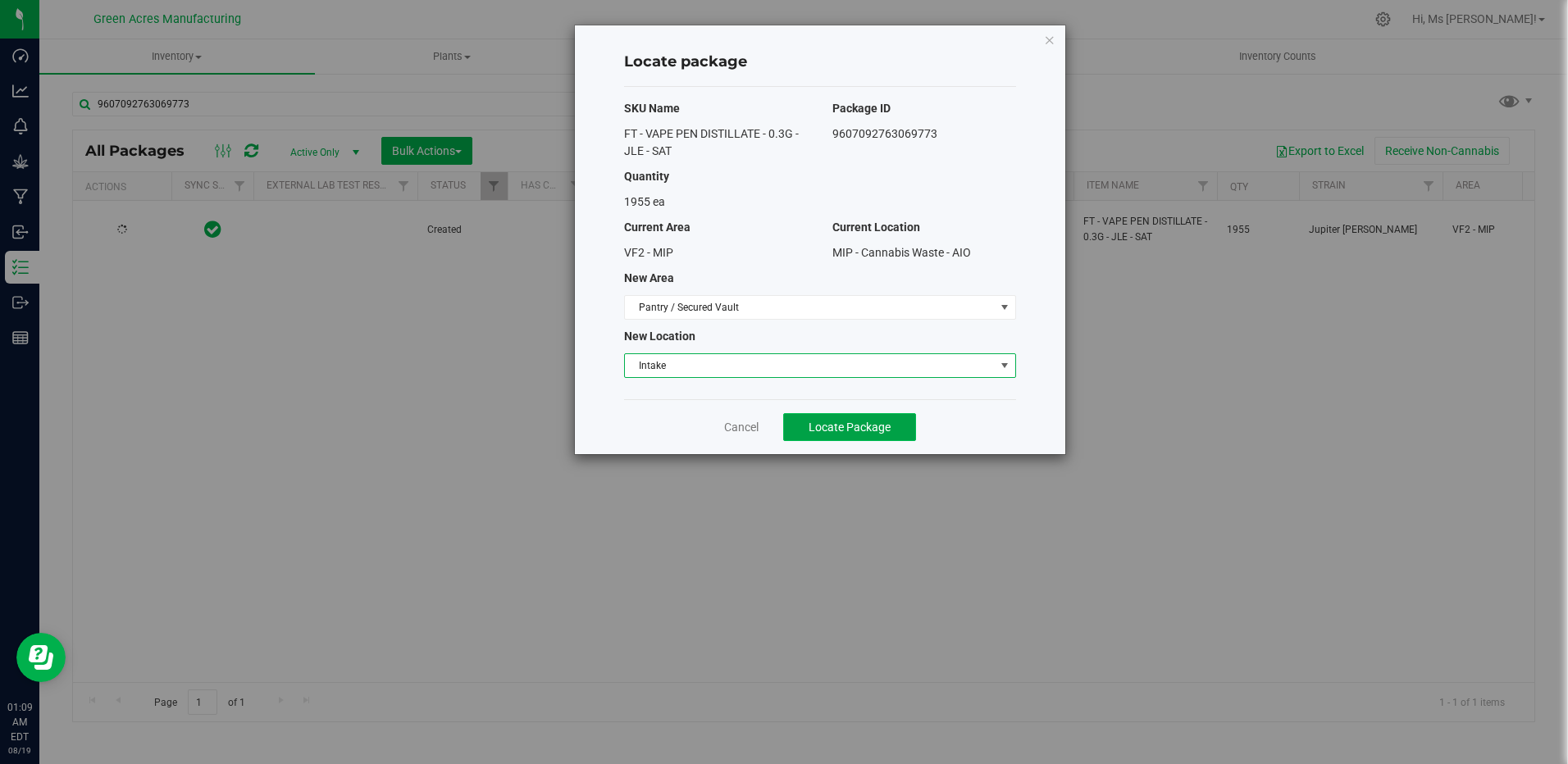
click at [823, 433] on button "Locate Package" at bounding box center [849, 427] width 132 height 28
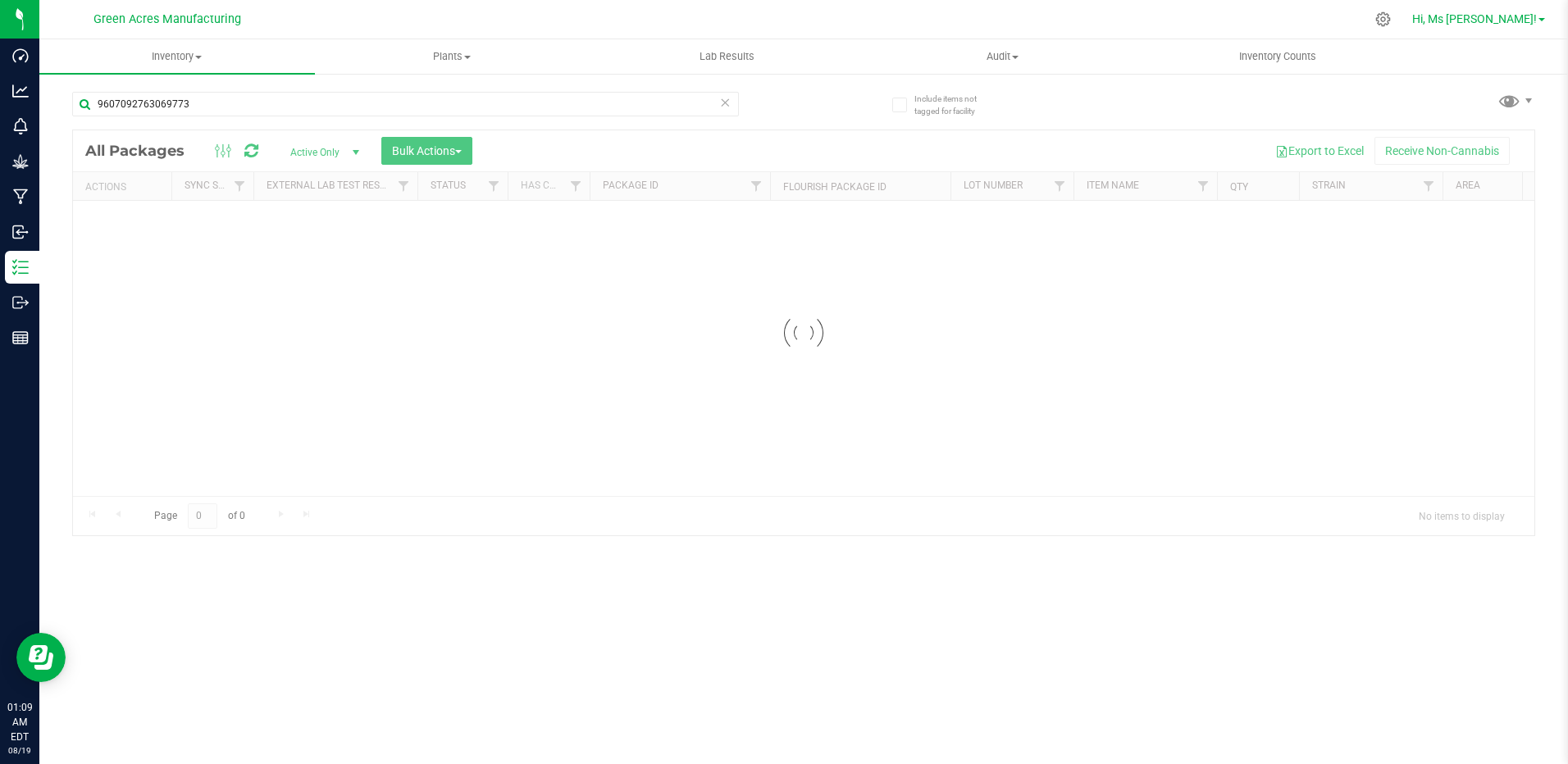
click at [1504, 12] on span "Hi, Ms [PERSON_NAME]!" at bounding box center [1475, 19] width 125 height 13
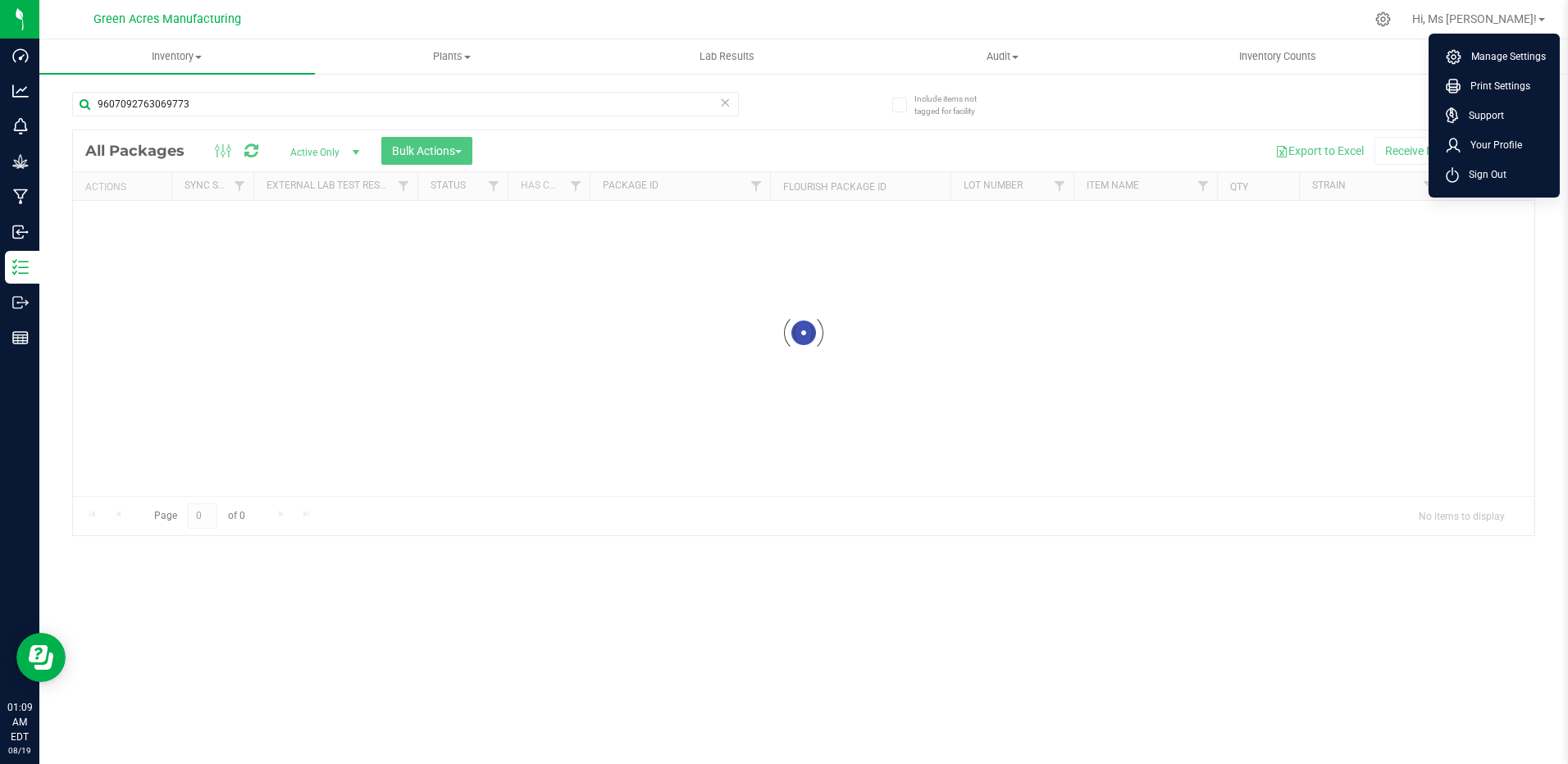
click at [1278, 107] on div "9607092763069773 Loading... All Packages Active Only Active Only Lab Samples Lo…" at bounding box center [804, 306] width 1463 height 460
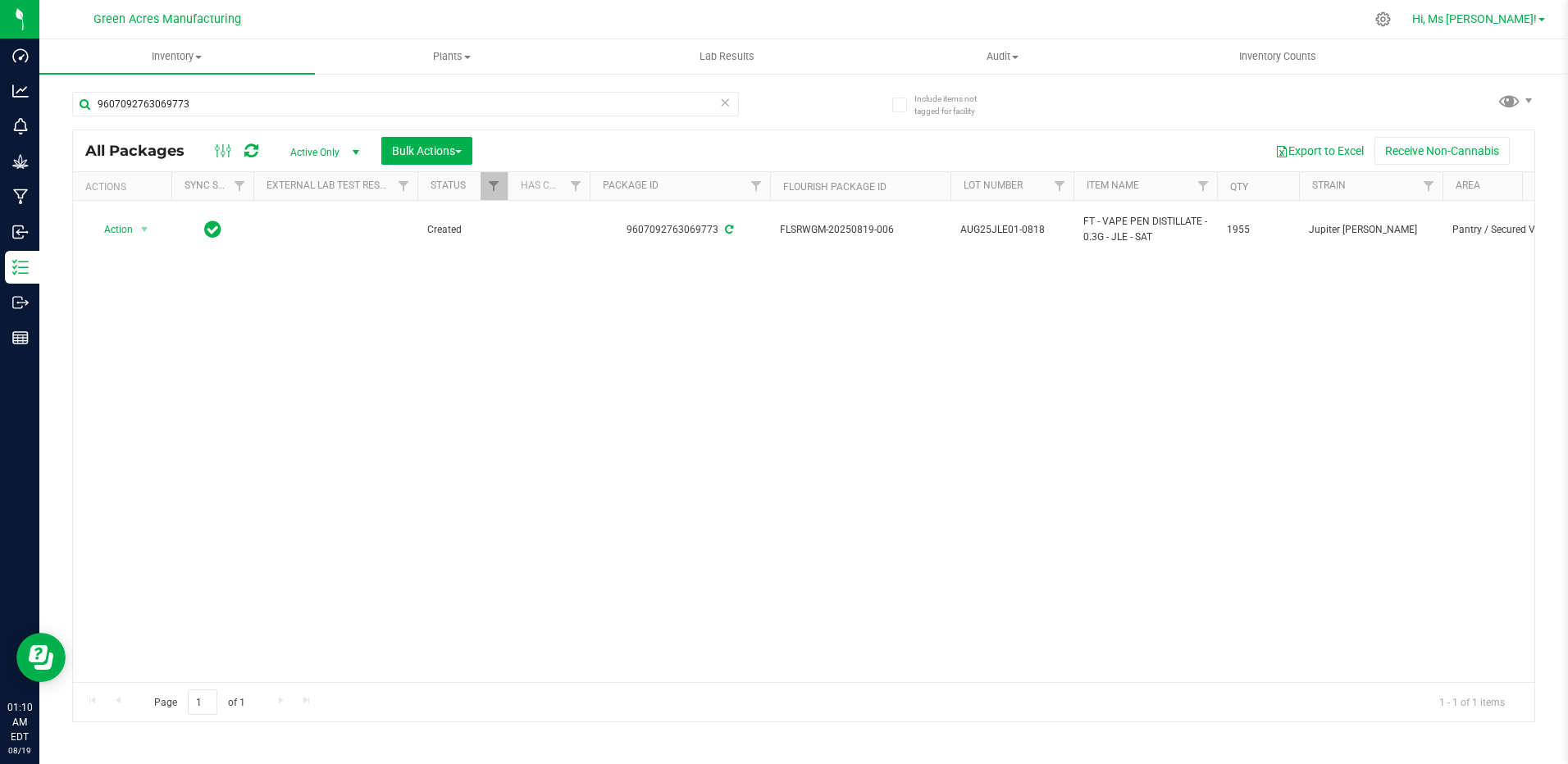
click at [1509, 18] on span "Hi, Ms [PERSON_NAME]!" at bounding box center [1475, 19] width 125 height 13
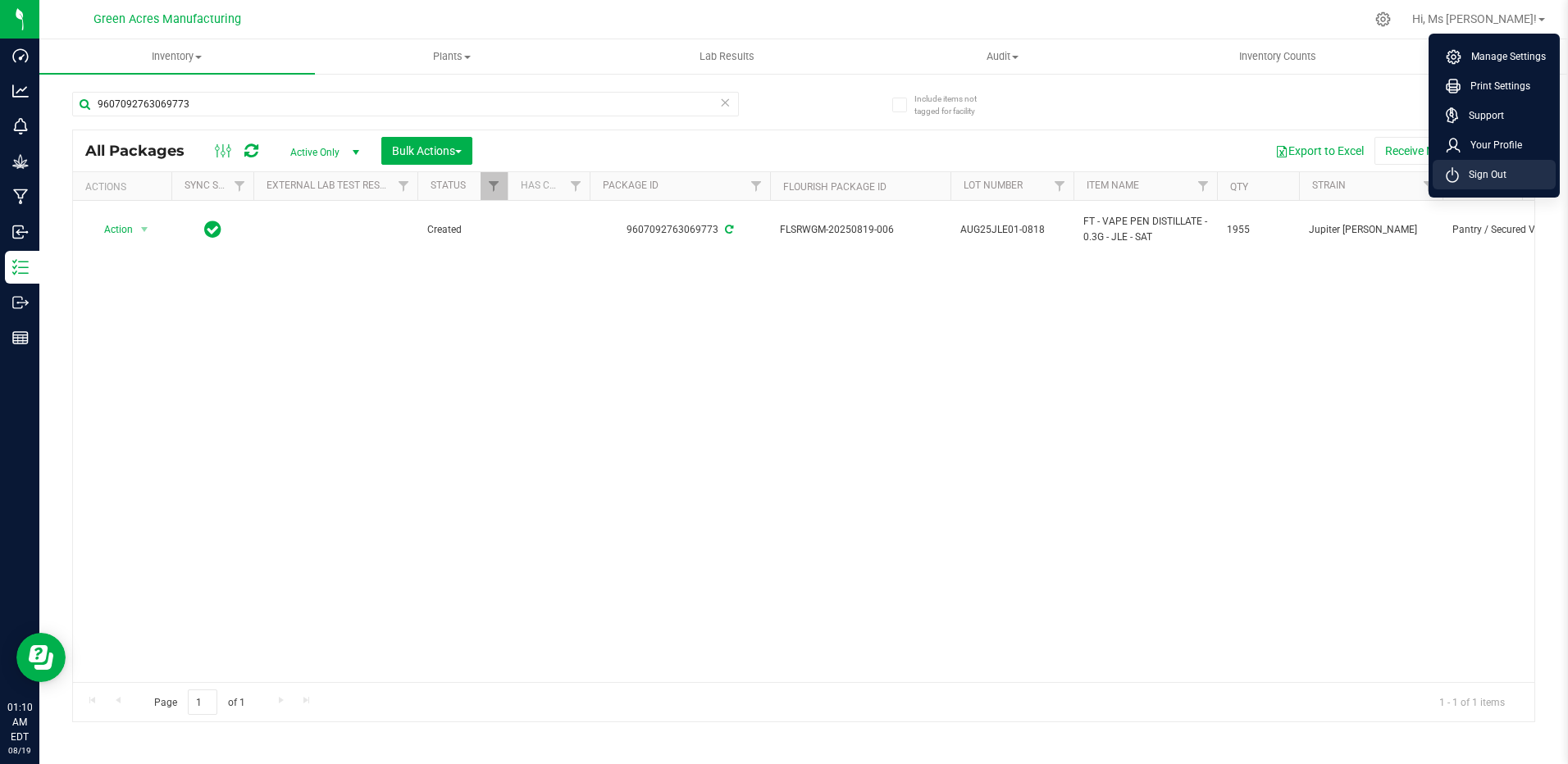
click at [1513, 170] on li "Sign Out" at bounding box center [1494, 174] width 123 height 30
